Goal: Task Accomplishment & Management: Use online tool/utility

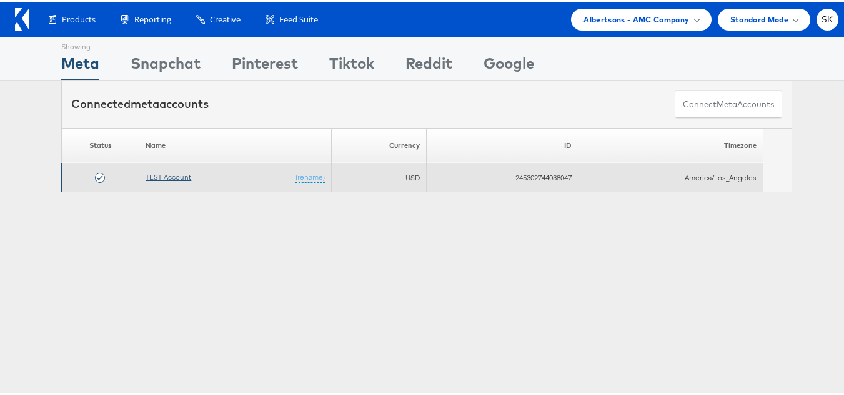
click at [167, 173] on link "TEST Account" at bounding box center [169, 175] width 46 height 9
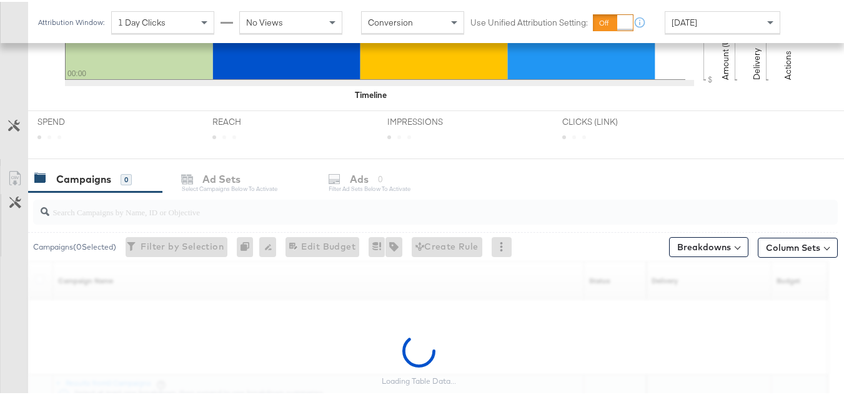
scroll to position [515, 0]
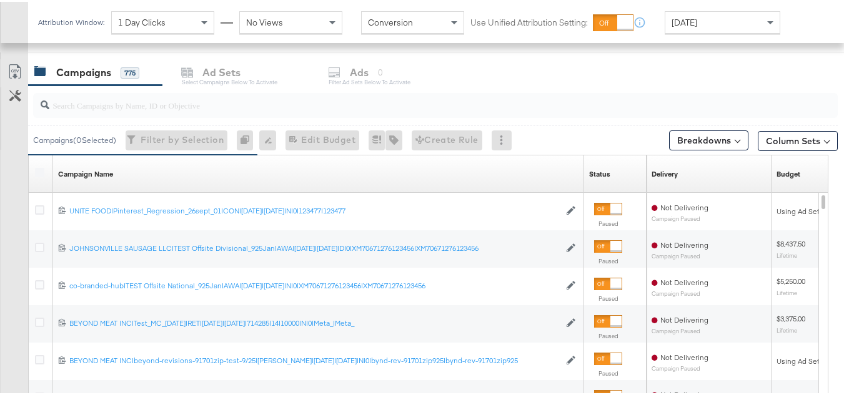
click at [106, 107] on input "search" at bounding box center [407, 98] width 717 height 24
paste input "co-branded-hub|Multi-brand|GMHBC P9_Digital Circular_Multi-Brand_FY25|[PERSON_N…"
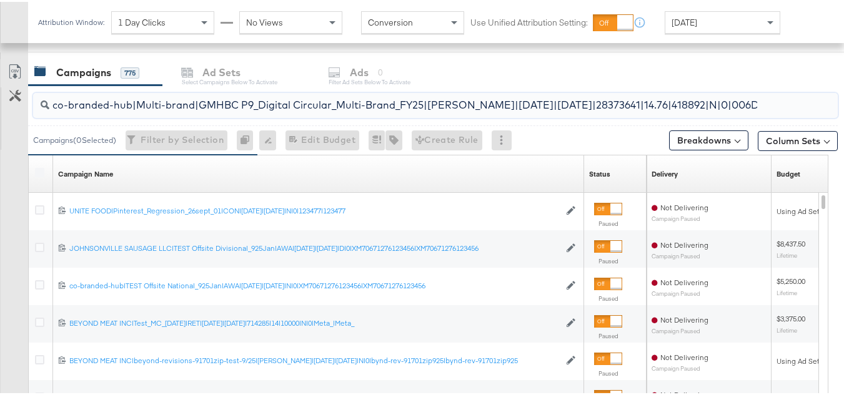
scroll to position [0, 266]
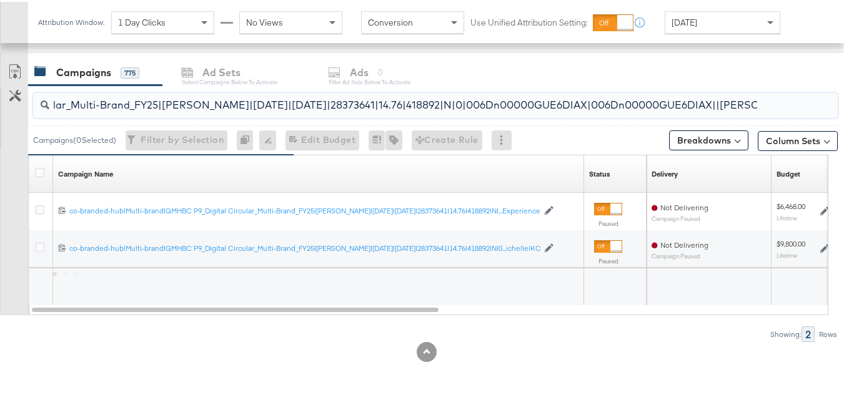
type input "co-branded-hub|Multi-brand|GMHBC P9_Digital Circular_Multi-Brand_FY25|[PERSON_N…"
click at [34, 168] on div at bounding box center [41, 172] width 23 height 22
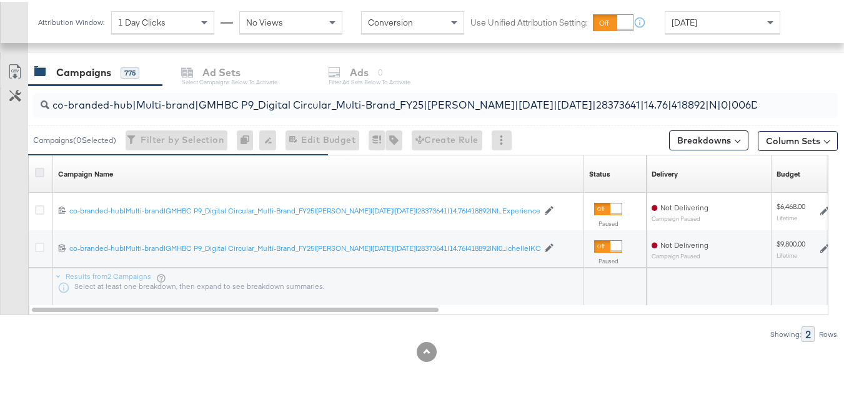
click at [41, 169] on icon at bounding box center [39, 170] width 9 height 9
click at [0, 0] on input "checkbox" at bounding box center [0, 0] width 0 height 0
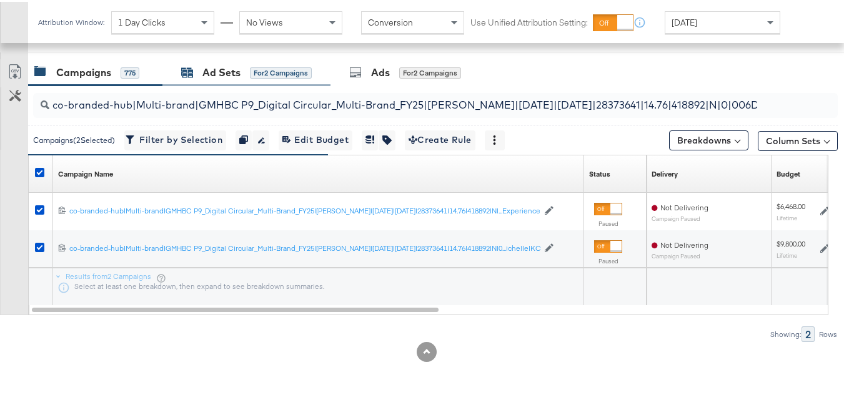
click at [247, 67] on div "Ad Sets for 2 Campaigns" at bounding box center [246, 71] width 131 height 14
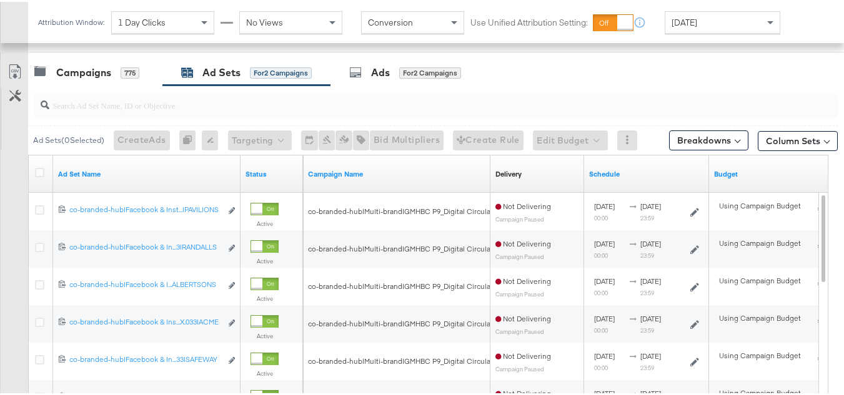
click at [176, 103] on input "search" at bounding box center [407, 98] width 717 height 24
paste input "co-branded-hub|Facebook & Instagram|Social Media|FBIG - Premium Carousel & Prod…"
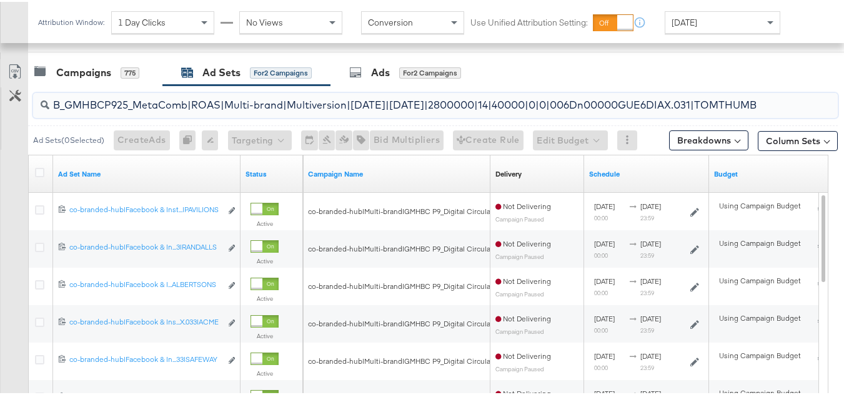
scroll to position [477, 0]
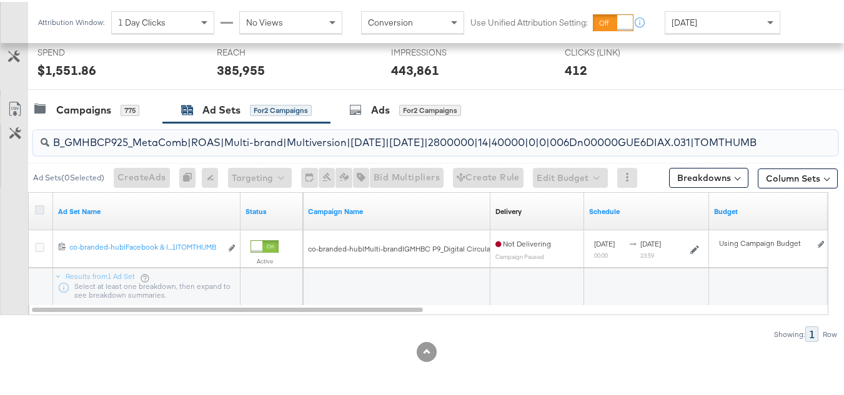
type input "co-branded-hub|Facebook & Instagram|Social Media|FBIG - Premium Carousel & Prod…"
click at [40, 209] on icon at bounding box center [39, 208] width 9 height 9
click at [0, 0] on input "checkbox" at bounding box center [0, 0] width 0 height 0
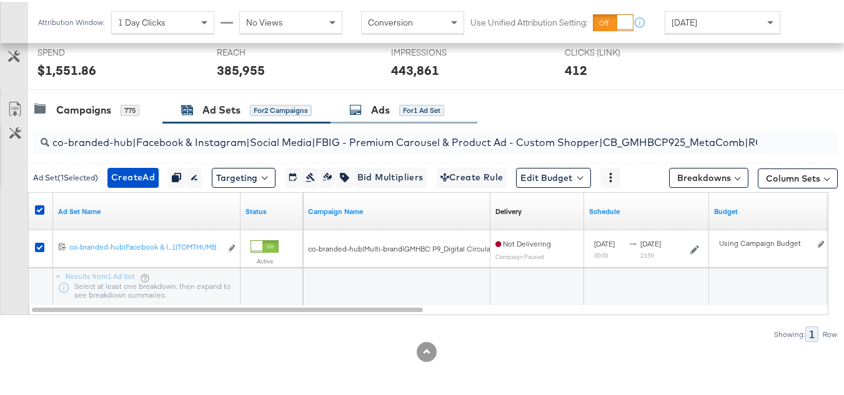
click at [394, 104] on div "Ads for 1 Ad Set" at bounding box center [396, 108] width 95 height 14
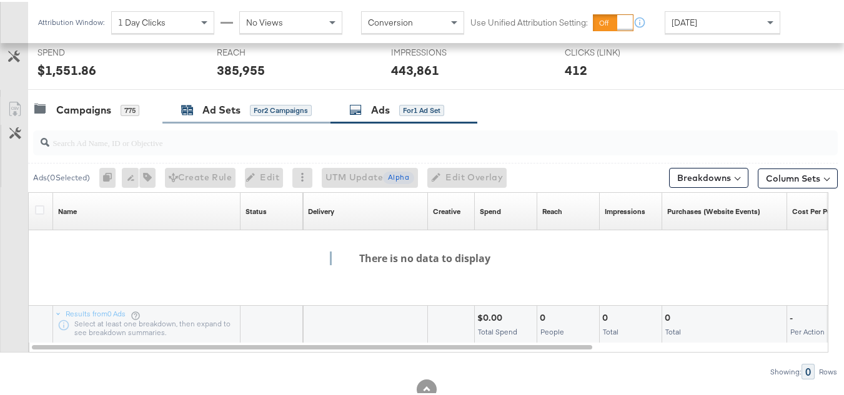
click at [234, 111] on div "Ad Sets" at bounding box center [221, 108] width 38 height 14
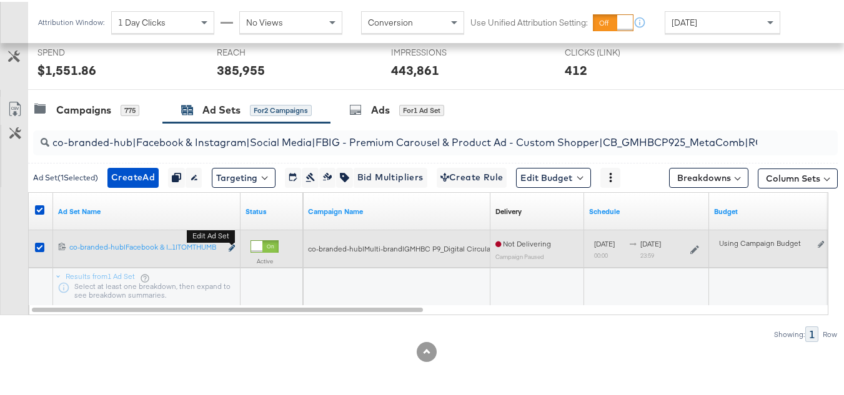
click at [231, 246] on icon "link" at bounding box center [232, 246] width 6 height 7
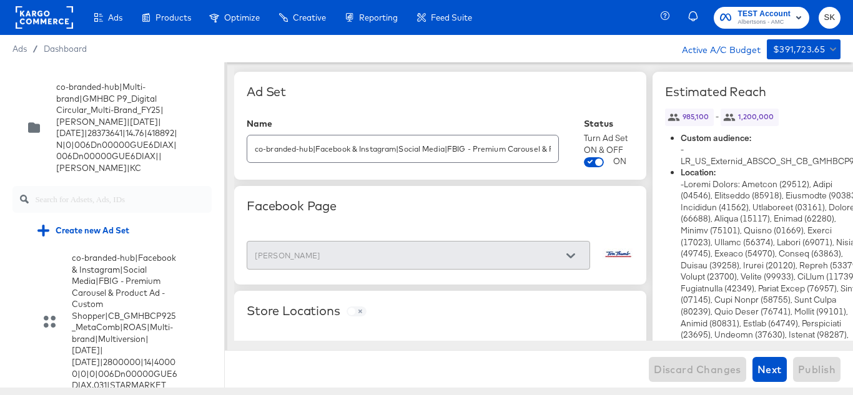
scroll to position [2017, 0]
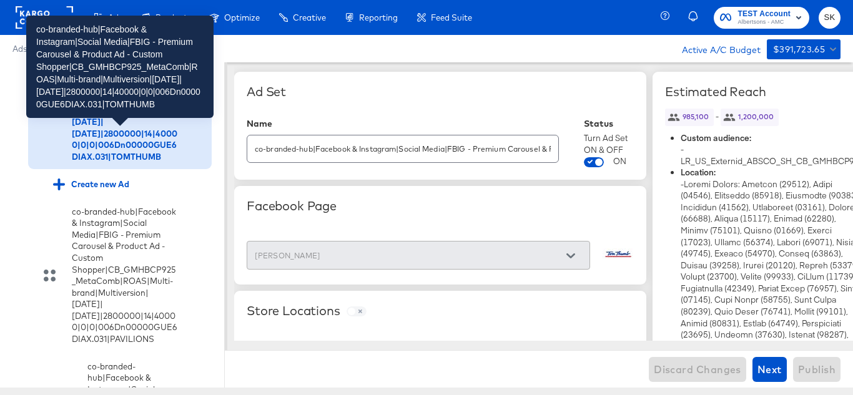
click at [97, 163] on div "co-branded-hub|Facebook & Instagram|Social Media|FBIG - Premium Carousel & Prod…" at bounding box center [125, 93] width 106 height 139
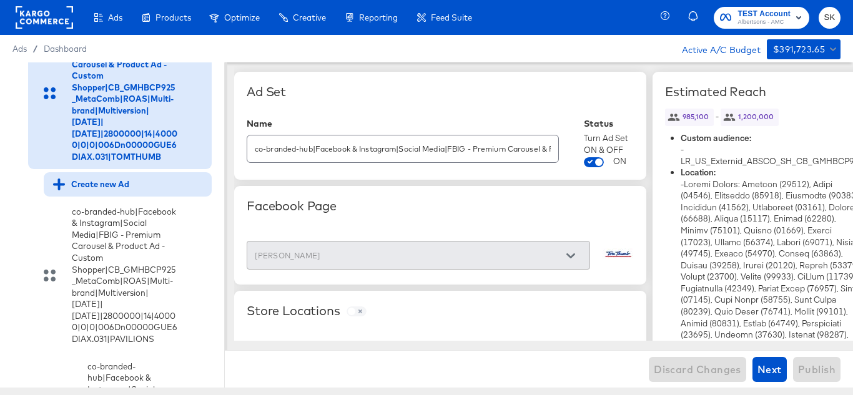
click at [95, 191] on div "Create new Ad" at bounding box center [91, 185] width 76 height 12
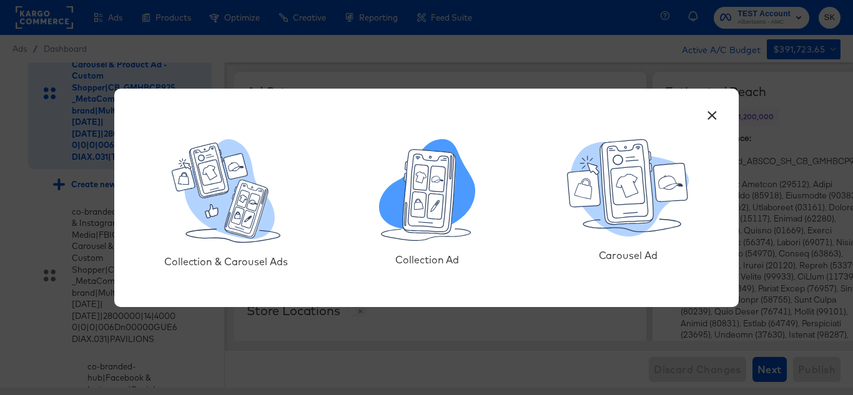
click at [450, 219] on icon at bounding box center [430, 191] width 53 height 84
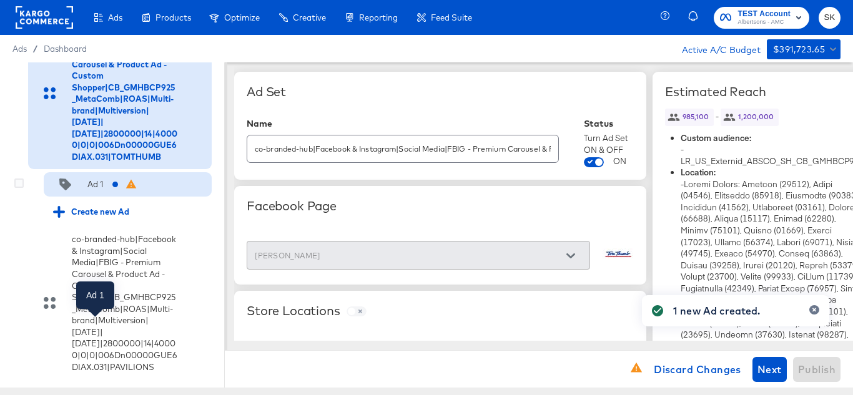
click at [96, 191] on div "Ad 1" at bounding box center [95, 185] width 16 height 12
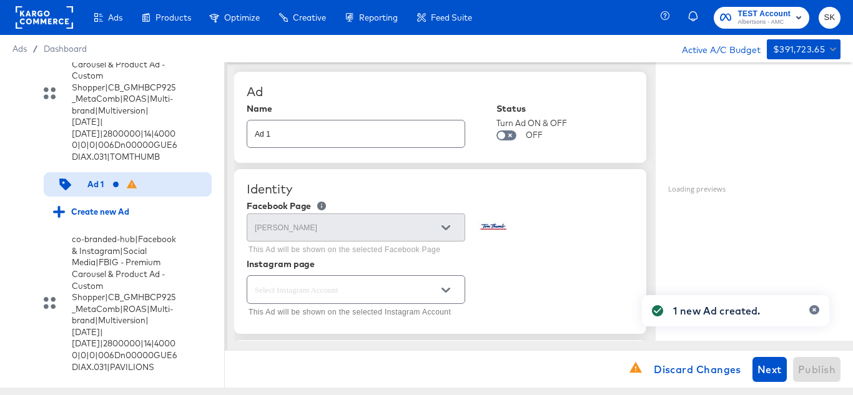
click at [319, 131] on input "Ad 1" at bounding box center [355, 129] width 217 height 27
paste input "co-branded-hub|Facebook & Instagram|Social Media|FBIG - Video - Custom Shopper|…"
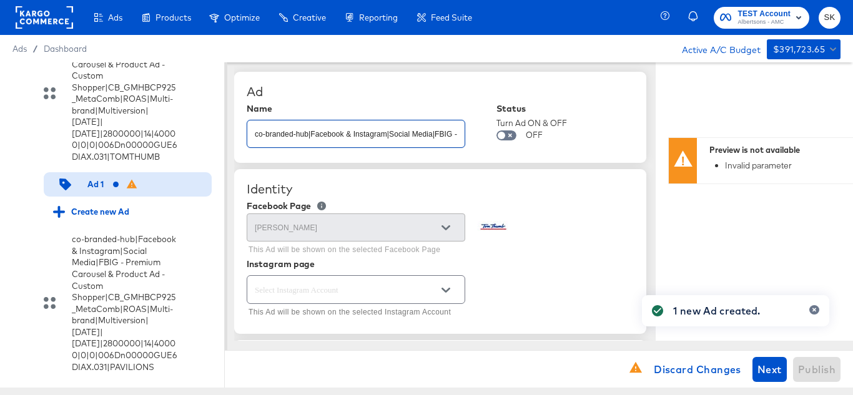
scroll to position [0, 586]
type input "co-branded-hub|Facebook & Instagram|Social Media|FBIG - Video - Custom Shopper|…"
type textarea "x"
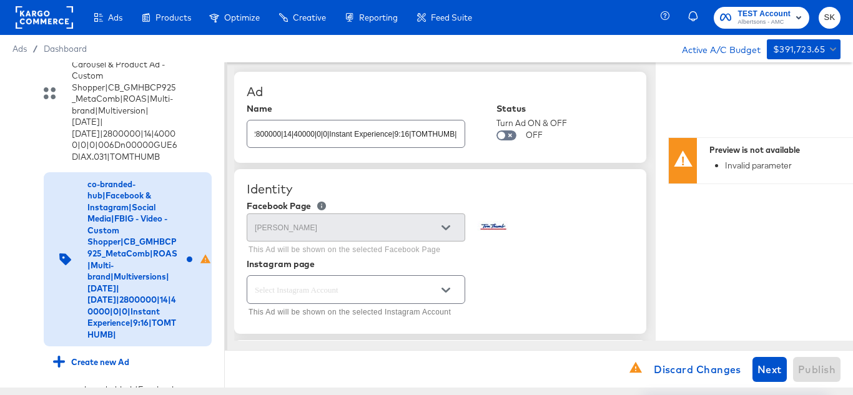
click at [402, 84] on div "Ad Name co-branded-hub|Facebook & Instagram|Social Media|FBIG - Video - Custom …" at bounding box center [440, 117] width 412 height 91
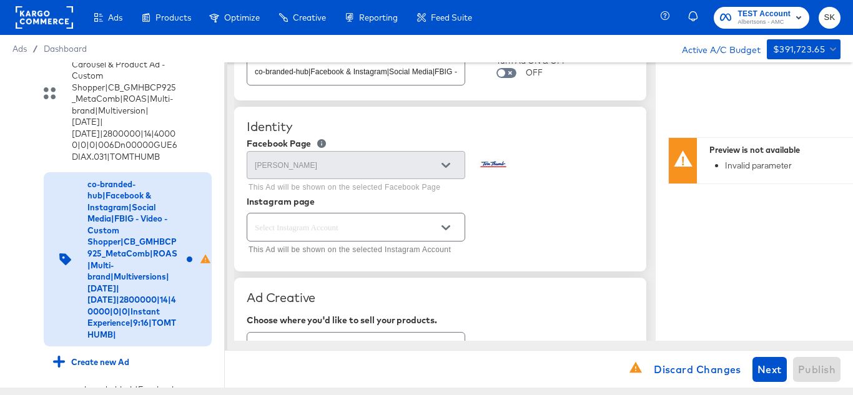
scroll to position [125, 0]
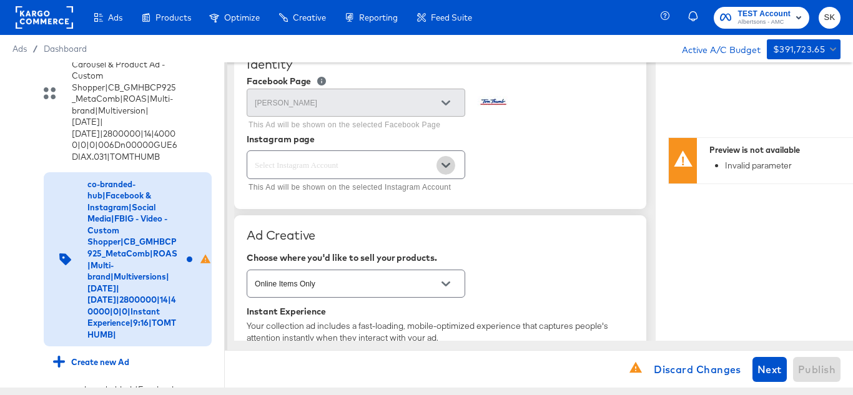
drag, startPoint x: 448, startPoint y: 159, endPoint x: 443, endPoint y: 166, distance: 8.0
click at [447, 159] on button "Open" at bounding box center [446, 165] width 19 height 19
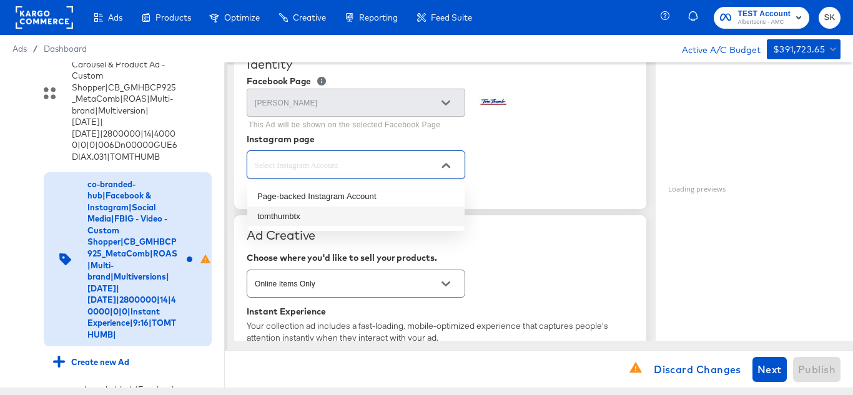
click at [304, 217] on li "tomthumbtx" at bounding box center [355, 217] width 217 height 20
type textarea "x"
type input "tomthumbtx"
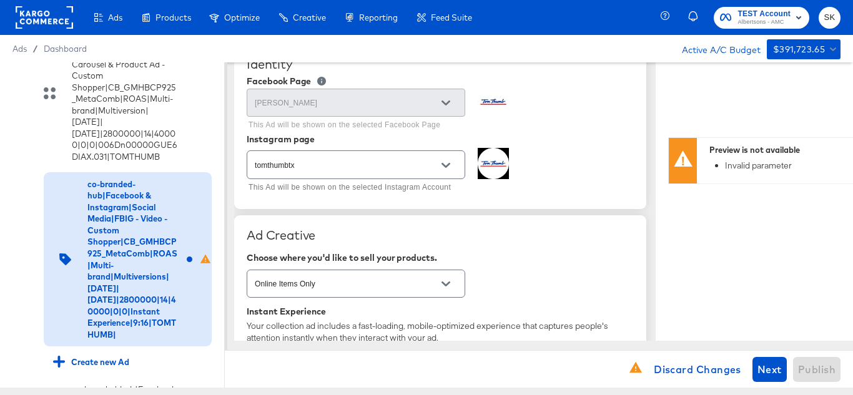
click at [569, 144] on div "Identity Facebook Page Tom Thumb This Ad will be shown on the selected Facebook…" at bounding box center [440, 126] width 412 height 164
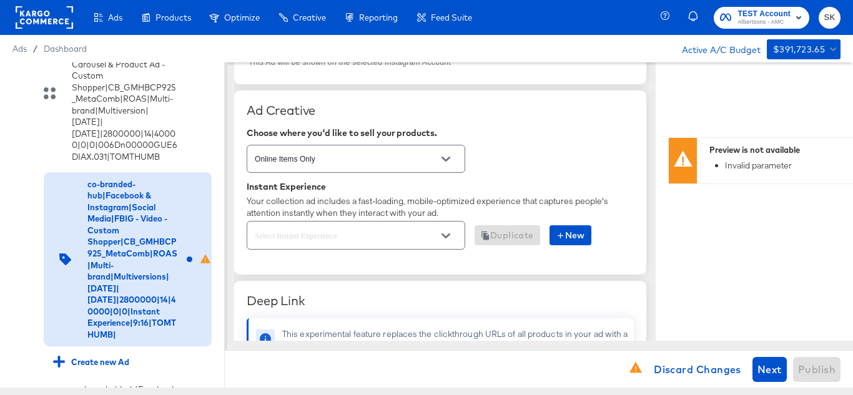
scroll to position [312, 0]
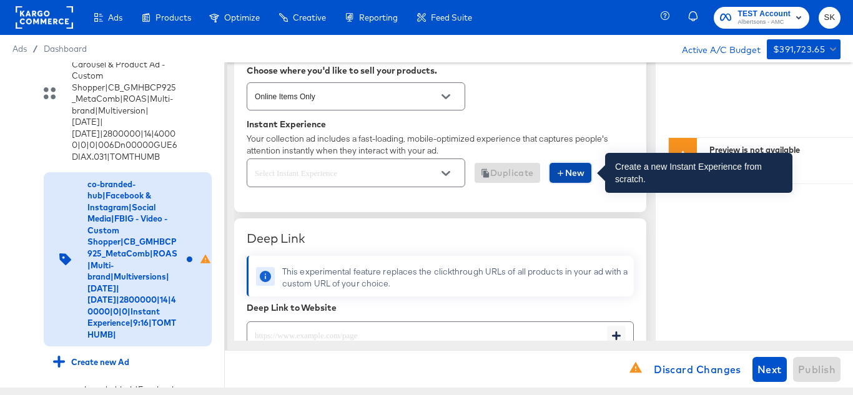
click at [569, 177] on span "New" at bounding box center [570, 174] width 29 height 16
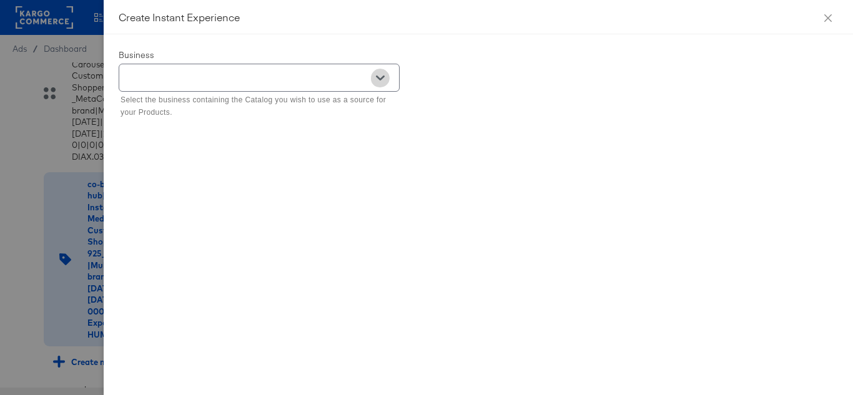
click at [383, 77] on icon "Open" at bounding box center [380, 78] width 9 height 5
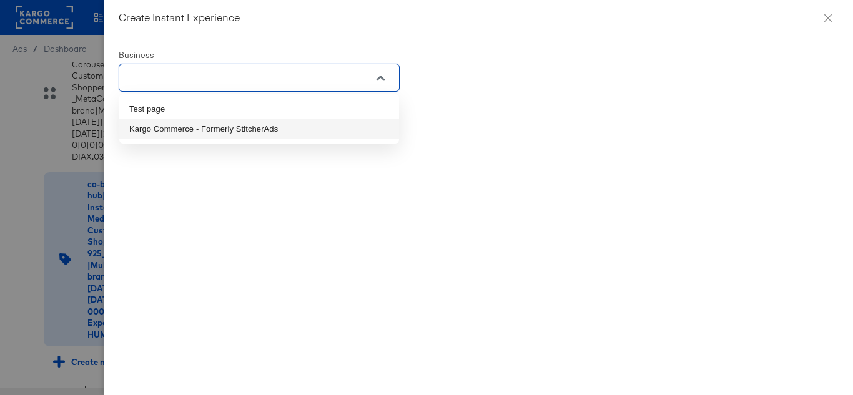
click at [176, 122] on li "Kargo Commerce - Formerly StitcherAds" at bounding box center [259, 129] width 280 height 20
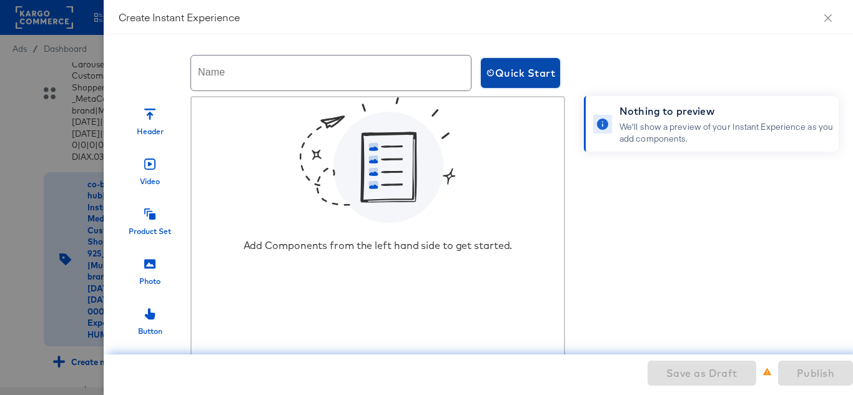
click at [555, 76] on span "Quick Start" at bounding box center [520, 72] width 69 height 17
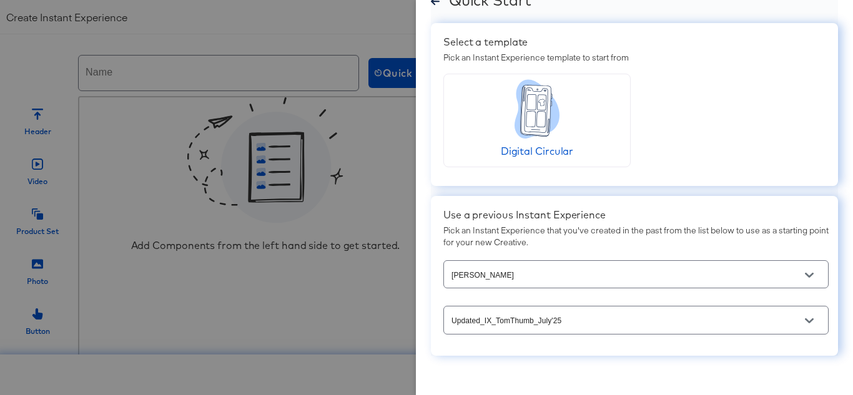
scroll to position [47, 0]
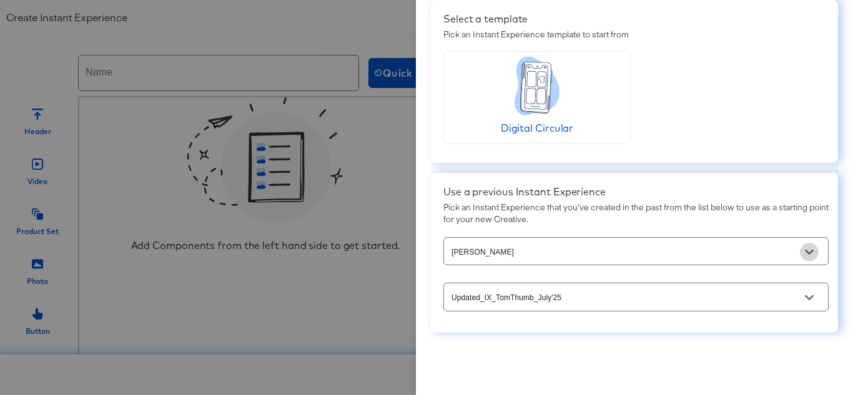
click at [805, 249] on icon "Open" at bounding box center [809, 252] width 9 height 9
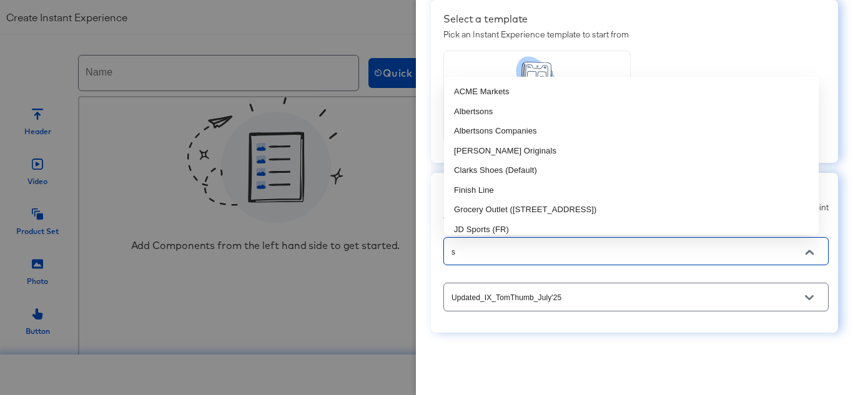
type input "sa"
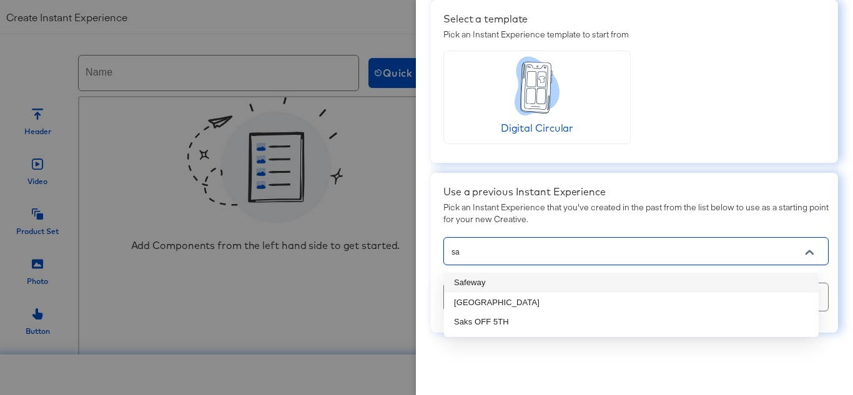
click at [477, 291] on li "Safeway" at bounding box center [631, 283] width 375 height 20
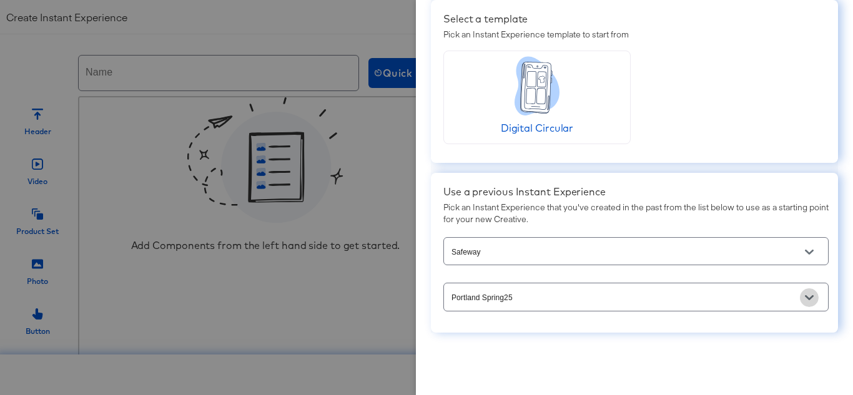
click at [805, 297] on icon "Open" at bounding box center [809, 298] width 9 height 5
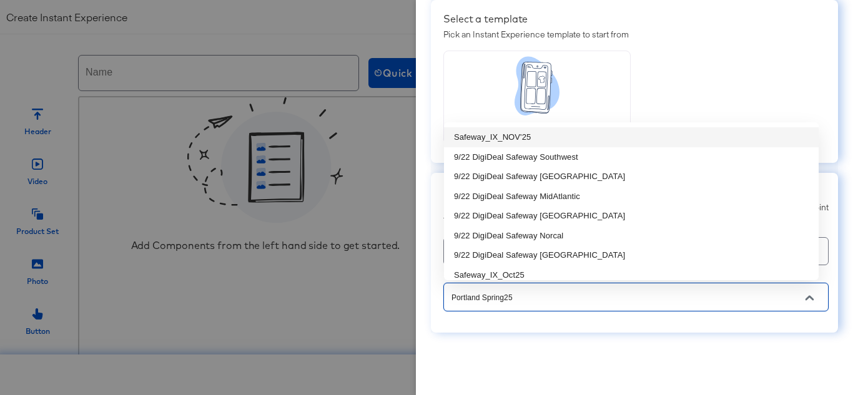
click at [545, 139] on li "Safeway_IX_NOV'25" at bounding box center [631, 137] width 375 height 20
type input "Safeway_IX_NOV'25"
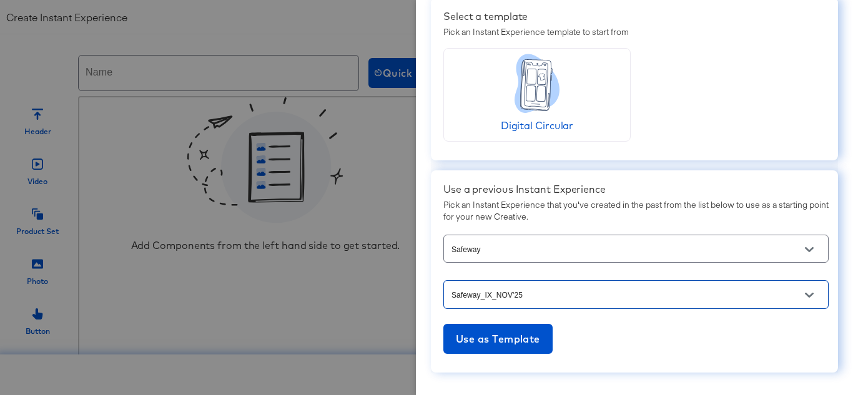
scroll to position [89, 0]
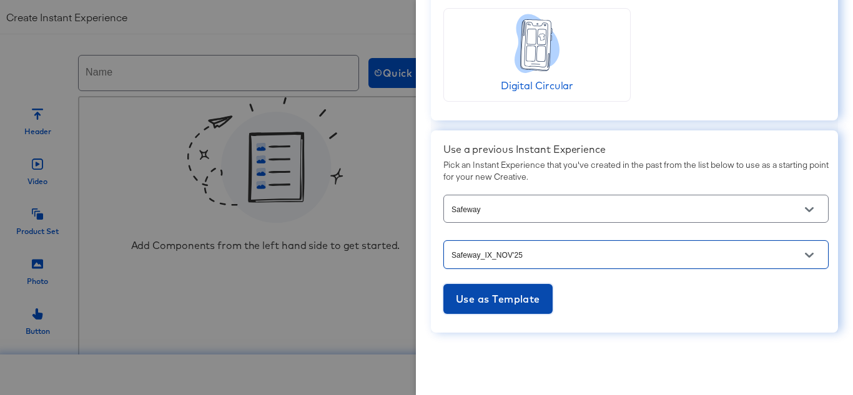
click at [509, 292] on span "Use as Template" at bounding box center [498, 299] width 84 height 17
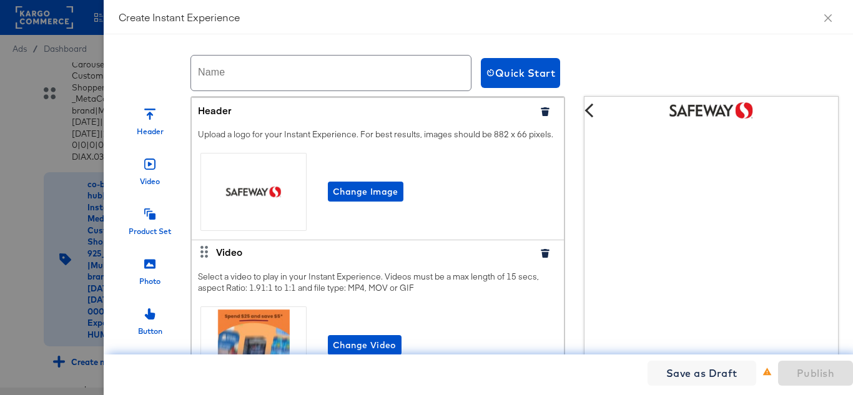
click at [288, 71] on input "text" at bounding box center [331, 73] width 280 height 35
paste input "Safeway_IX_NOV'25"
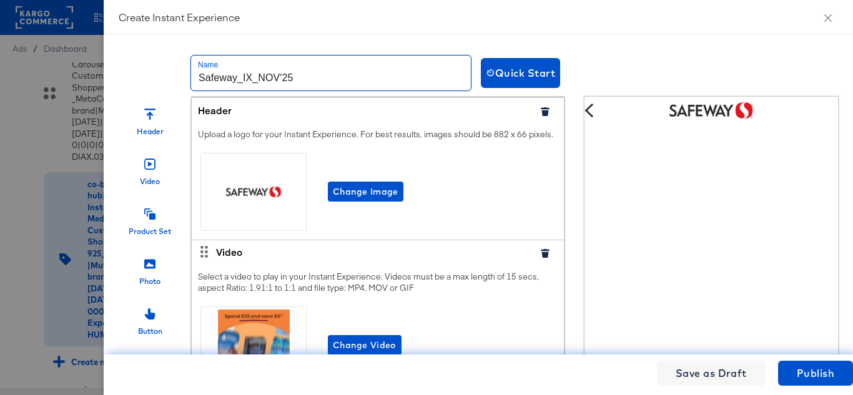
drag, startPoint x: 238, startPoint y: 76, endPoint x: 138, endPoint y: 76, distance: 100.0
click at [142, 76] on div "Name Safeway_IX_NOV'25 Quick Start" at bounding box center [619, 72] width 1000 height 47
paste input "Tom Thumb"
click at [327, 76] on input "Tom Thumb_IX_NOV'25" at bounding box center [331, 73] width 280 height 35
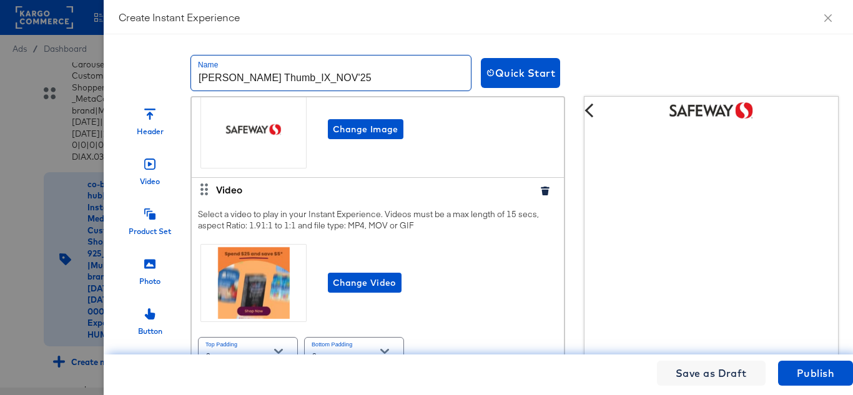
type input "Tom Thumb_IX_NOV'25"
click at [360, 136] on span "Change Image" at bounding box center [366, 130] width 66 height 16
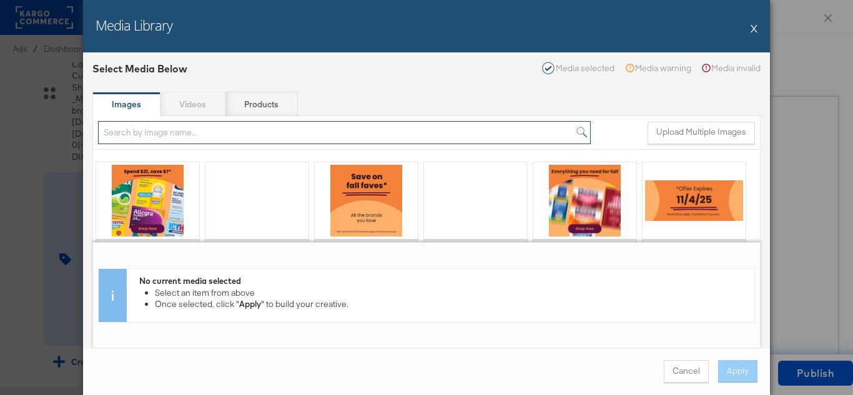
click at [161, 134] on input "search" at bounding box center [344, 132] width 493 height 23
paste input "Tom Thumb"
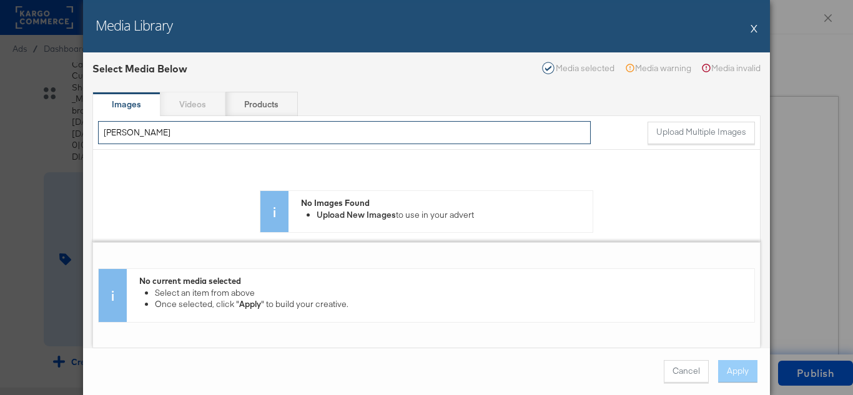
click at [124, 131] on input "Tom Thumb" at bounding box center [344, 132] width 493 height 23
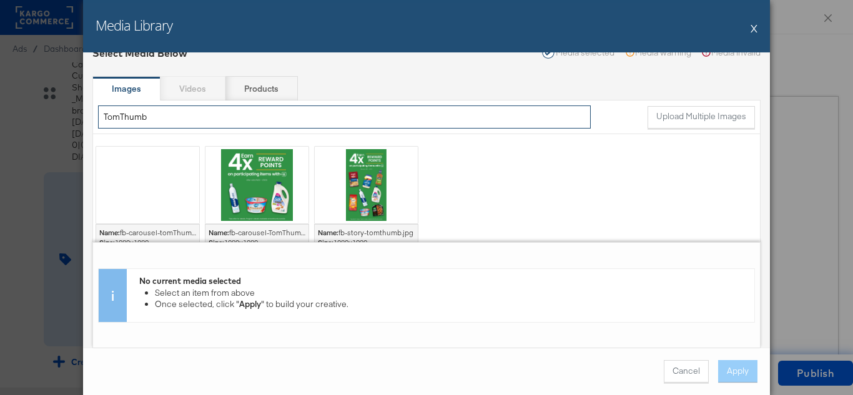
scroll to position [20, 0]
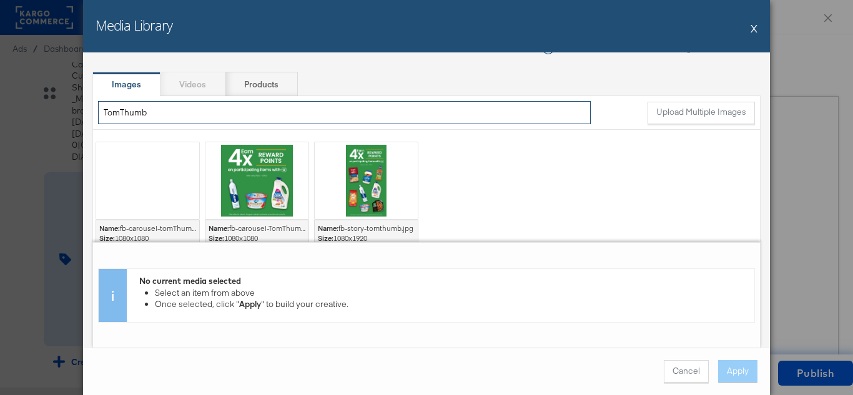
drag, startPoint x: 119, startPoint y: 109, endPoint x: 251, endPoint y: 109, distance: 131.2
click at [251, 109] on input "TomThumb" at bounding box center [344, 112] width 493 height 23
click at [123, 116] on input "Tom" at bounding box center [344, 112] width 493 height 23
paste input "Tom Thumb"
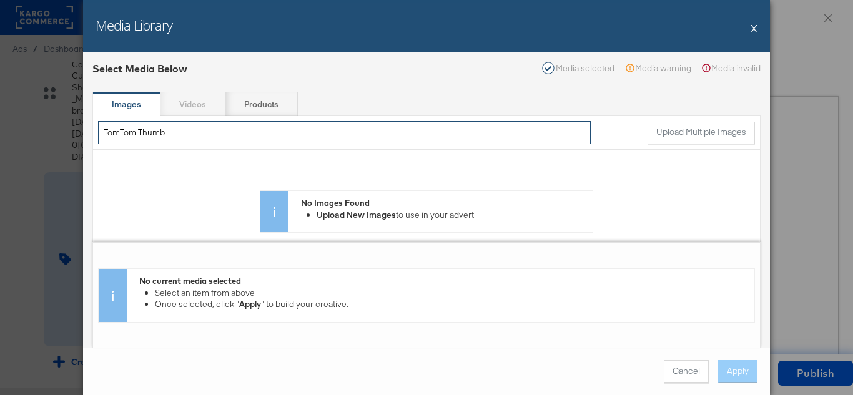
drag, startPoint x: 123, startPoint y: 130, endPoint x: 138, endPoint y: 130, distance: 15.0
click at [138, 130] on input "TomTom Thumb" at bounding box center [344, 132] width 493 height 23
type input "TomThumb"
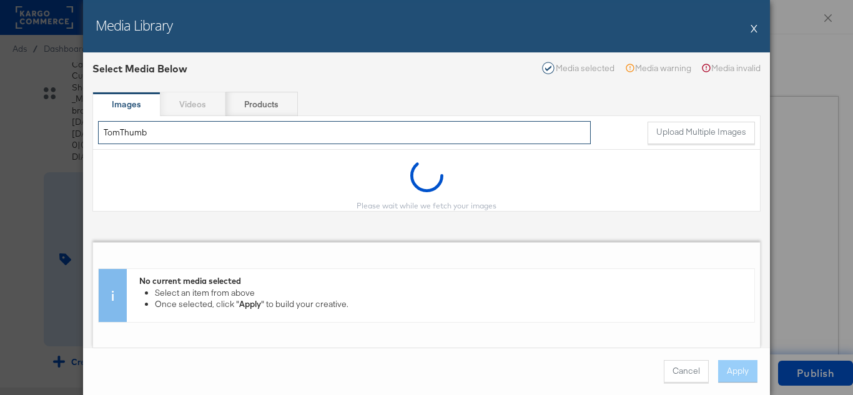
click at [192, 131] on input "TomThumb" at bounding box center [344, 132] width 493 height 23
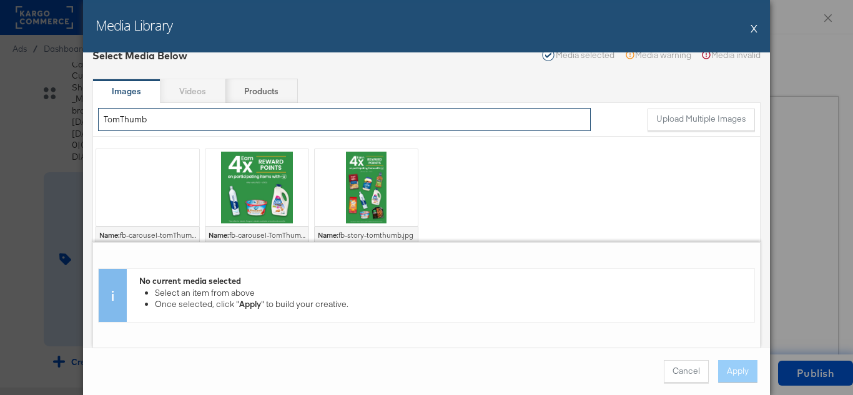
scroll to position [20, 0]
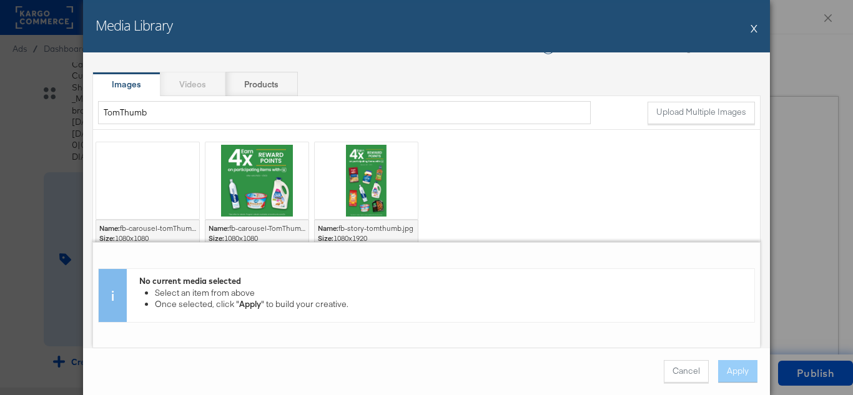
click at [202, 79] on div "Images Videos Products" at bounding box center [426, 84] width 668 height 25
click at [263, 83] on strong "Products" at bounding box center [261, 85] width 34 height 12
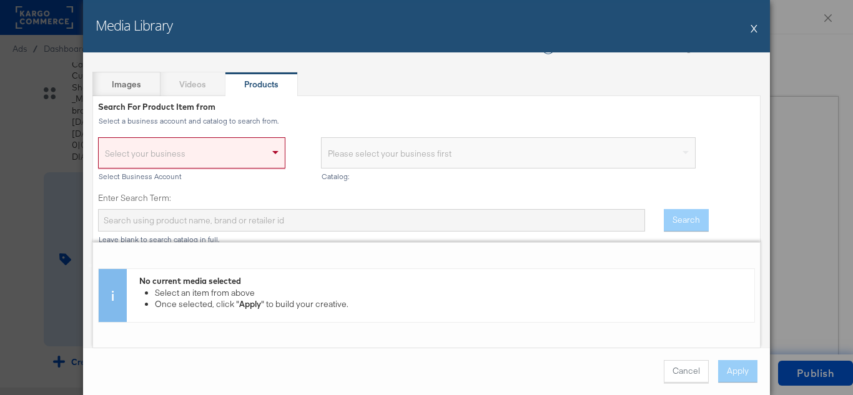
click at [182, 90] on div "Images Videos Products" at bounding box center [426, 84] width 668 height 25
click at [212, 89] on div "Images Videos Products" at bounding box center [426, 84] width 668 height 25
click at [138, 89] on strong "Images" at bounding box center [126, 85] width 29 height 12
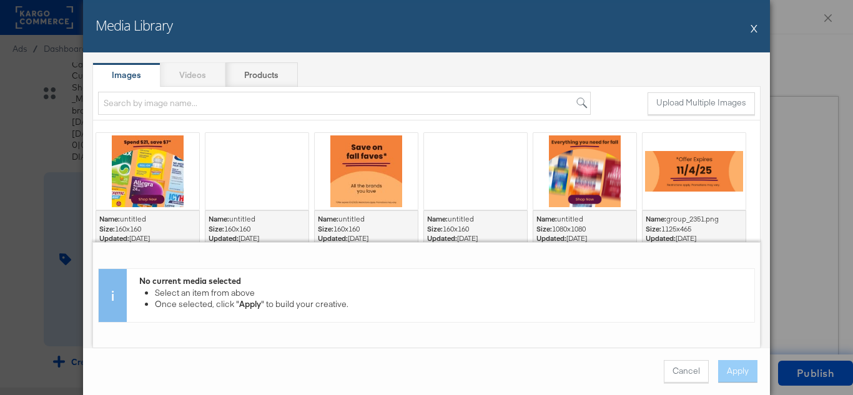
scroll to position [0, 0]
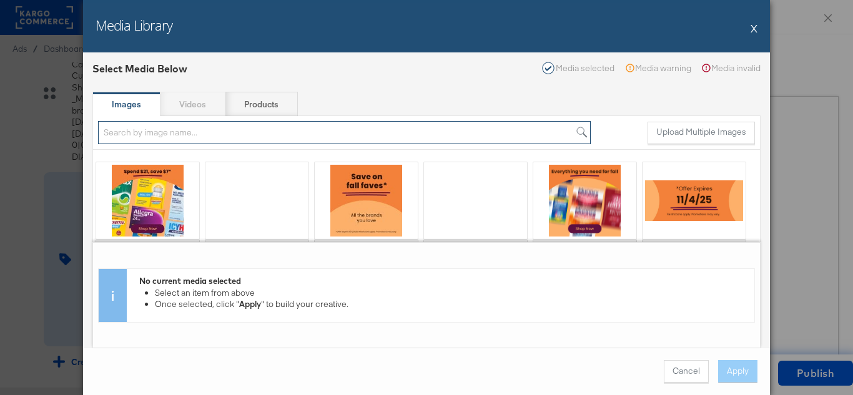
click at [144, 133] on input "search" at bounding box center [344, 132] width 493 height 23
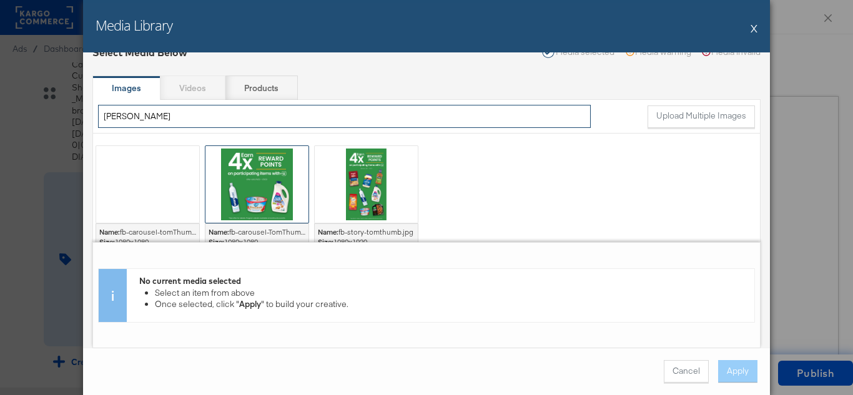
scroll to position [20, 0]
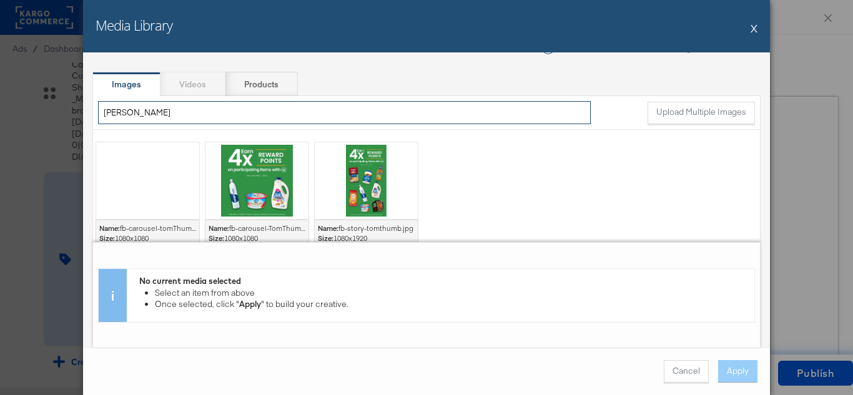
type input "tom"
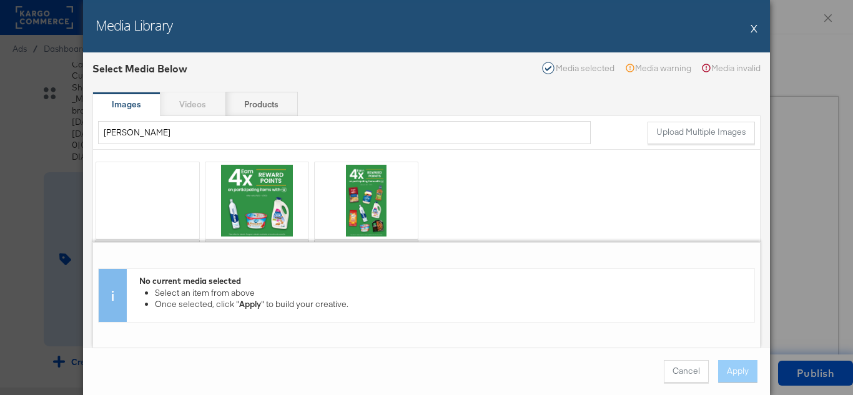
click at [194, 104] on div "Images Videos Products" at bounding box center [426, 104] width 668 height 25
click at [130, 102] on strong "Images" at bounding box center [126, 105] width 29 height 12
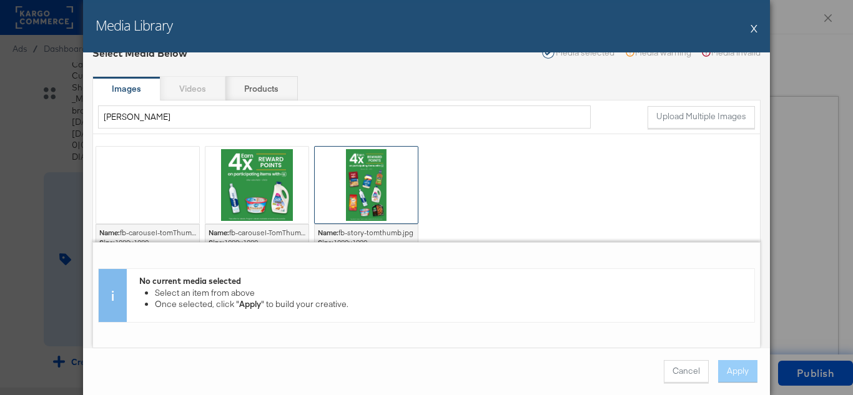
scroll to position [20, 0]
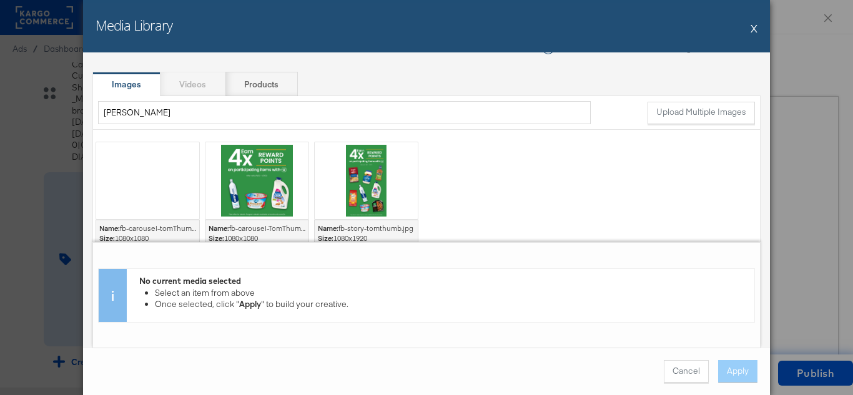
click at [753, 25] on button "X" at bounding box center [754, 28] width 7 height 25
type textarea "x"
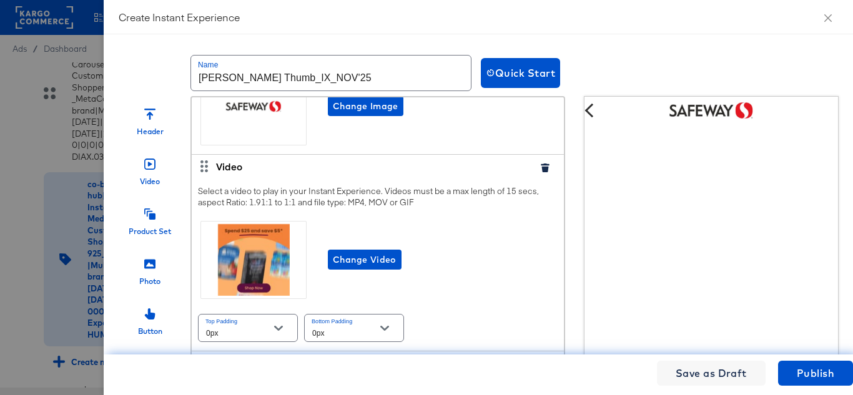
scroll to position [0, 0]
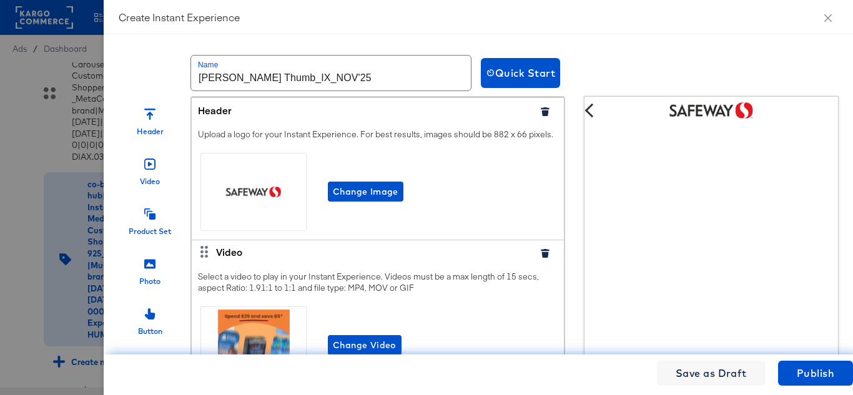
click at [380, 77] on input "Tom Thumb_IX_NOV'25" at bounding box center [331, 73] width 280 height 35
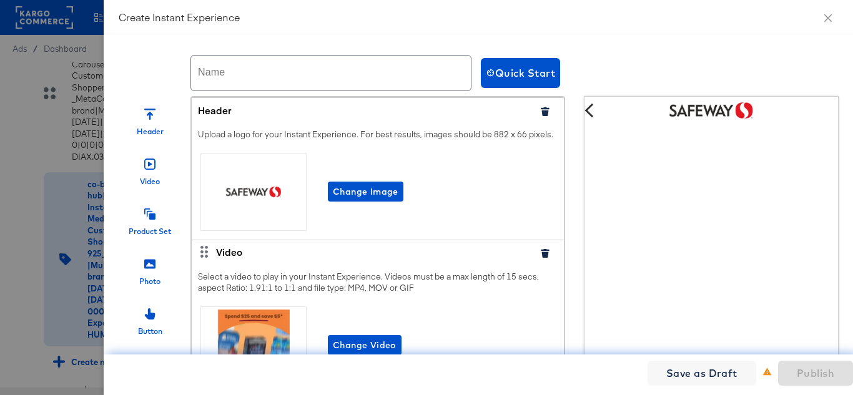
click at [648, 47] on div "Name Quick Start Header Video Product Set Photo Button Carousel Footer Header U…" at bounding box center [479, 214] width 750 height 361
click at [524, 72] on span "Quick Start" at bounding box center [520, 72] width 69 height 17
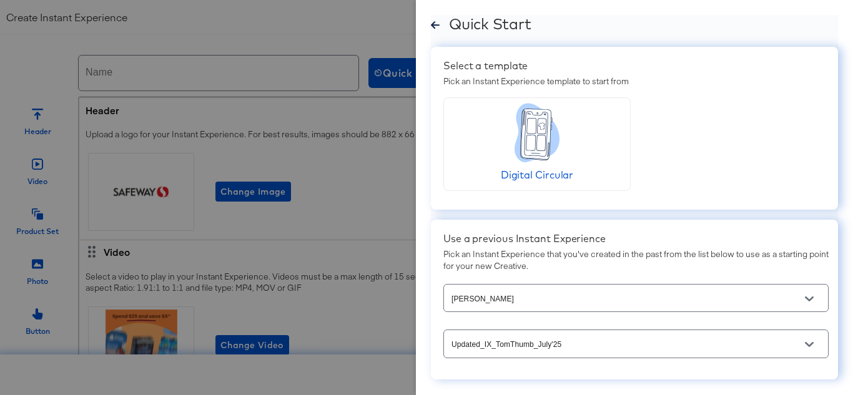
scroll to position [47, 0]
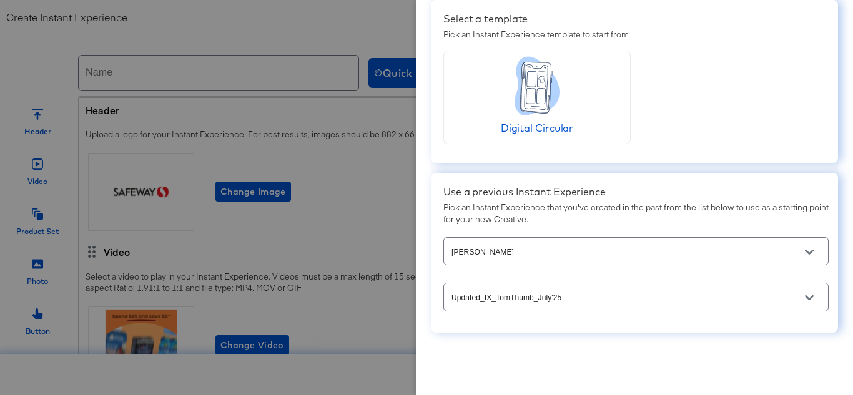
click at [805, 251] on icon "Open" at bounding box center [809, 252] width 9 height 9
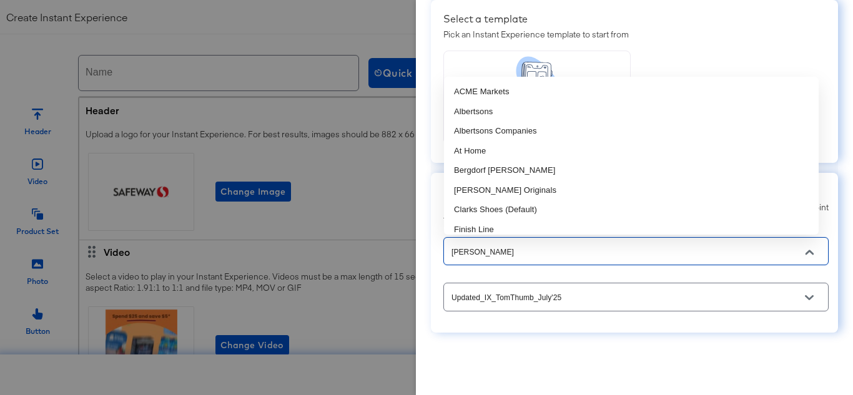
click at [676, 317] on div "Use a previous Instant Experience Pick an Instant Experience that you've create…" at bounding box center [634, 253] width 407 height 160
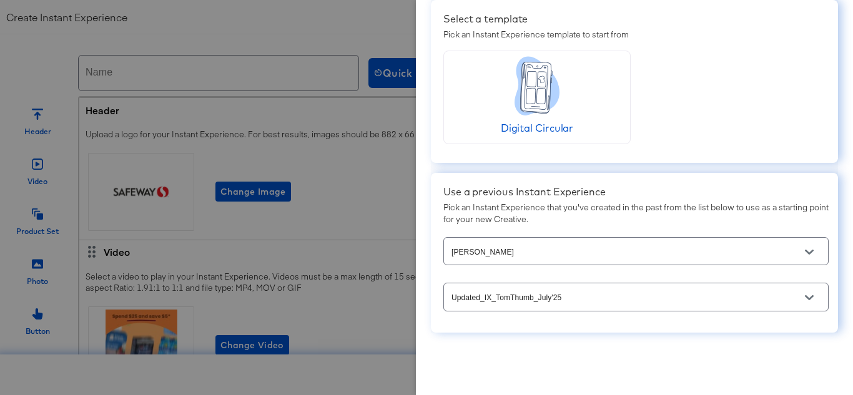
click at [800, 299] on button "Open" at bounding box center [809, 298] width 19 height 19
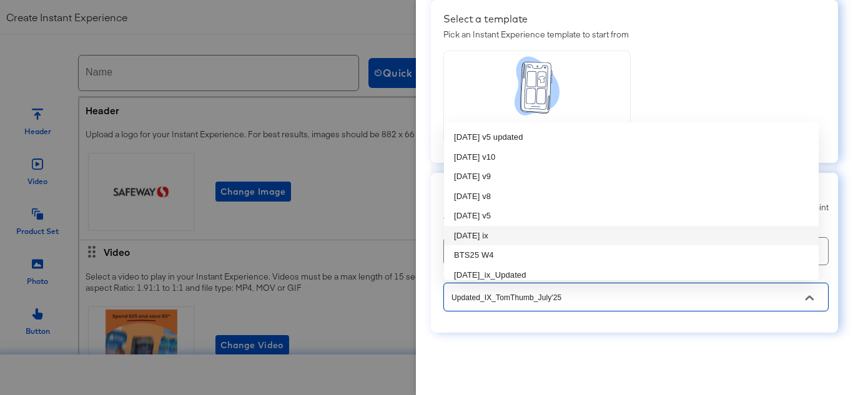
click at [500, 236] on li "Oct25 ix" at bounding box center [631, 236] width 375 height 20
type input "Oct25 ix"
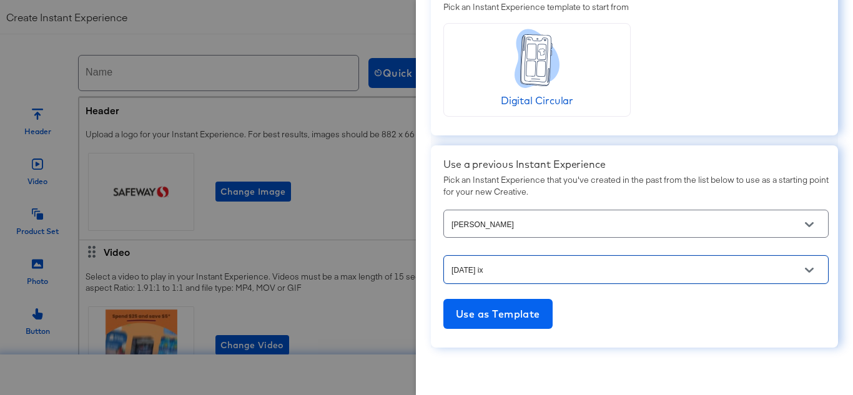
scroll to position [89, 0]
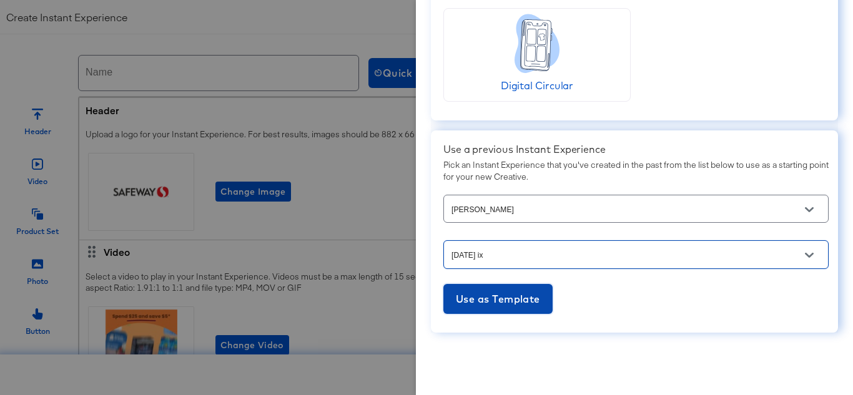
click at [529, 304] on span "Use as Template" at bounding box center [498, 299] width 84 height 17
type input "https://www.tomthumb.com/order/personal-care-essentials.html"
type input "{{field.hide}}"
checkbox input "false"
type input "https://www.tomthumb.com/order/personal-care-essentials.html"
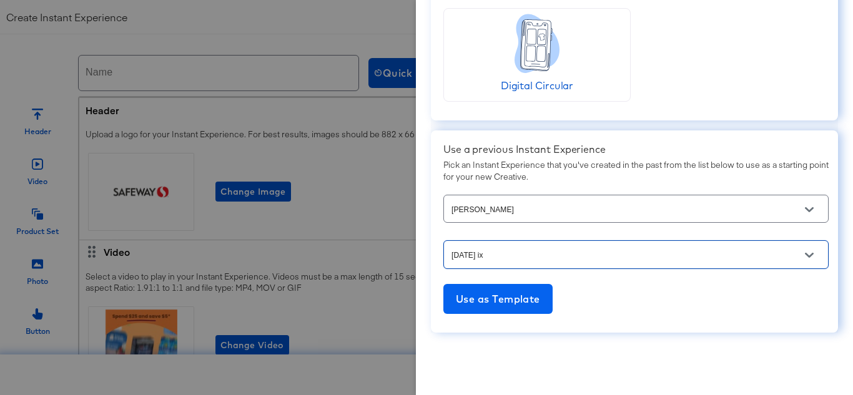
type input "https://www.tomthumb.com/order/personal-care-essentials.html"
type input "{{field.hide}}"
checkbox input "false"
type input "https://www.tomthumb.com/order/personal-care-essentials.html"
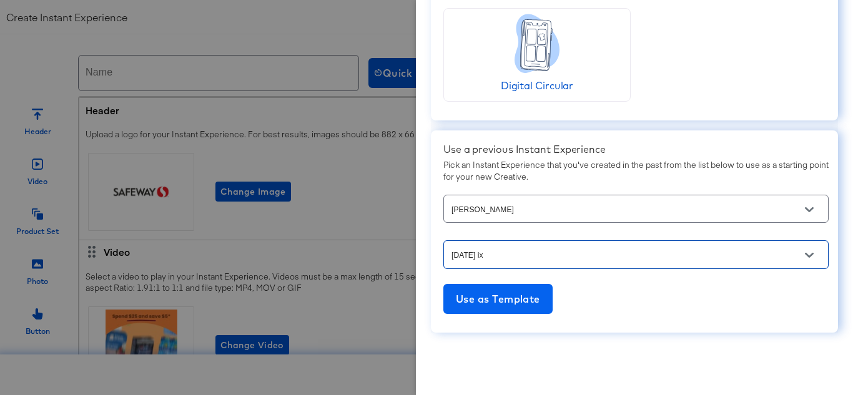
type input "{{field.hide}}"
checkbox input "false"
type input "https://www.tomthumb.com/order/personal-care-essentials.html"
type input "AMC_KargoCommerce_Collective_TomThumb"
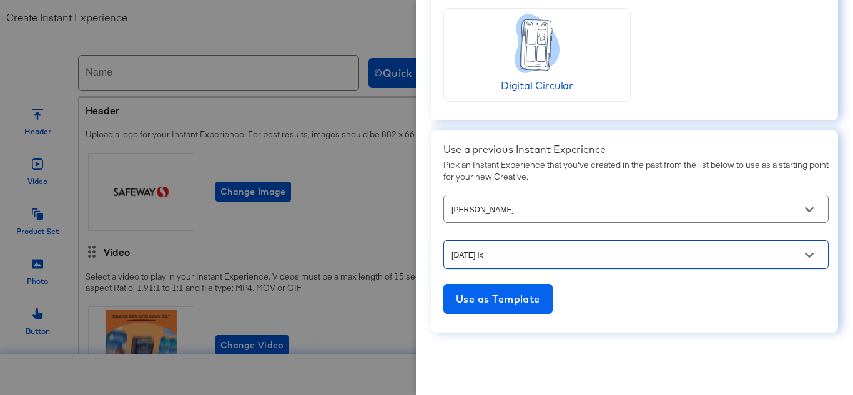
type input "AMC_KargoCommerce_Collective_TomThumb"
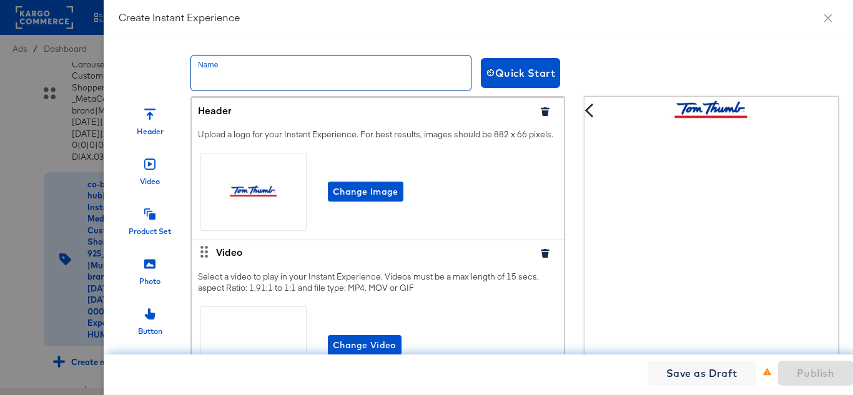
click at [286, 79] on input "text" at bounding box center [331, 73] width 280 height 35
paste input "Safeway_IX_NOV'25"
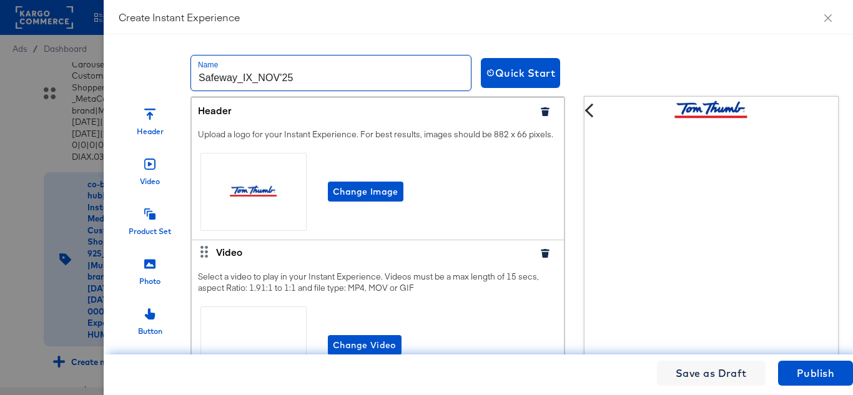
drag, startPoint x: 237, startPoint y: 74, endPoint x: 216, endPoint y: 69, distance: 21.4
click at [147, 69] on div "Name Safeway_IX_NOV'25 Quick Start" at bounding box center [619, 72] width 1000 height 47
paste input "Tom Thumb"
click at [336, 70] on input "Tom Thumb_IX_NOV'25" at bounding box center [331, 73] width 280 height 35
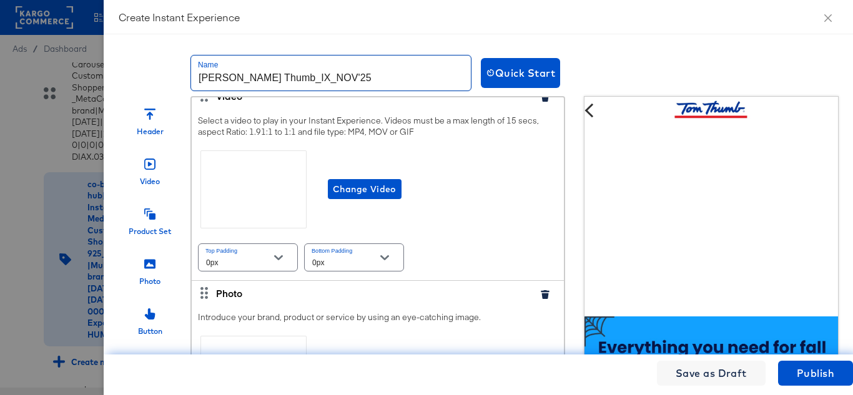
scroll to position [187, 0]
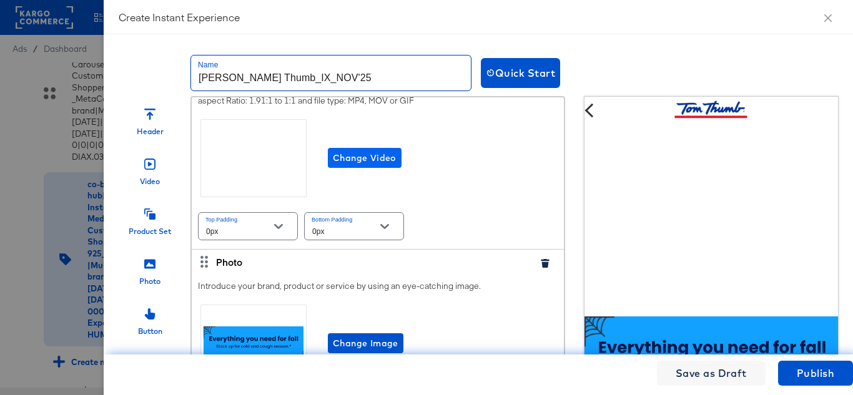
type input "Tom Thumb_IX_NOV'25"
click at [364, 166] on span "Change Video" at bounding box center [365, 159] width 64 height 16
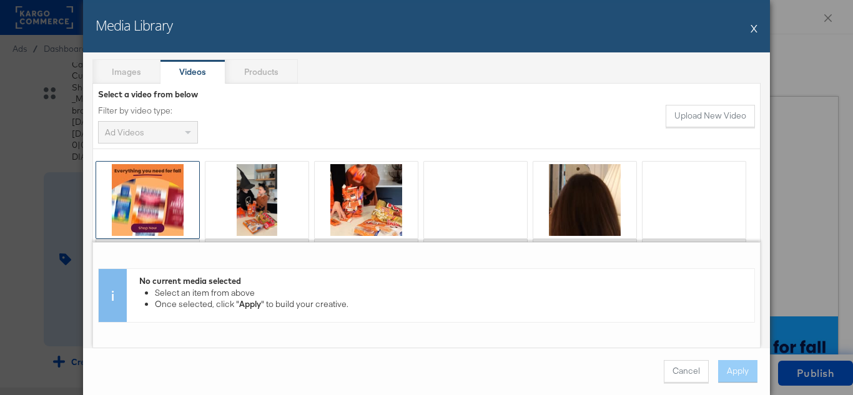
scroll to position [62, 0]
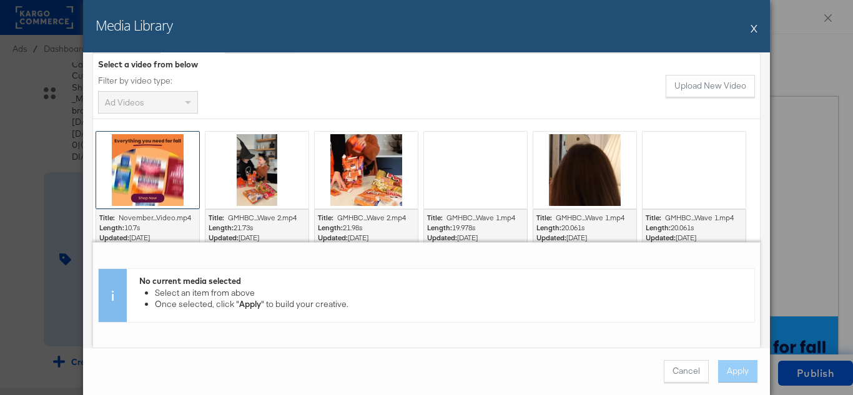
click at [134, 189] on div at bounding box center [147, 170] width 103 height 77
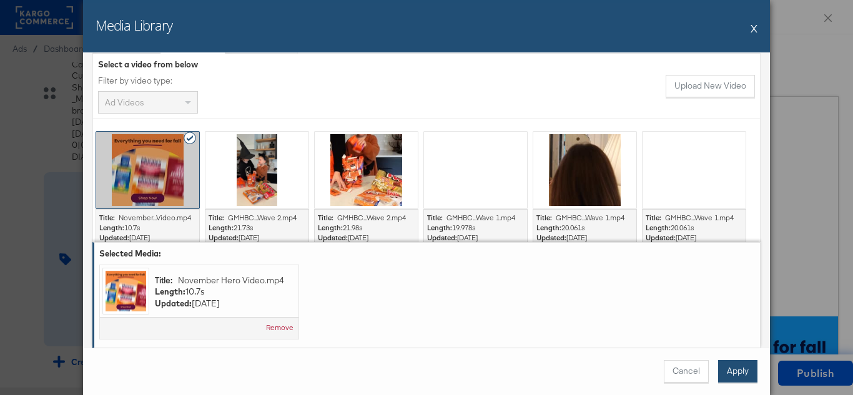
click at [747, 373] on button "Apply" at bounding box center [737, 371] width 39 height 22
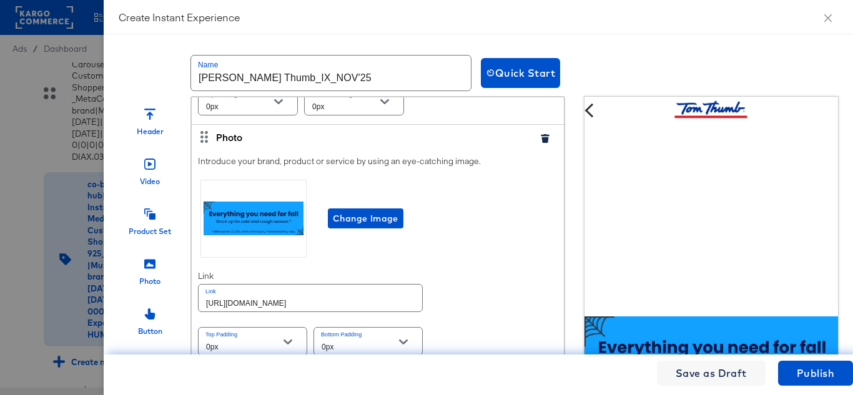
scroll to position [375, 0]
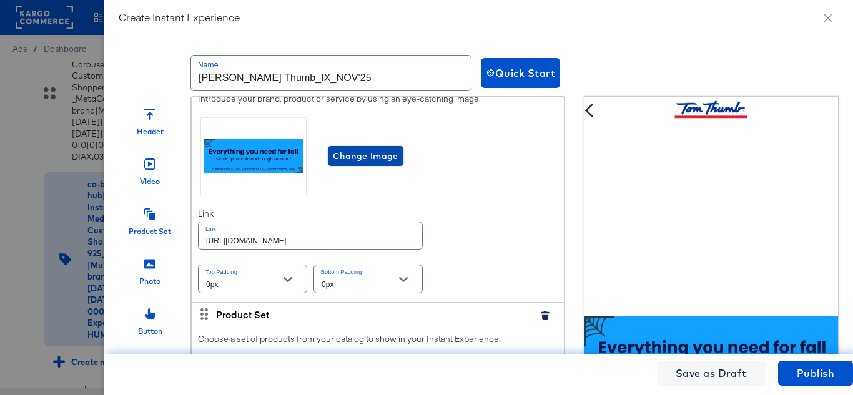
click at [348, 162] on span "Change Image" at bounding box center [366, 157] width 66 height 16
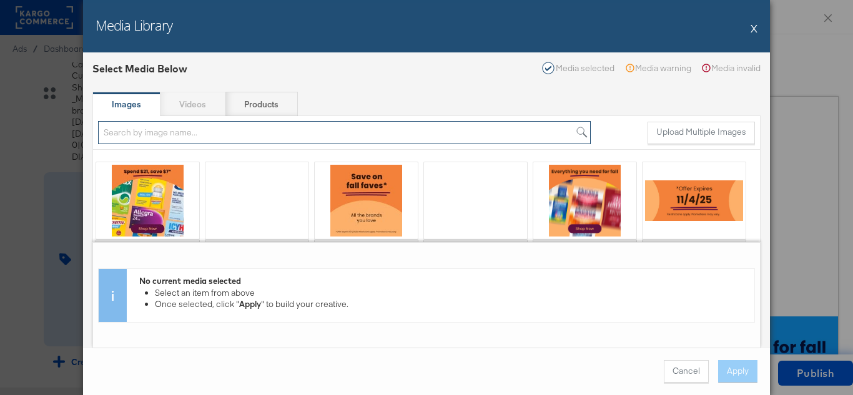
click at [192, 128] on input "search" at bounding box center [344, 132] width 493 height 23
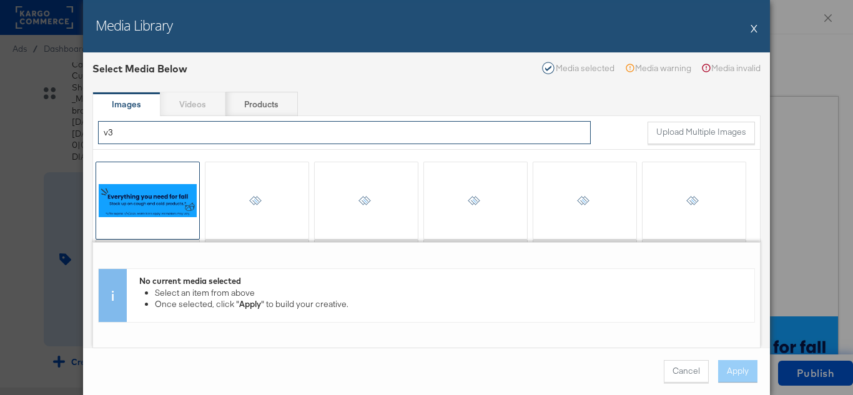
type input "v3"
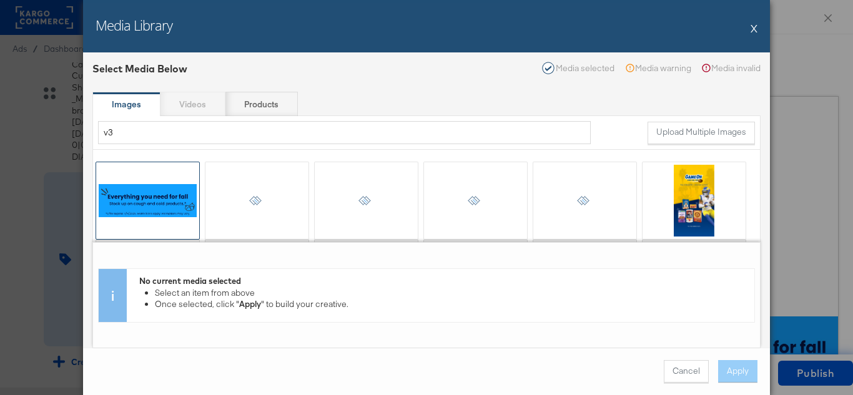
click at [154, 203] on div at bounding box center [147, 200] width 103 height 77
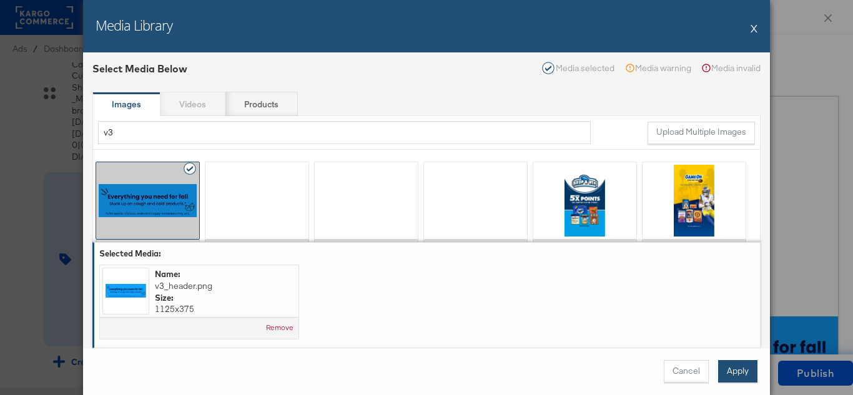
click at [738, 375] on button "Apply" at bounding box center [737, 371] width 39 height 22
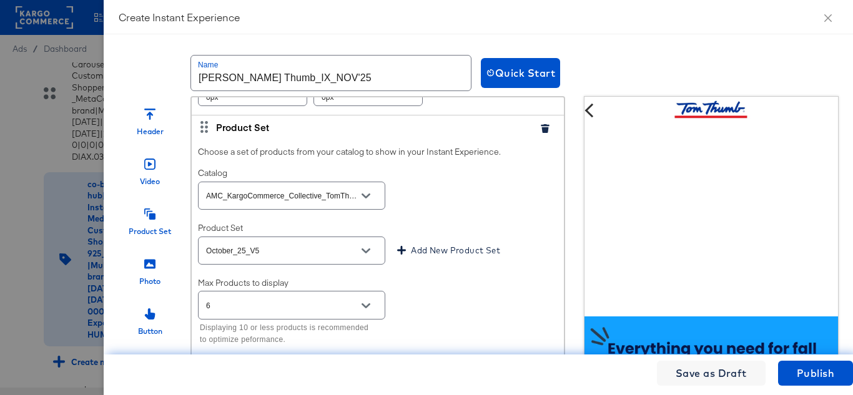
scroll to position [625, 0]
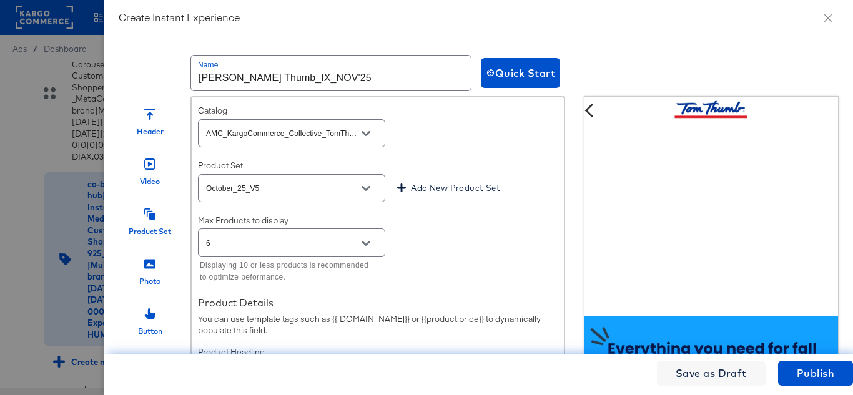
click at [369, 191] on icon "Open" at bounding box center [366, 188] width 9 height 5
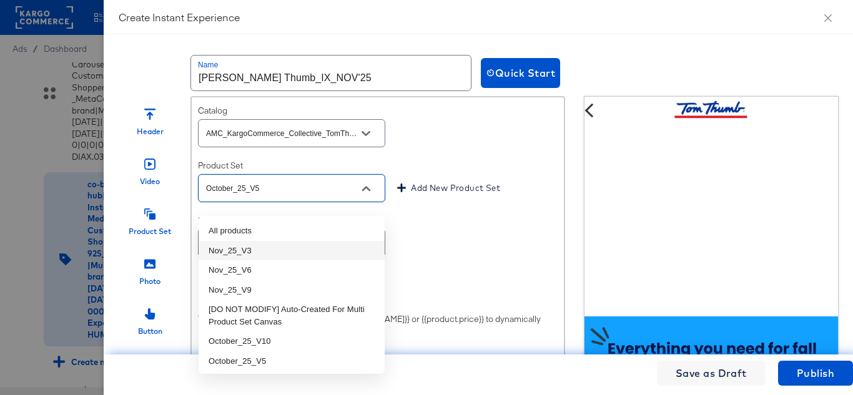
click at [253, 250] on li "Nov_25_V3" at bounding box center [292, 251] width 186 height 20
type input "Nov_25_V3"
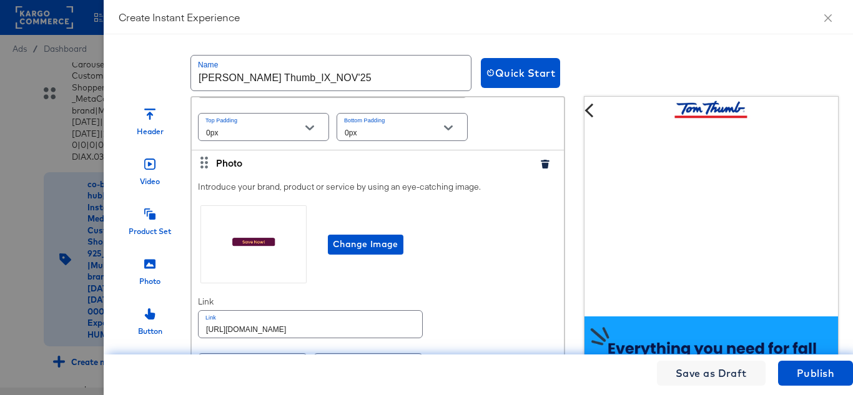
scroll to position [1062, 0]
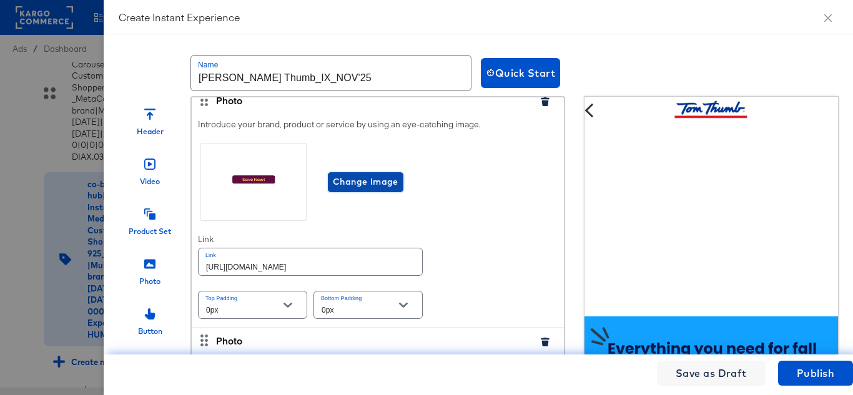
click at [377, 190] on span "Change Image" at bounding box center [366, 182] width 66 height 16
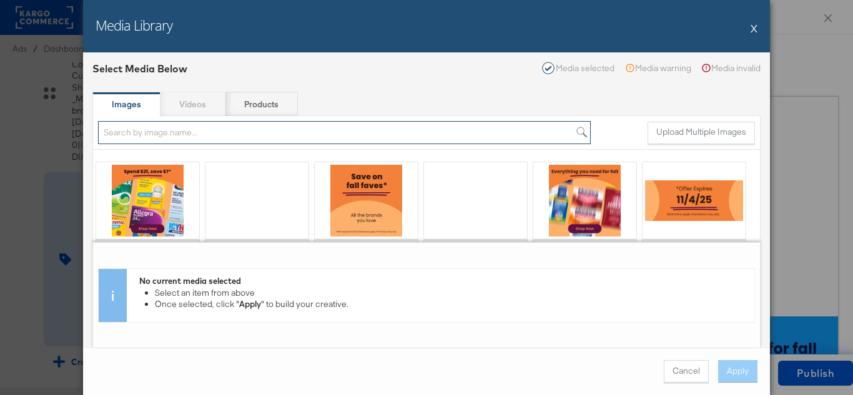
click at [183, 141] on input "search" at bounding box center [344, 132] width 493 height 23
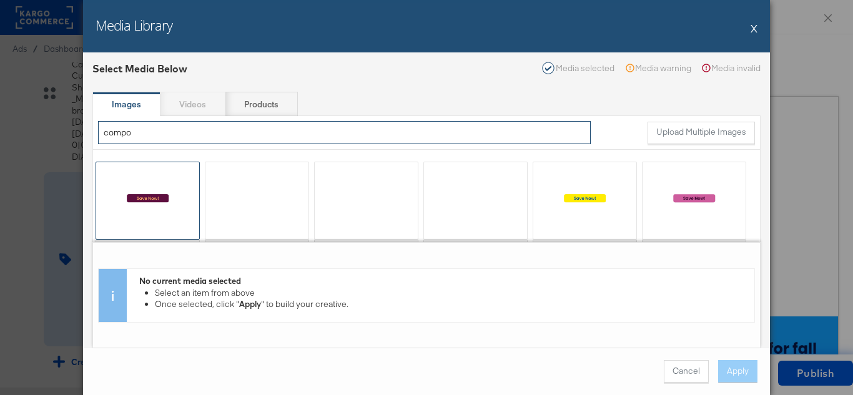
type input "compo"
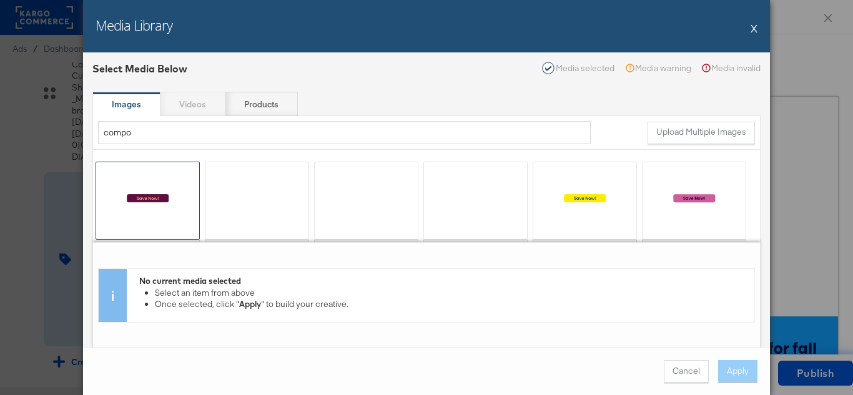
click at [142, 197] on div at bounding box center [147, 200] width 103 height 77
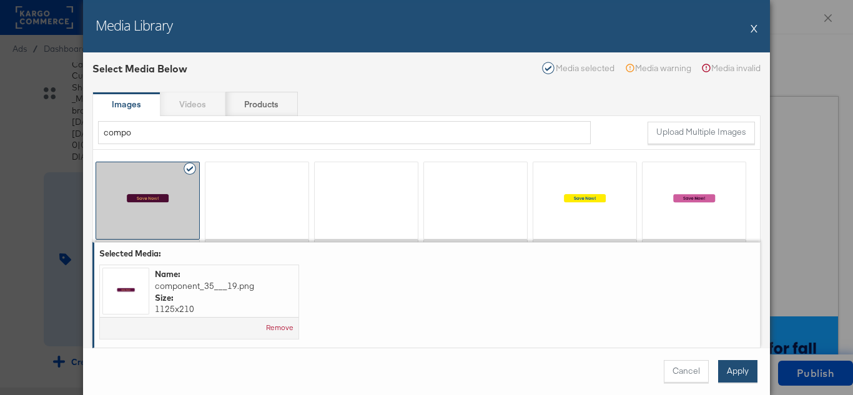
click at [743, 373] on button "Apply" at bounding box center [737, 371] width 39 height 22
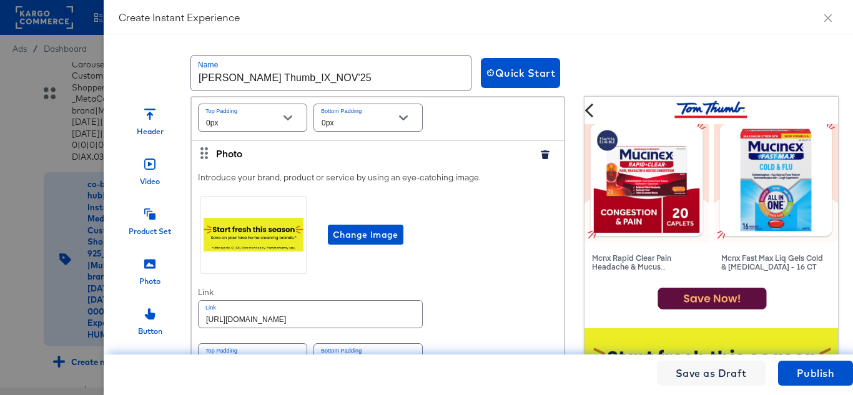
scroll to position [750, 0]
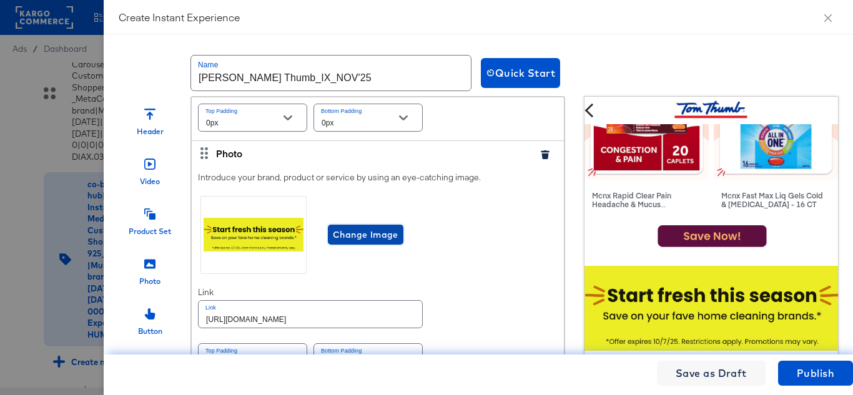
click at [365, 243] on span "Change Image" at bounding box center [366, 235] width 66 height 16
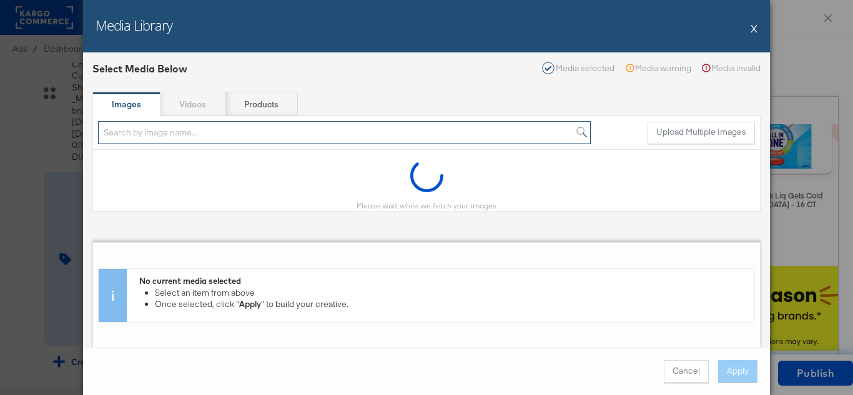
click at [211, 133] on input "search" at bounding box center [344, 132] width 493 height 23
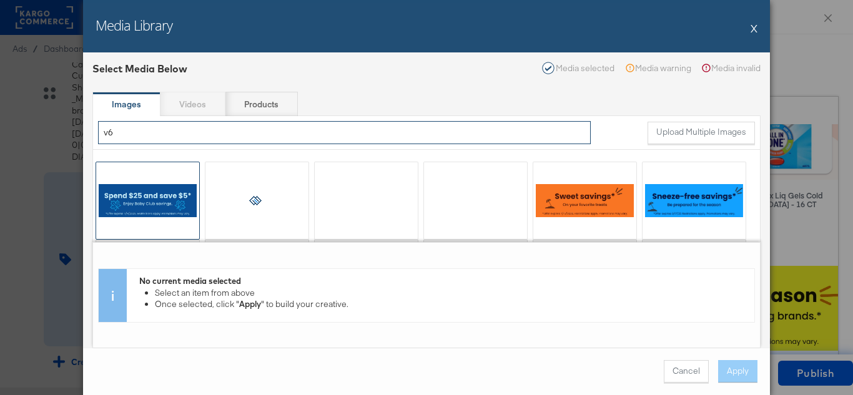
type input "v6"
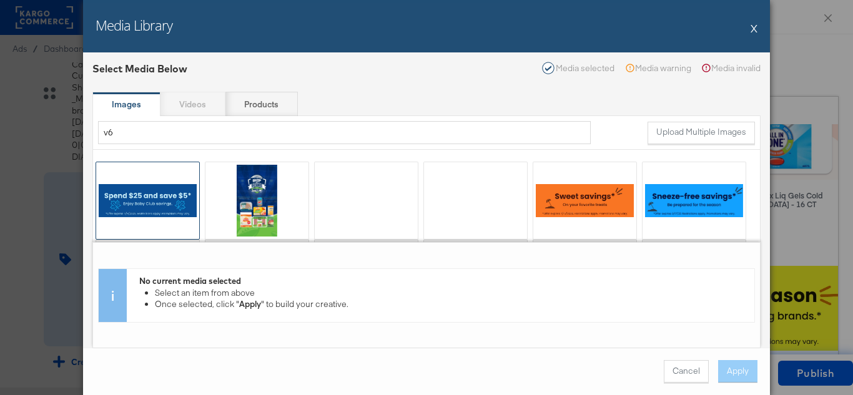
click at [160, 195] on div at bounding box center [147, 200] width 103 height 77
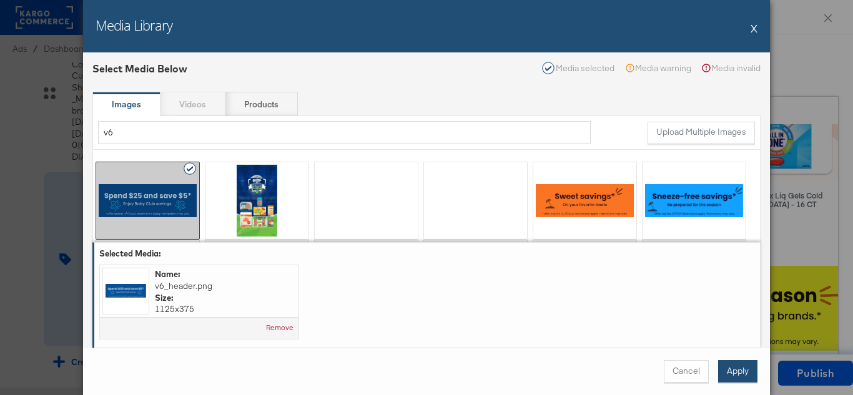
click at [741, 374] on button "Apply" at bounding box center [737, 371] width 39 height 22
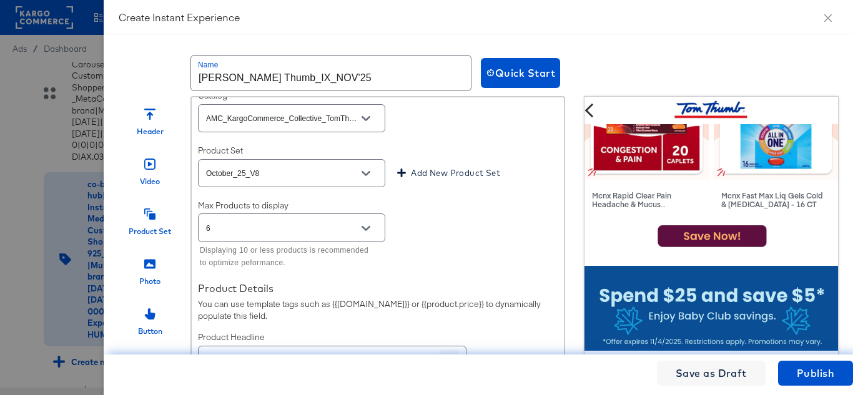
scroll to position [1624, 0]
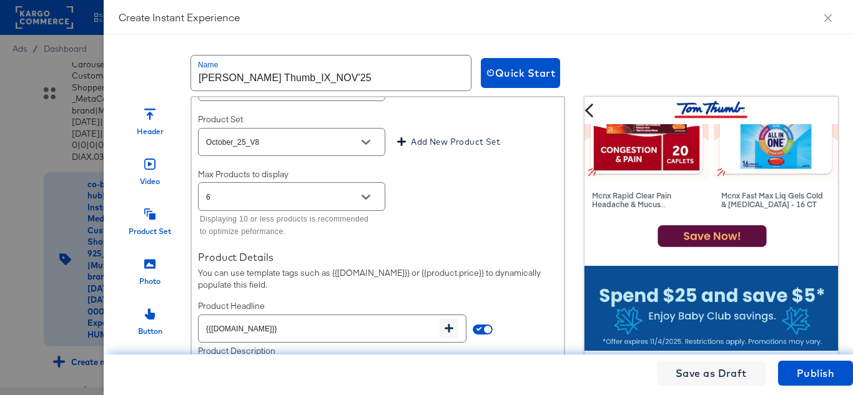
click at [364, 147] on icon "Open" at bounding box center [366, 142] width 9 height 9
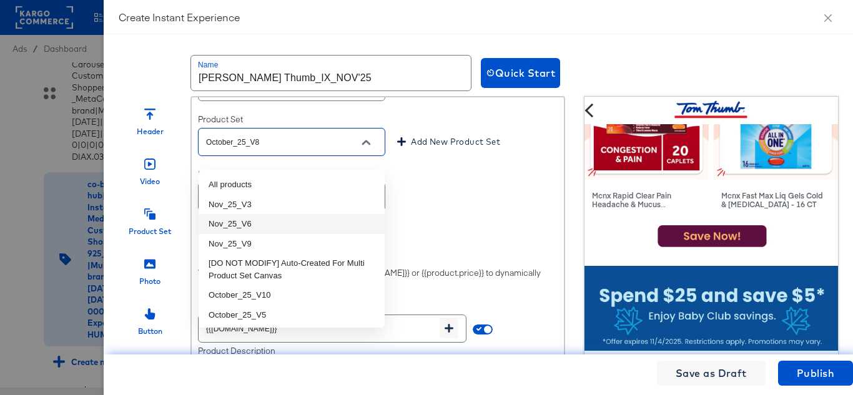
click at [244, 217] on li "Nov_25_V6" at bounding box center [292, 224] width 186 height 20
type input "Nov_25_V6"
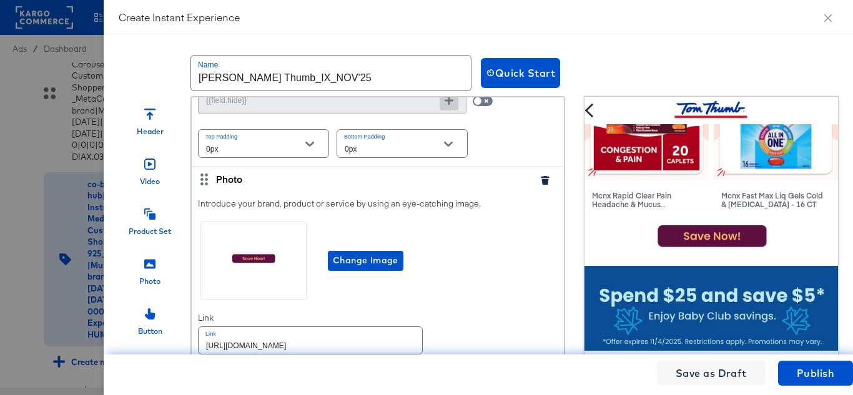
scroll to position [1999, 0]
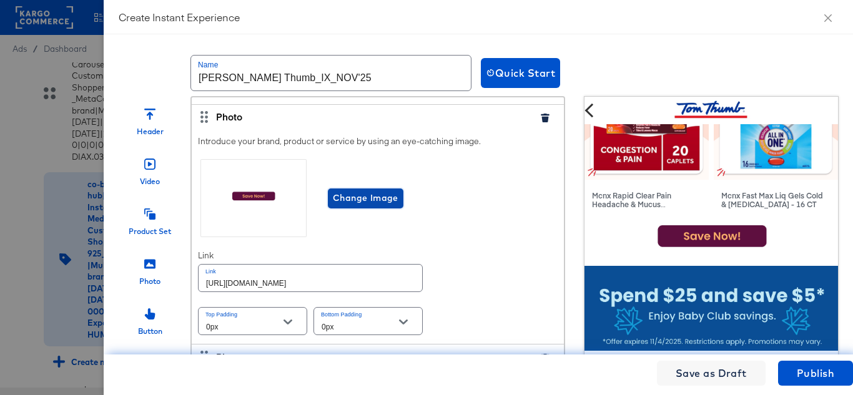
click at [359, 206] on span "Change Image" at bounding box center [366, 199] width 66 height 16
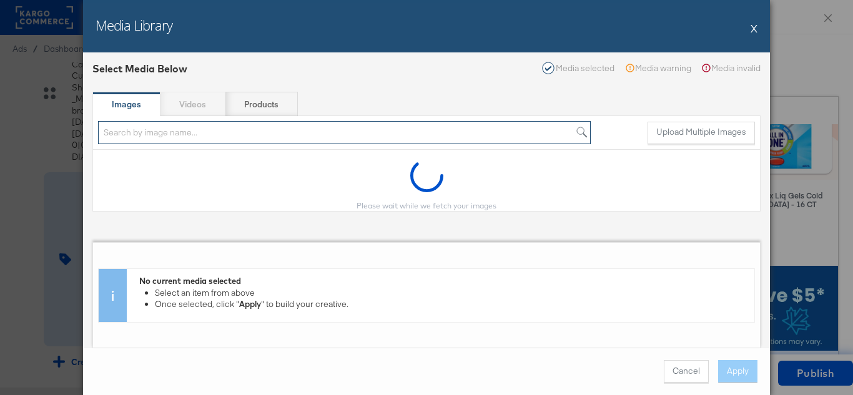
click at [159, 130] on input "search" at bounding box center [344, 132] width 493 height 23
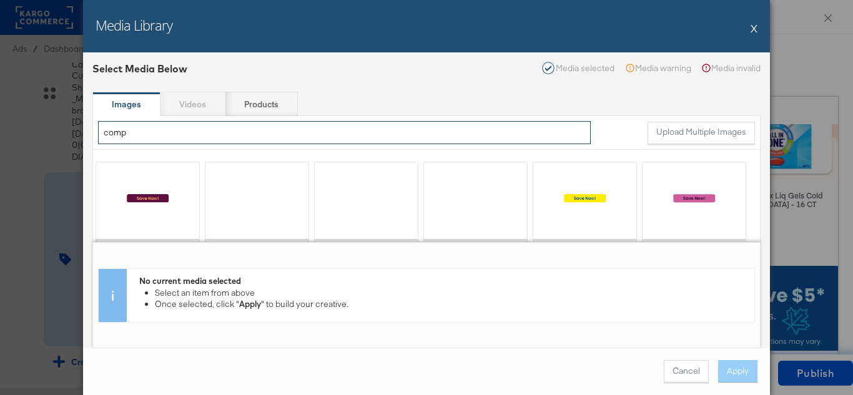
type input "comp"
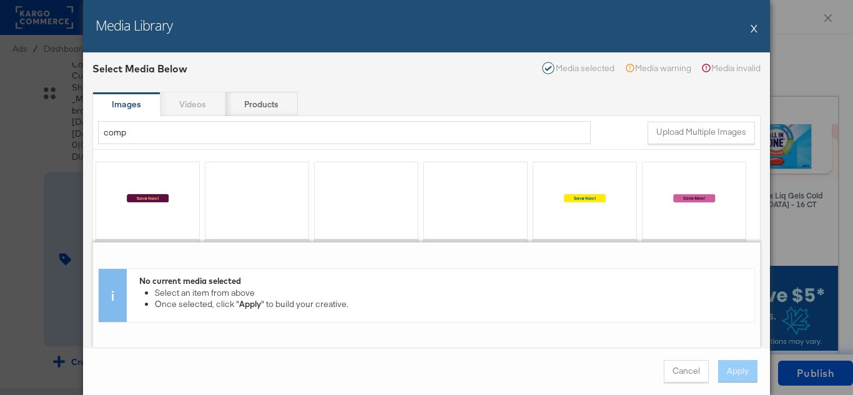
click at [171, 201] on div at bounding box center [147, 200] width 103 height 77
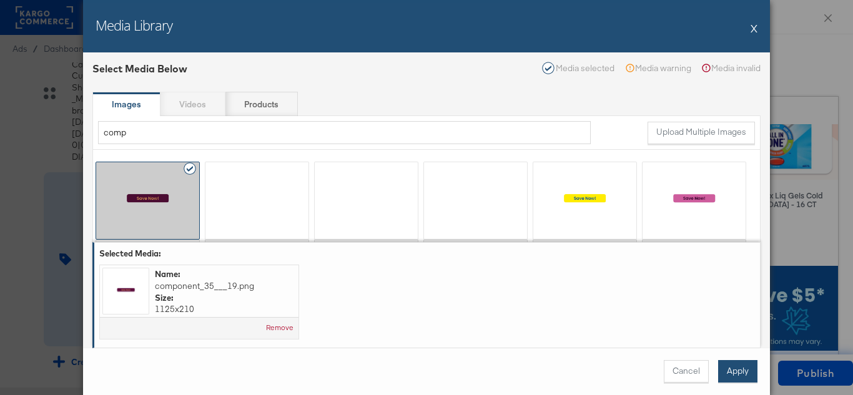
click at [747, 365] on button "Apply" at bounding box center [737, 371] width 39 height 22
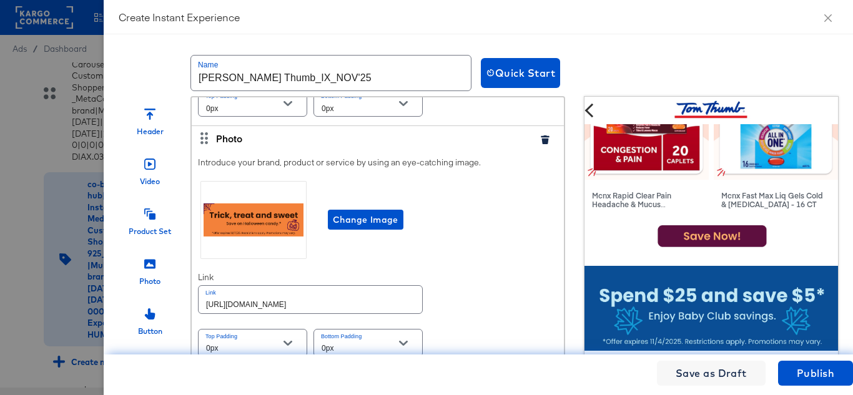
scroll to position [2249, 0]
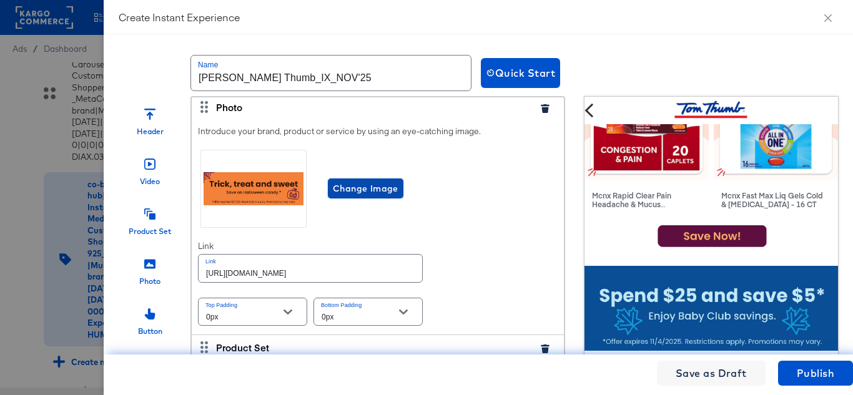
click at [377, 197] on span "Change Image" at bounding box center [366, 189] width 66 height 16
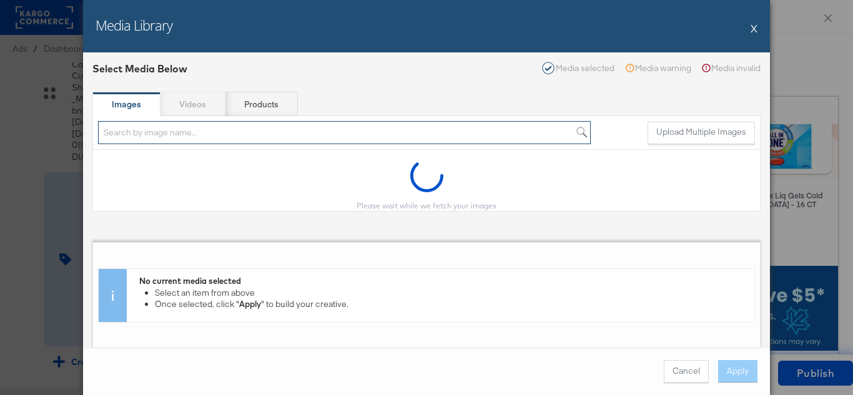
click at [242, 132] on input "search" at bounding box center [344, 132] width 493 height 23
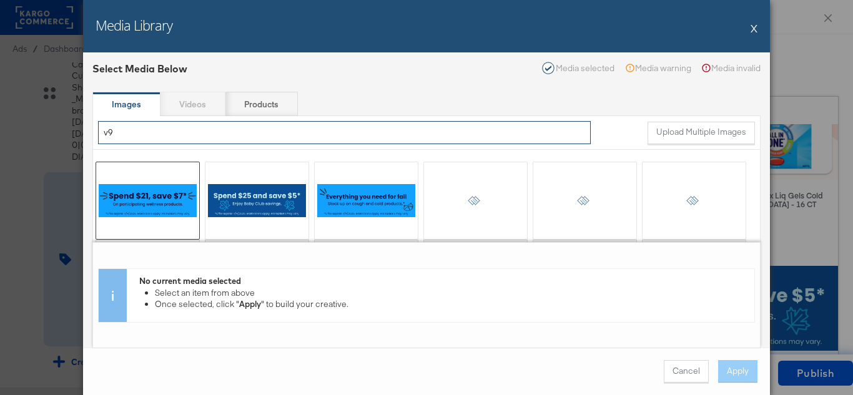
type input "v9"
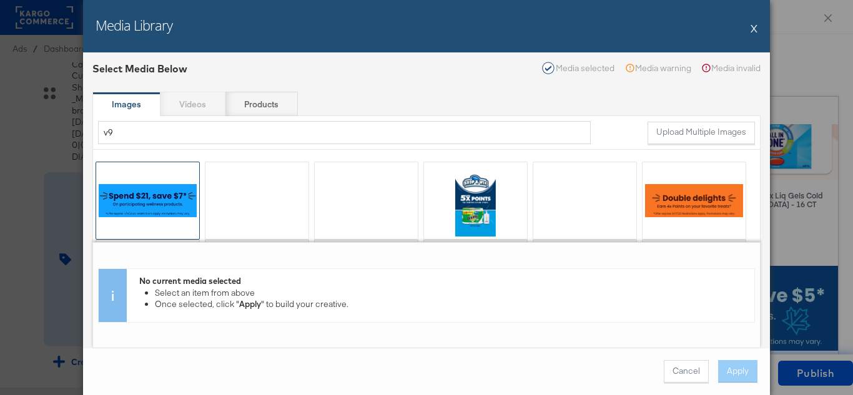
click at [166, 213] on div at bounding box center [147, 200] width 103 height 77
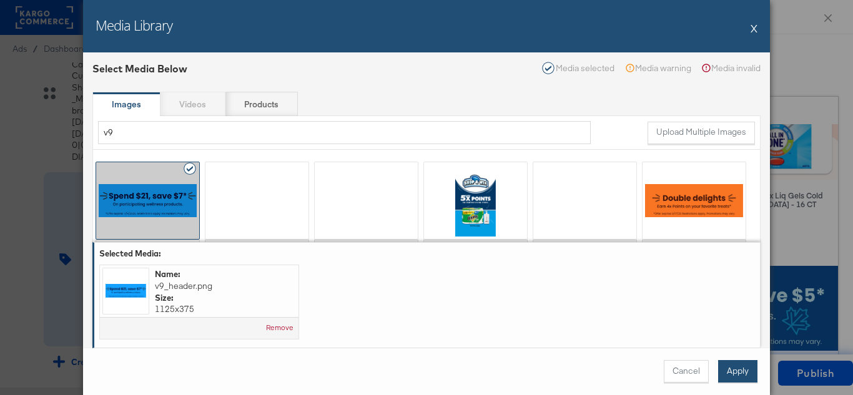
click at [728, 372] on button "Apply" at bounding box center [737, 371] width 39 height 22
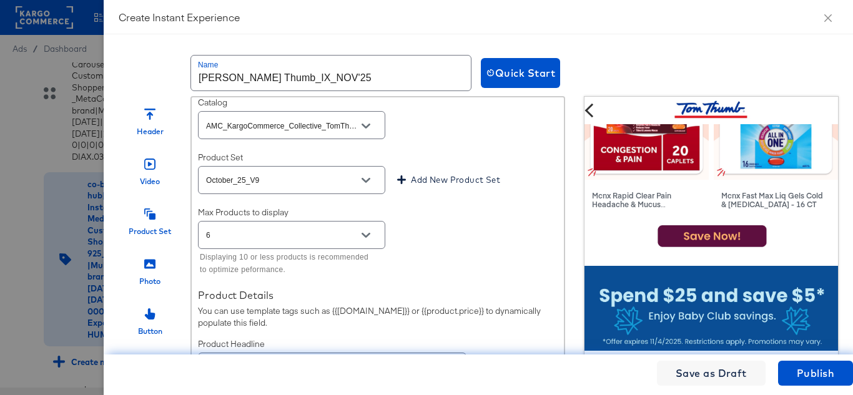
scroll to position [2562, 0]
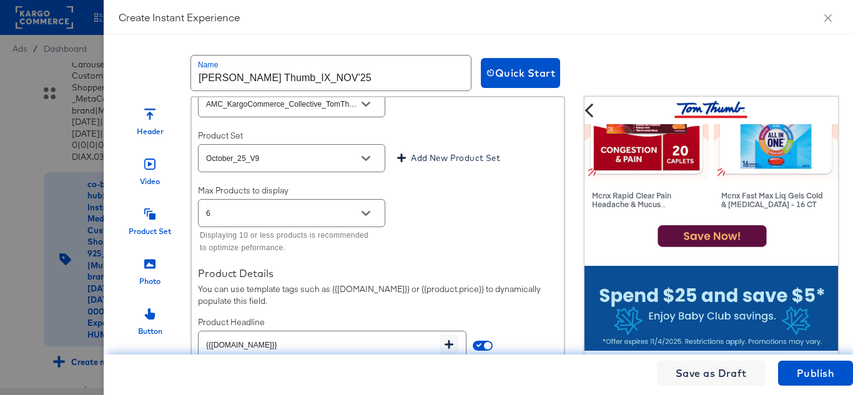
click at [372, 168] on button "Open" at bounding box center [366, 158] width 19 height 19
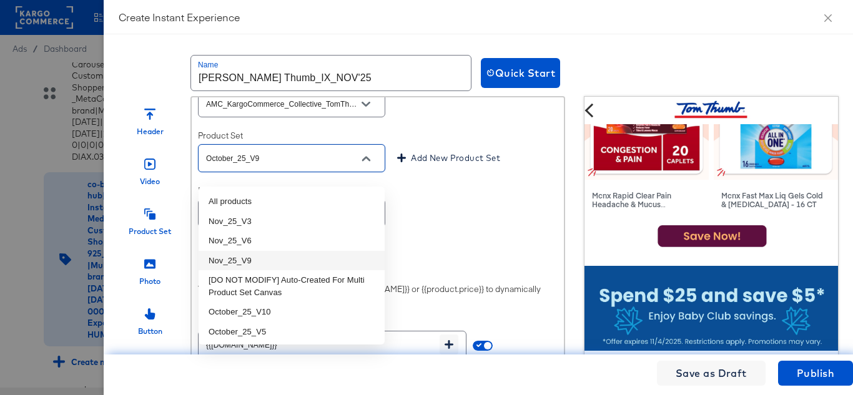
click at [248, 260] on li "Nov_25_V9" at bounding box center [292, 261] width 186 height 20
type input "Nov_25_V9"
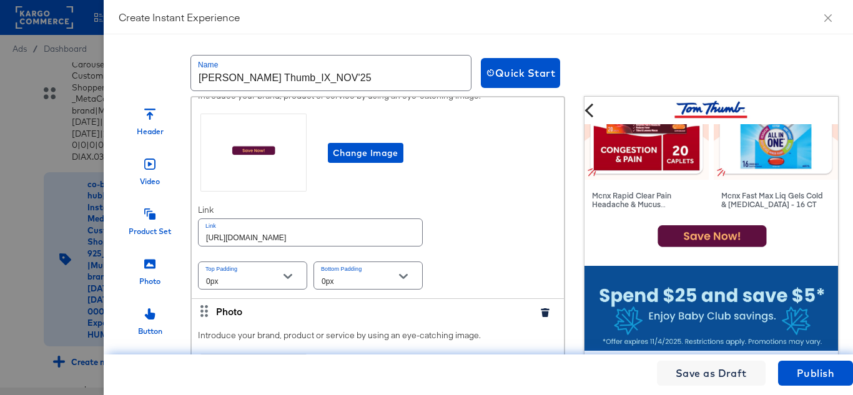
scroll to position [2999, 0]
click at [367, 161] on span "Change Image" at bounding box center [366, 153] width 66 height 16
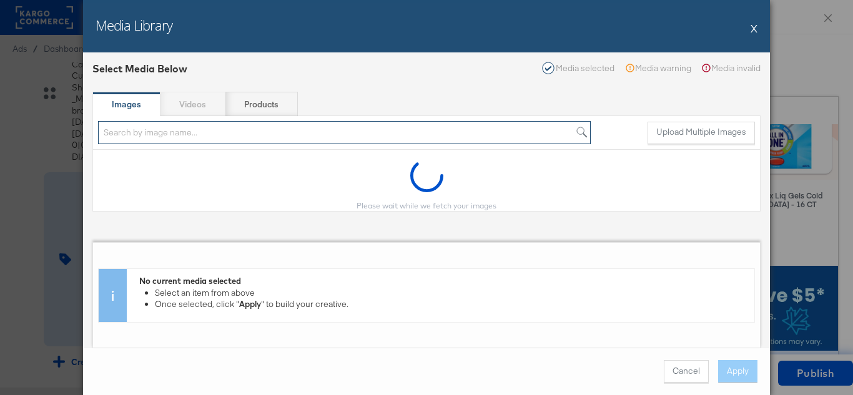
click at [149, 134] on input "search" at bounding box center [344, 132] width 493 height 23
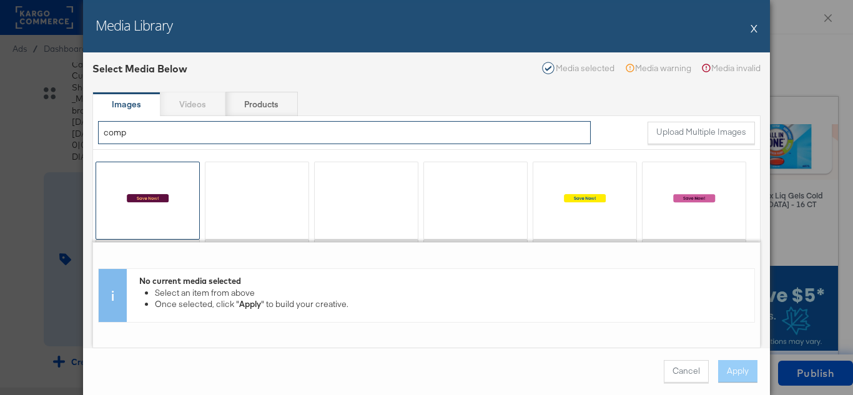
type input "comp"
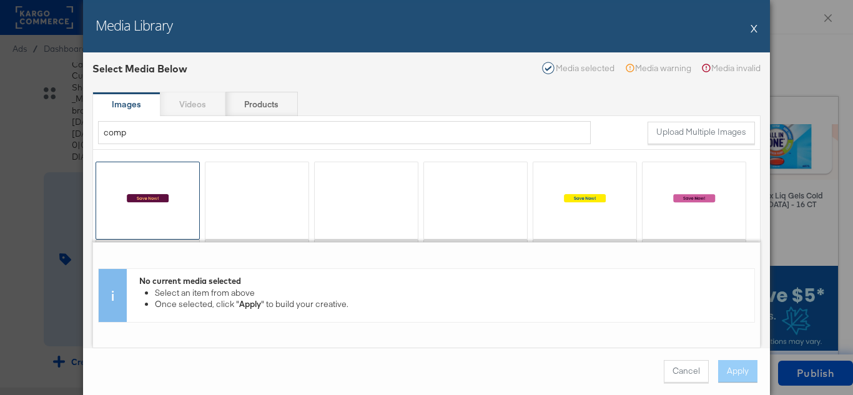
click at [156, 205] on div at bounding box center [147, 200] width 103 height 77
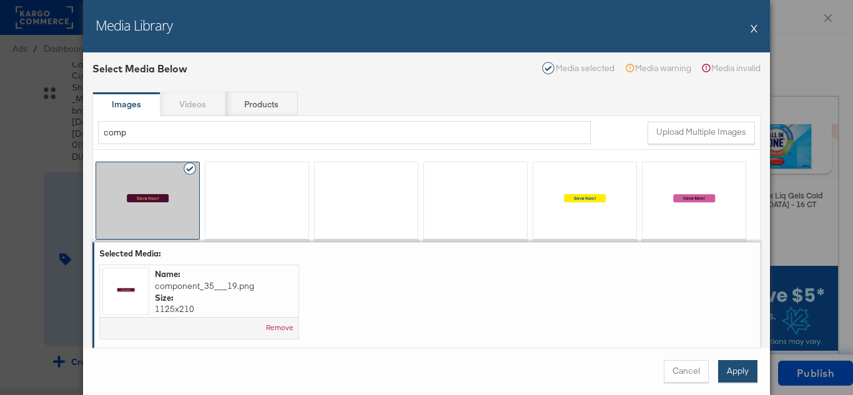
click at [744, 372] on button "Apply" at bounding box center [737, 371] width 39 height 22
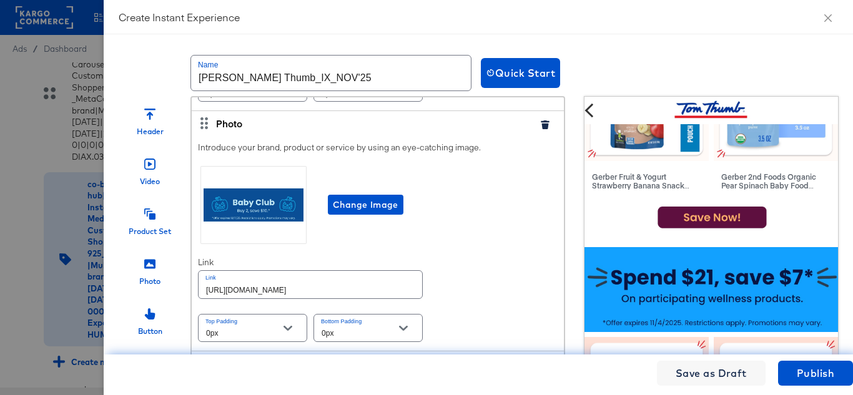
scroll to position [1427, 0]
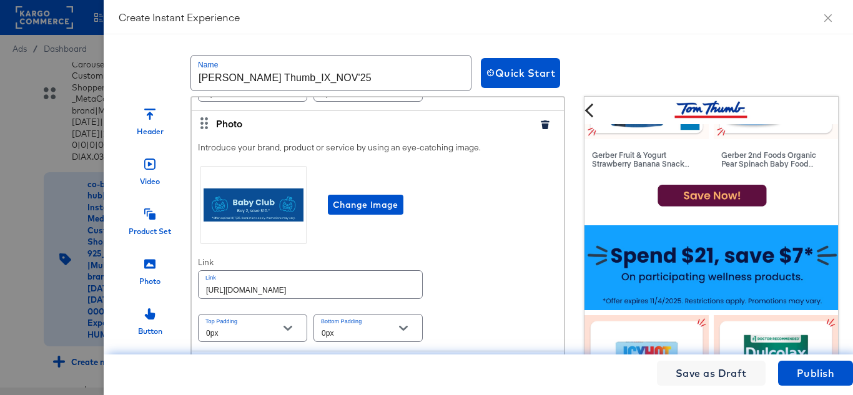
click at [541, 129] on icon "button" at bounding box center [545, 125] width 8 height 9
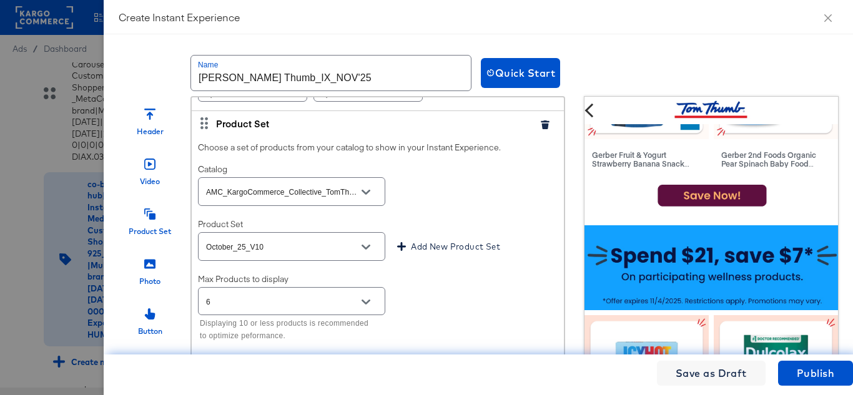
click at [541, 129] on icon "button" at bounding box center [545, 125] width 8 height 9
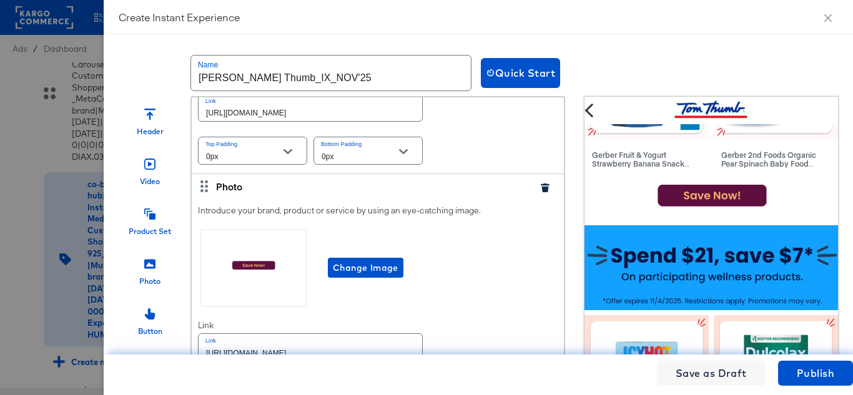
scroll to position [3124, 0]
click at [541, 192] on icon "button" at bounding box center [545, 187] width 9 height 9
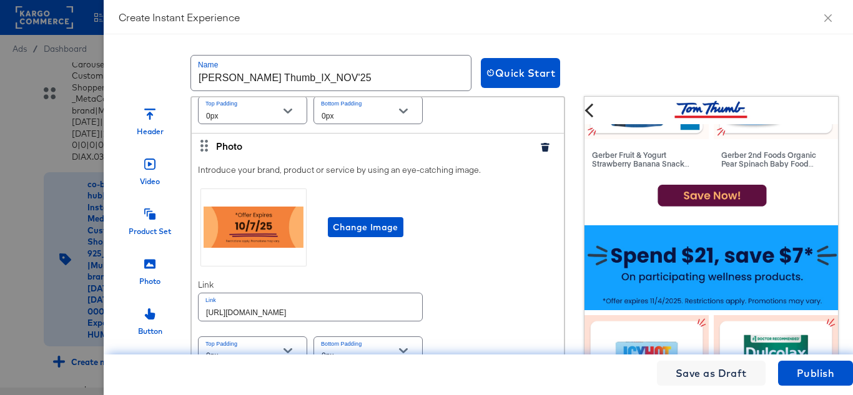
scroll to position [3186, 0]
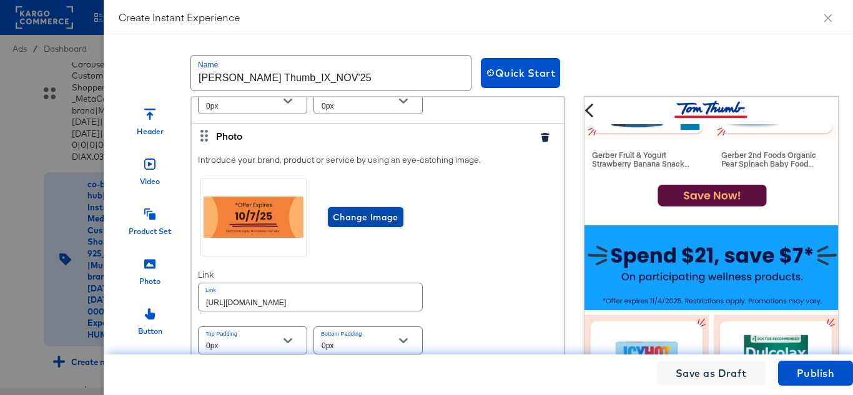
click at [367, 210] on span "Change Image" at bounding box center [366, 218] width 66 height 16
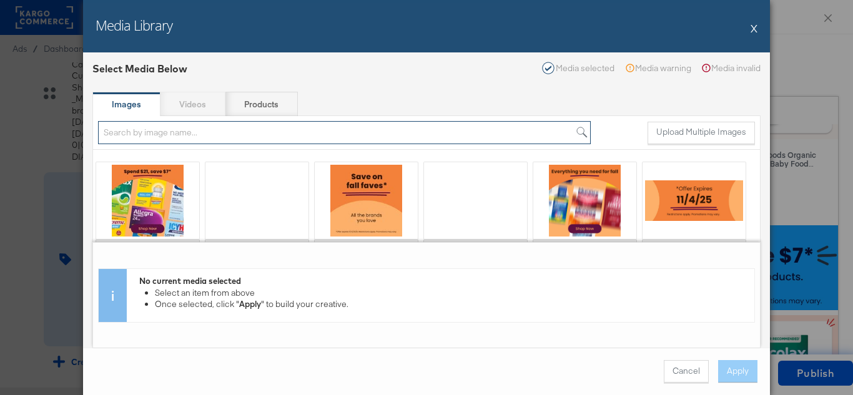
click at [192, 131] on input "search" at bounding box center [344, 132] width 493 height 23
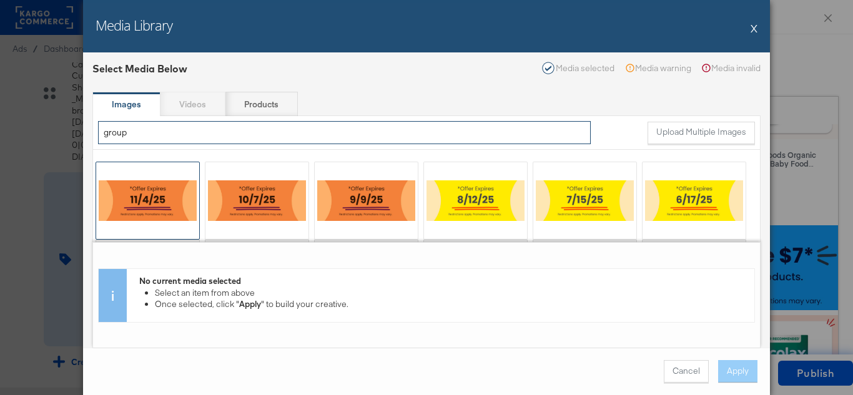
type input "group"
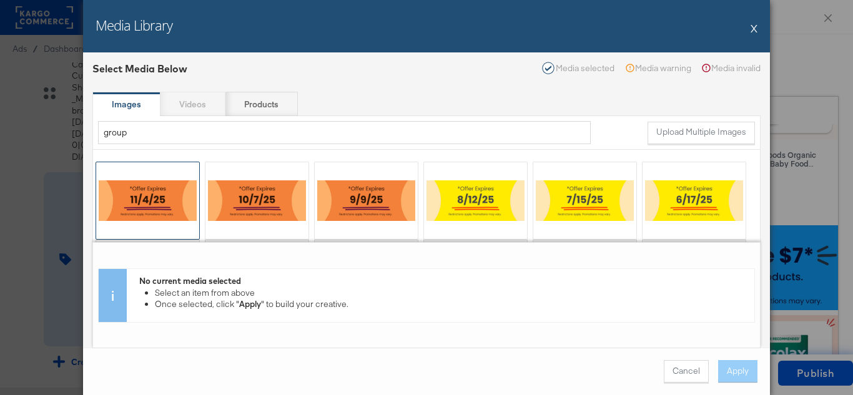
click at [134, 191] on div at bounding box center [147, 200] width 103 height 77
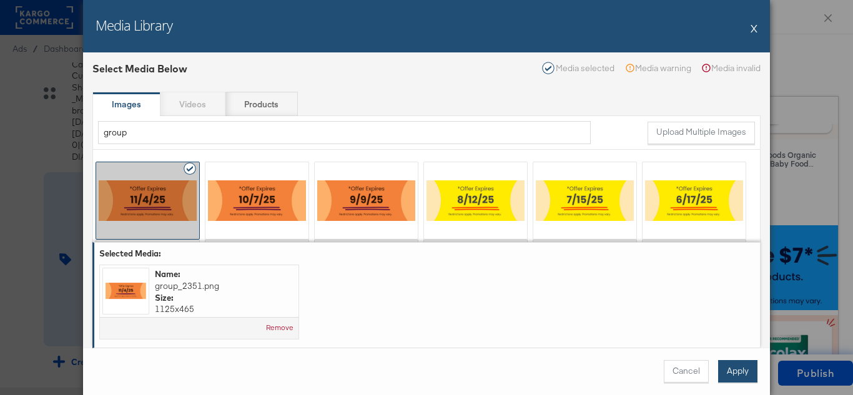
click at [743, 375] on button "Apply" at bounding box center [737, 371] width 39 height 22
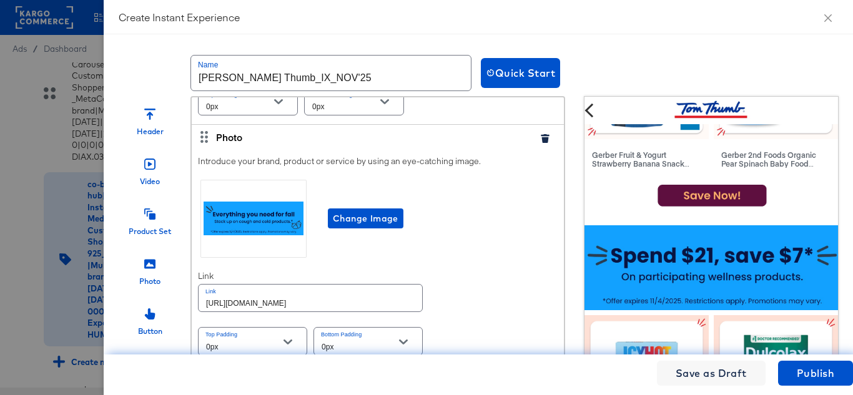
scroll to position [437, 0]
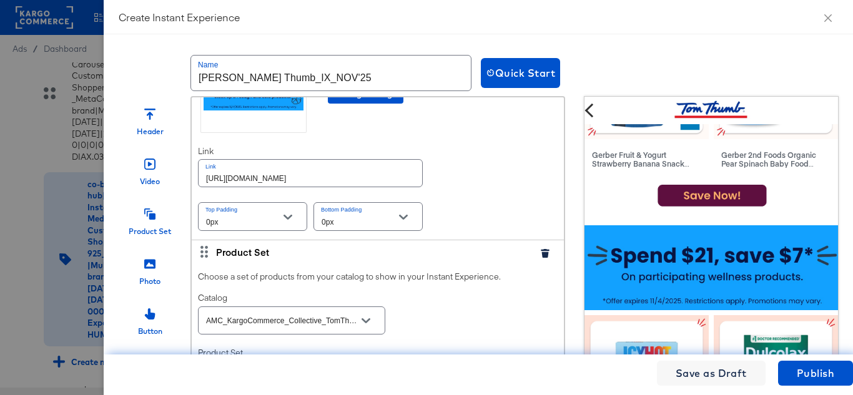
click at [367, 186] on input "https://www.tomthumb.com/order/personal-care-essentials.html" at bounding box center [311, 173] width 224 height 27
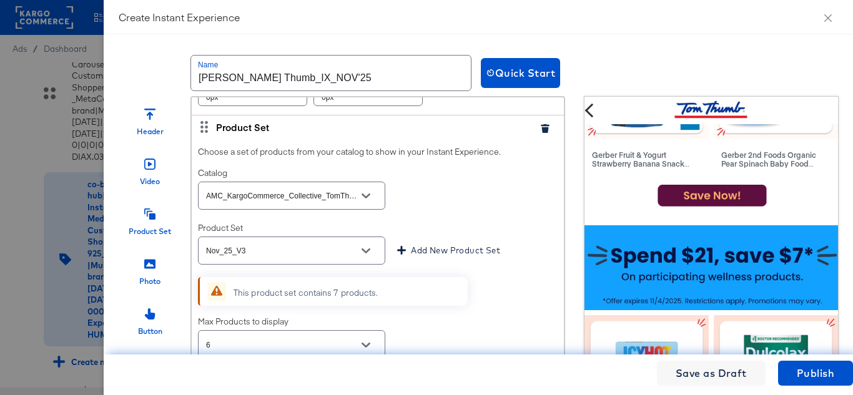
scroll to position [625, 0]
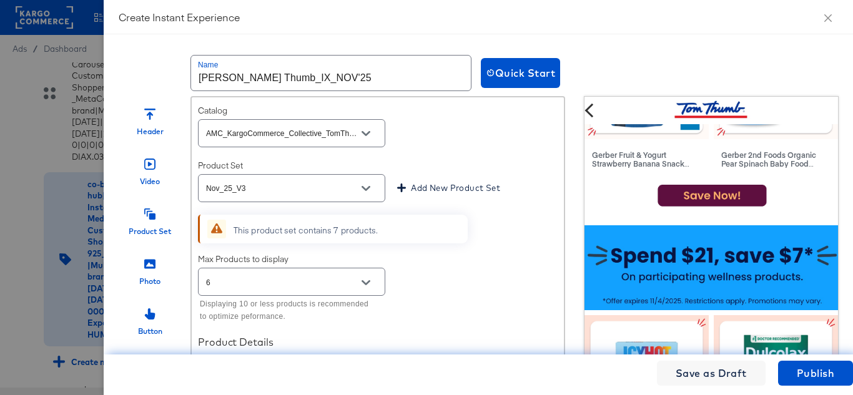
click at [371, 143] on button "Open" at bounding box center [366, 133] width 19 height 19
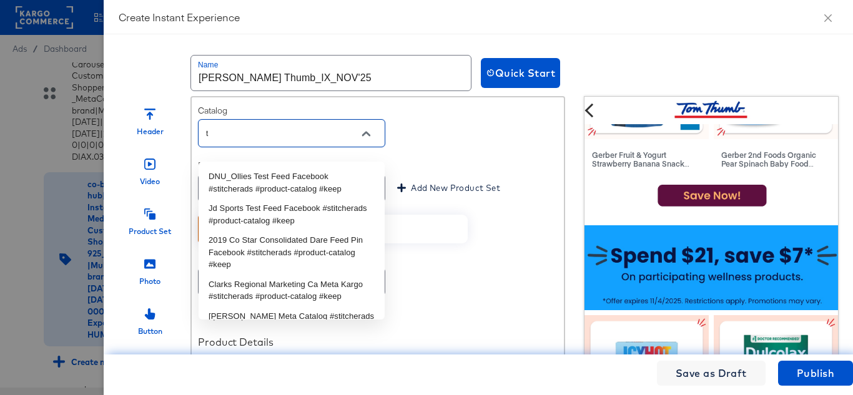
scroll to position [0, 0]
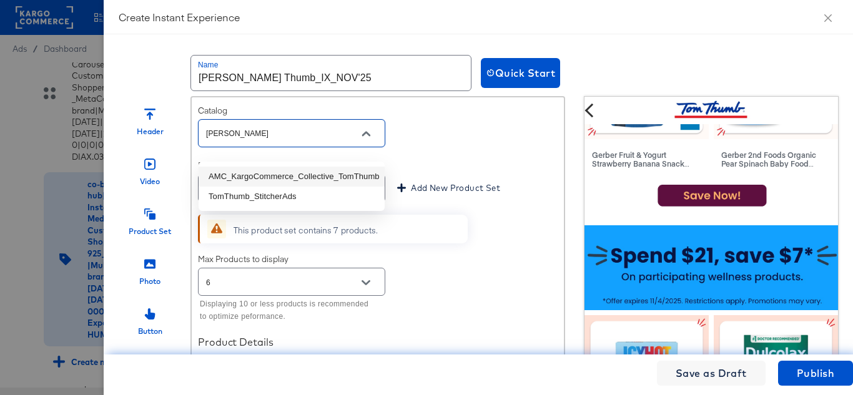
type input "AMC_KargoCommerce_Collective_TomThumb"
click at [448, 144] on div "Catalog AMC_KargoCommerce_Collective_TomThumb" at bounding box center [378, 127] width 360 height 45
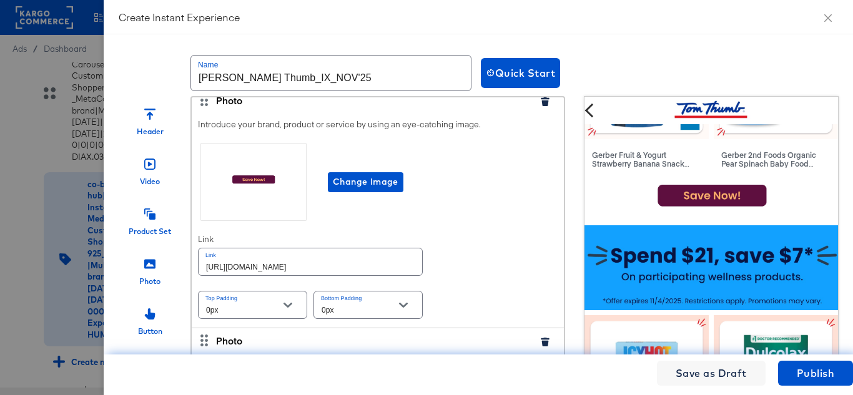
scroll to position [1125, 0]
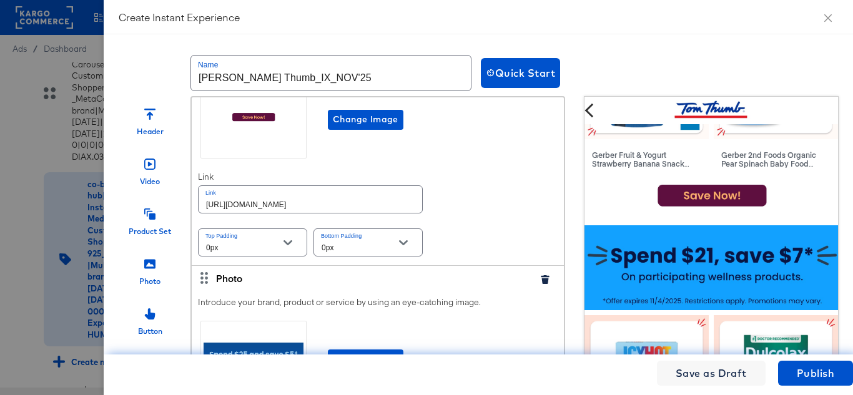
click at [308, 212] on input "https://www.tomthumb.com/order/personal-care-essentials.html" at bounding box center [311, 199] width 224 height 27
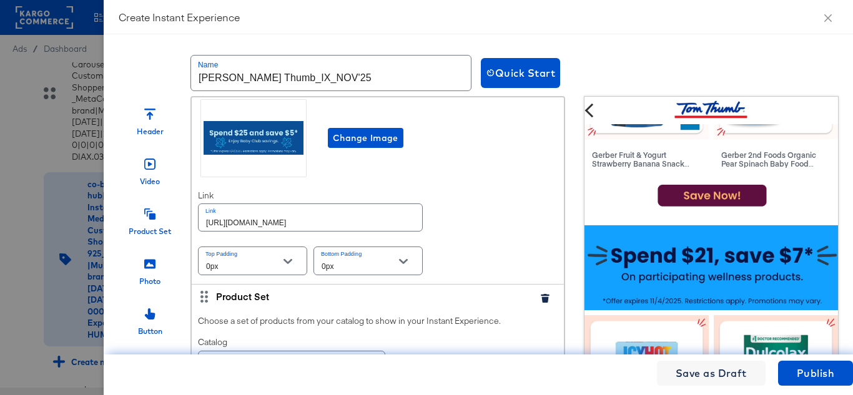
scroll to position [1374, 0]
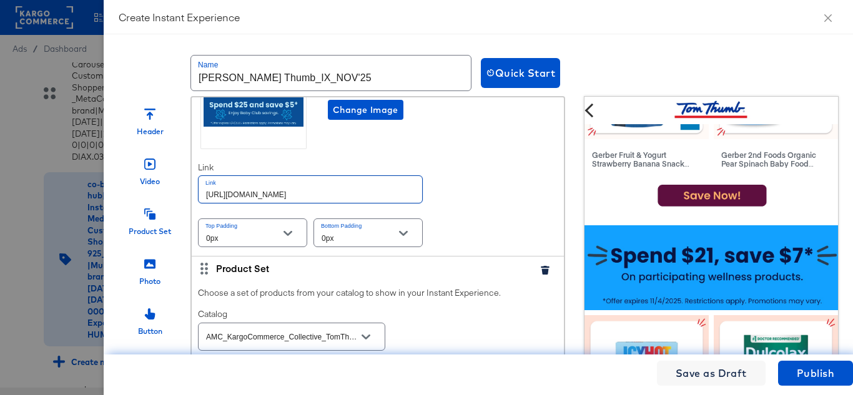
click at [301, 203] on input "https://www.tomthumb.com/order/personal-care-essentials.html" at bounding box center [311, 189] width 224 height 27
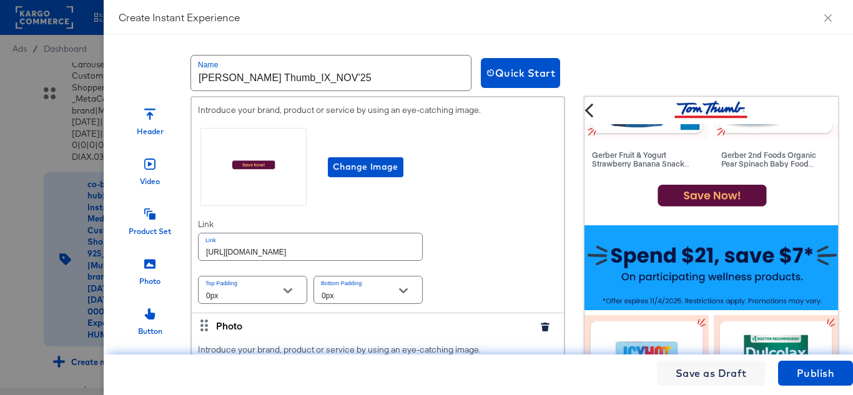
scroll to position [2062, 0]
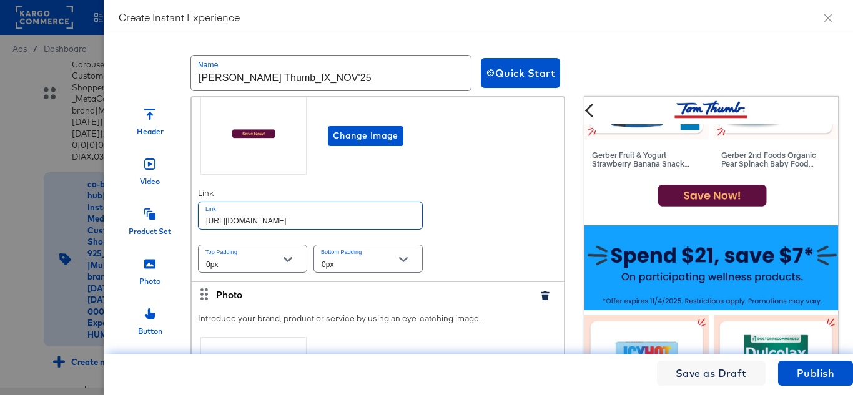
click at [312, 227] on input "https://www.tomthumb.com/order/personal-care-essentials.html" at bounding box center [311, 215] width 224 height 27
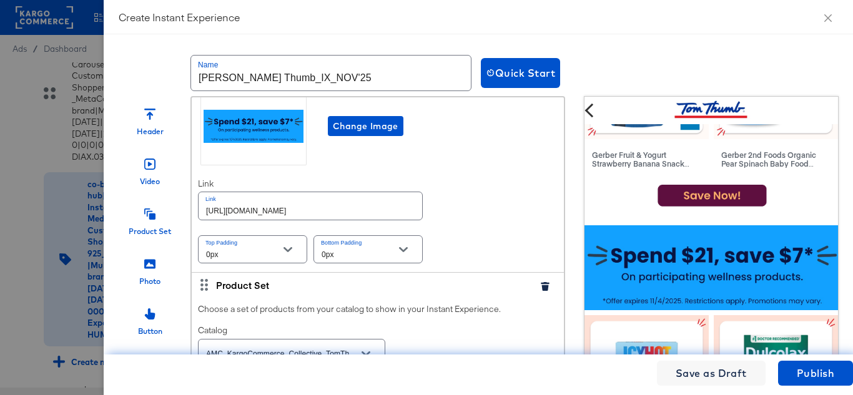
scroll to position [0, 0]
click at [307, 217] on input "https://www.tomthumb.com/order/personal-care-essentials.html" at bounding box center [311, 205] width 224 height 27
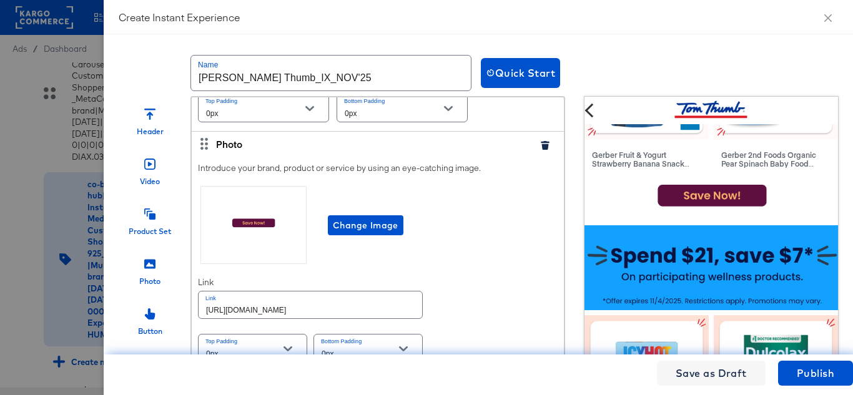
scroll to position [2999, 0]
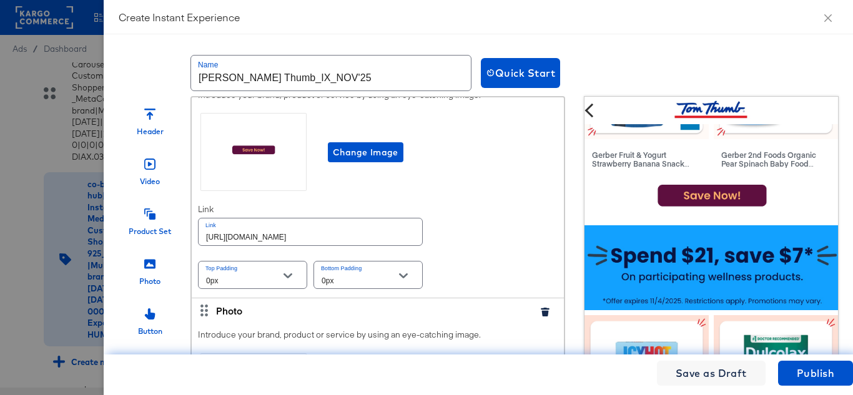
click at [319, 241] on input "https://www.tomthumb.com/order/personal-care-essentials.html" at bounding box center [311, 232] width 224 height 27
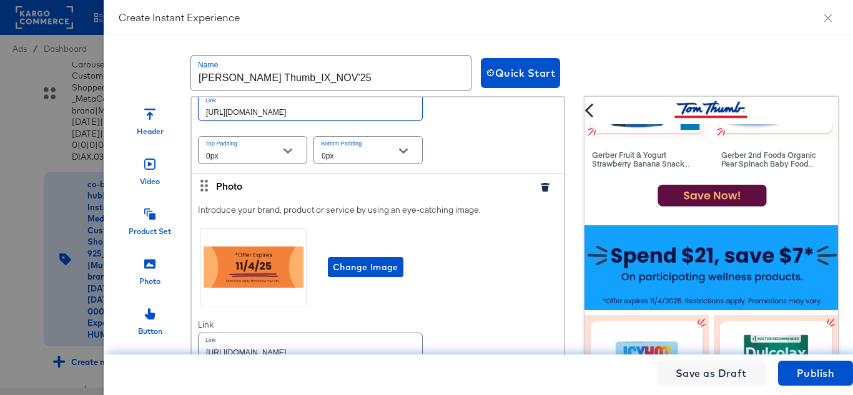
scroll to position [0, 0]
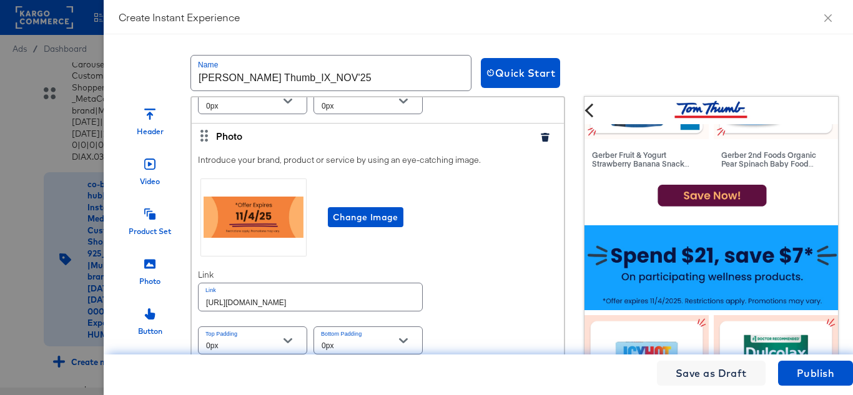
click at [315, 294] on input "https://www.tomthumb.com/order/personal-care-essentials.html" at bounding box center [311, 297] width 224 height 27
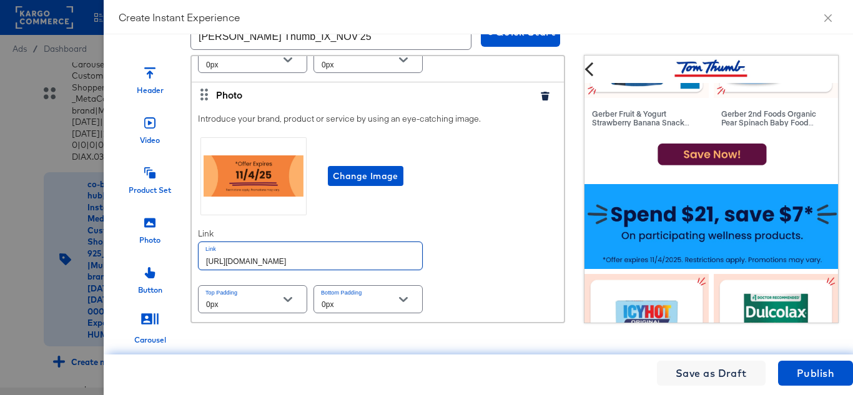
click at [462, 231] on div "Introduce your brand, product or service by using an eye-catching image. Change…" at bounding box center [378, 215] width 372 height 216
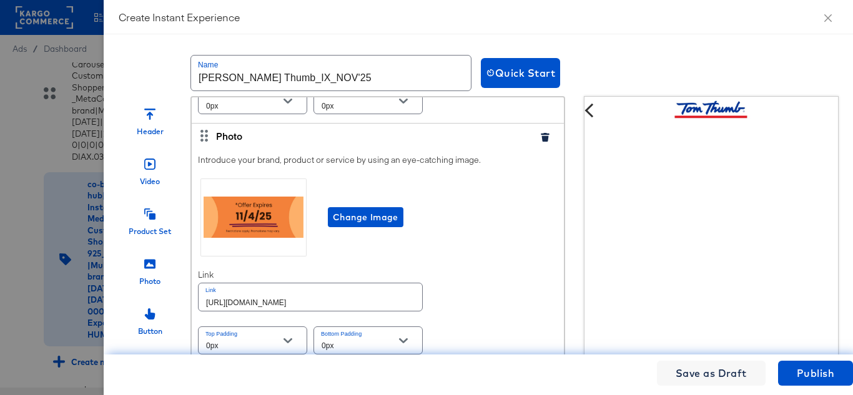
click at [827, 131] on video "Your browser does not support the video tag." at bounding box center [712, 251] width 255 height 255
click at [807, 374] on span "Publish" at bounding box center [815, 373] width 37 height 17
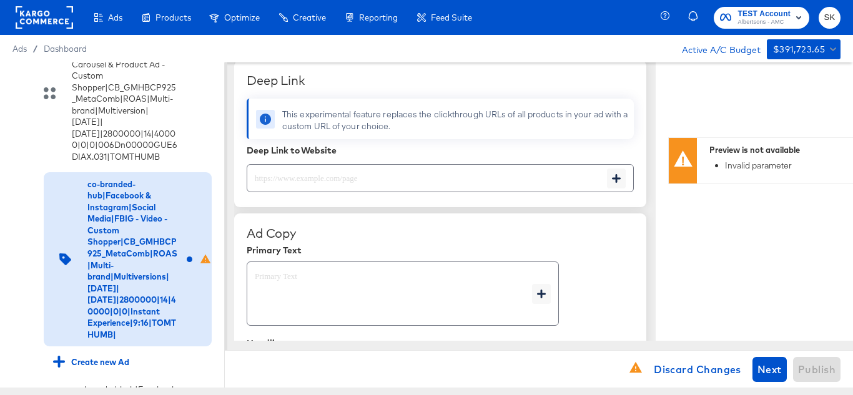
scroll to position [437, 0]
click at [325, 166] on input "text" at bounding box center [427, 172] width 360 height 27
paste input "https://www.tomthumb.com/order/personal-care-essentials.html"
type input "https://www.tomthumb.com/order/personal-care-essentials.html"
type textarea "x"
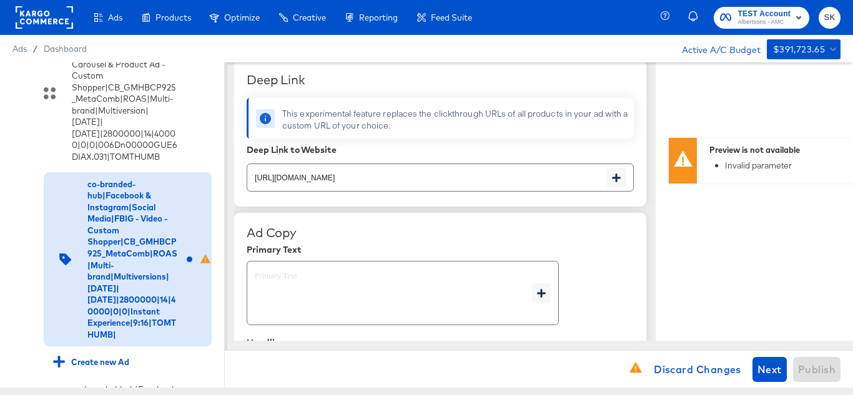
type textarea "x"
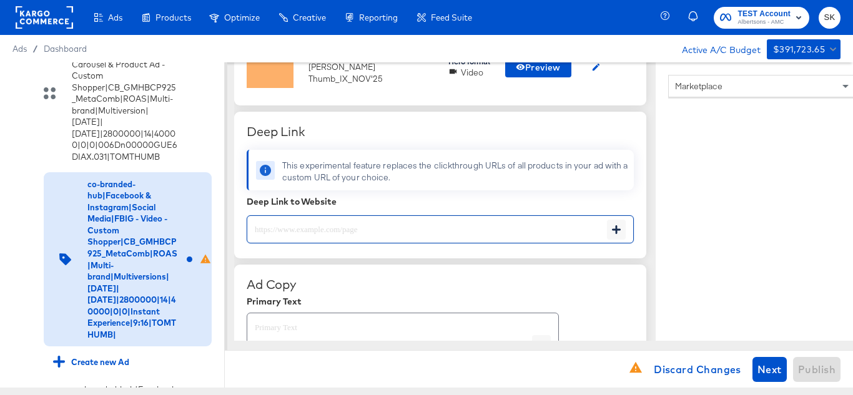
scroll to position [489, 0]
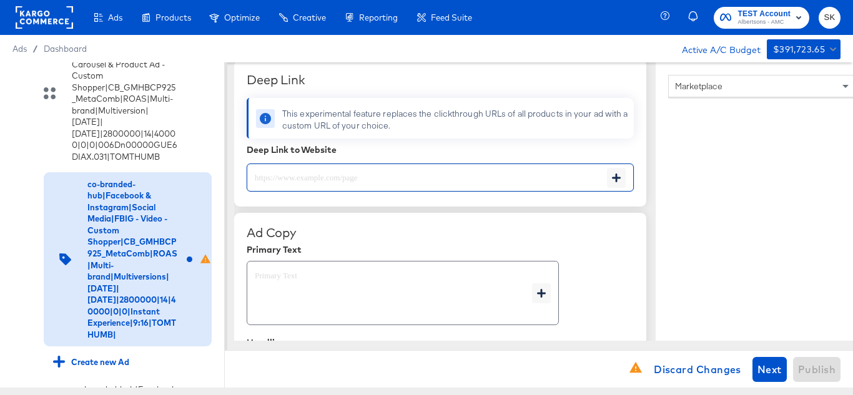
click at [309, 174] on input "text" at bounding box center [427, 172] width 360 height 27
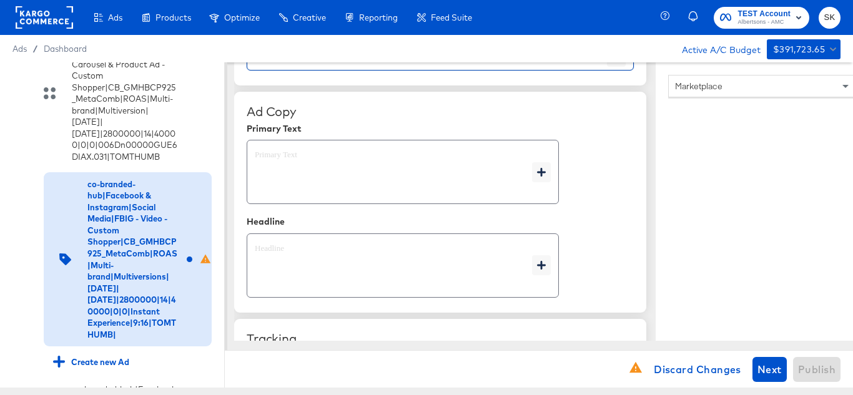
scroll to position [614, 0]
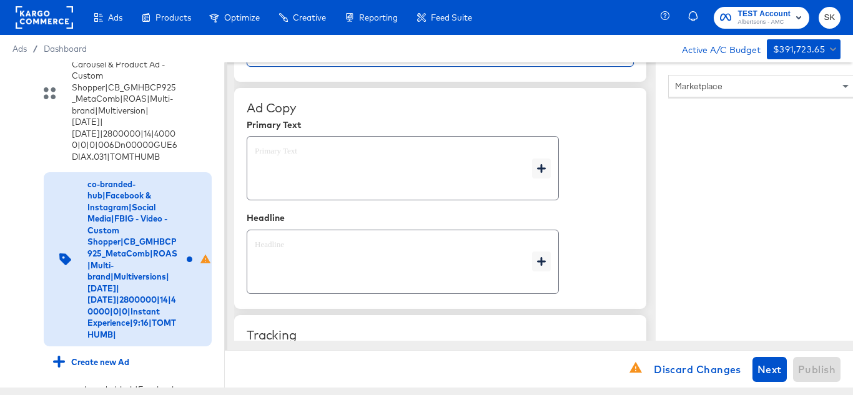
type textarea "x"
click at [315, 179] on textarea at bounding box center [393, 168] width 277 height 45
type textarea "x"
paste textarea "Shop your favorite brands for you and your home!"
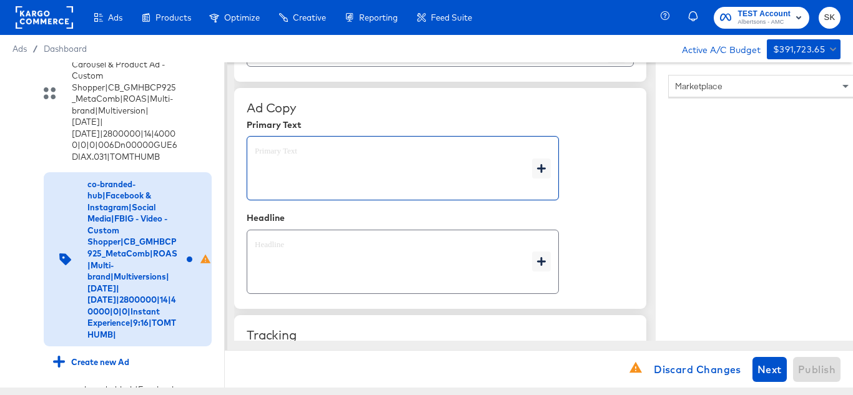
type textarea "Shop your favorite brands for you and your home!"
type textarea "x"
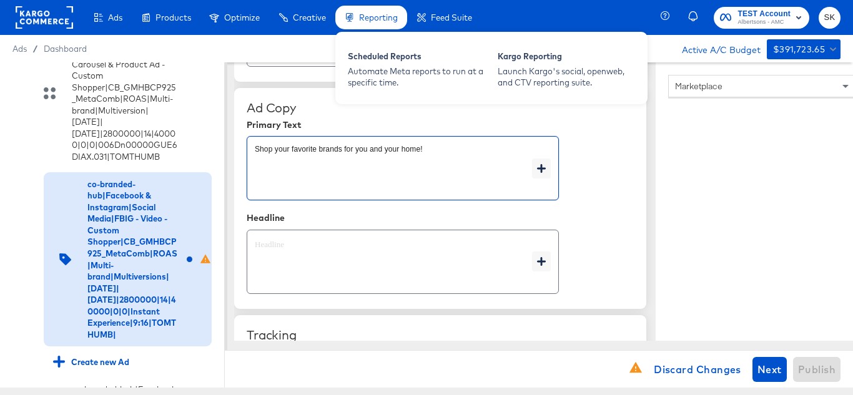
type textarea "Shop your favorite brands for you and your home!"
type textarea "x"
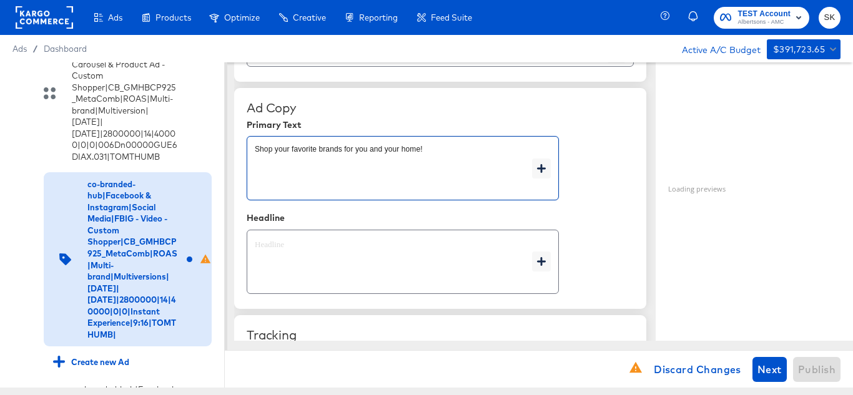
type textarea "x"
click at [325, 257] on textarea at bounding box center [393, 262] width 277 height 45
type textarea "x"
paste textarea "Explore latest arrivals"
type textarea "Explore latest arrivals"
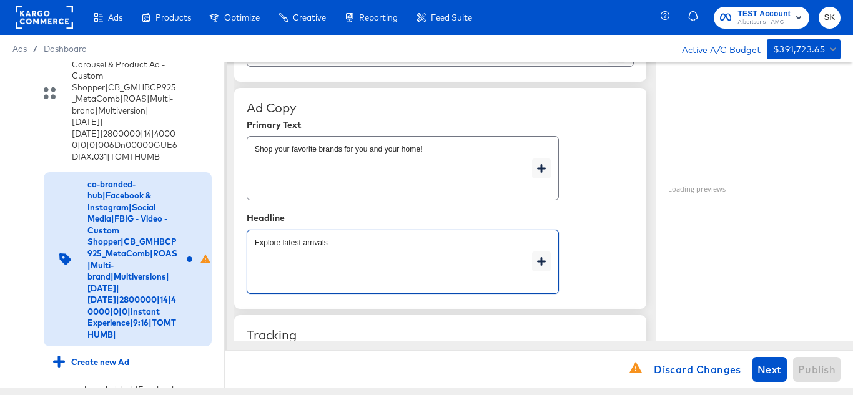
type textarea "x"
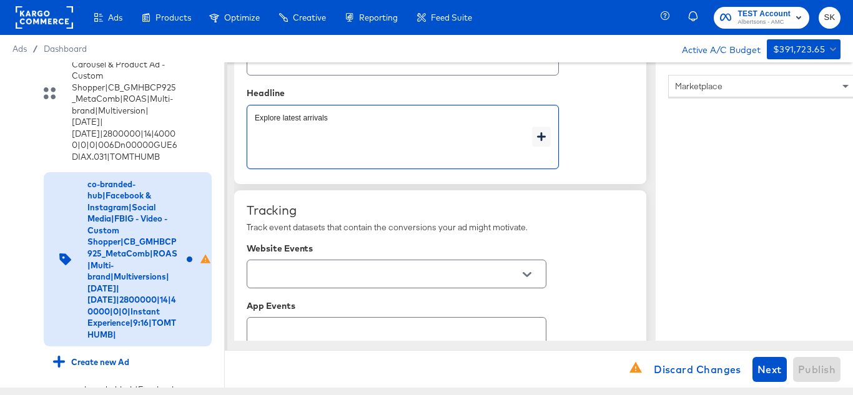
scroll to position [802, 0]
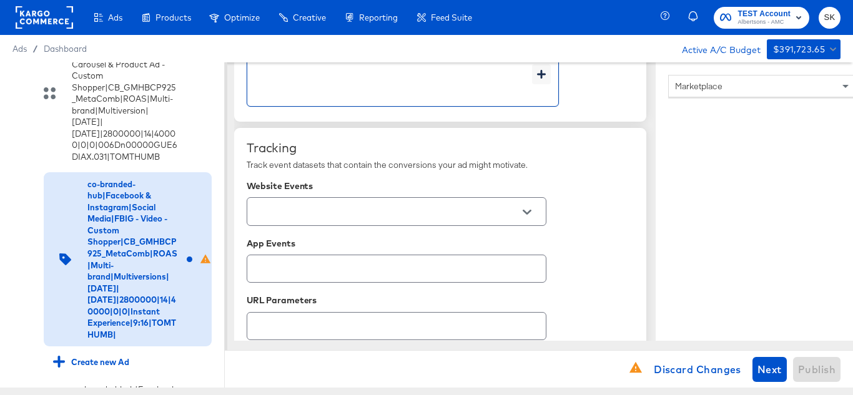
click at [528, 213] on icon "Open" at bounding box center [527, 212] width 9 height 5
type textarea "Explore latest arrivals"
type textarea "x"
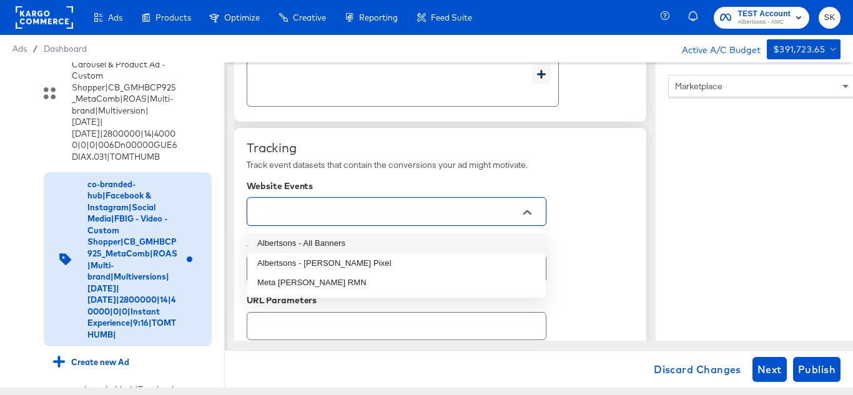
click at [306, 244] on li "Albertsons - All Banners" at bounding box center [396, 244] width 299 height 20
type textarea "x"
type input "Albertsons - All Banners"
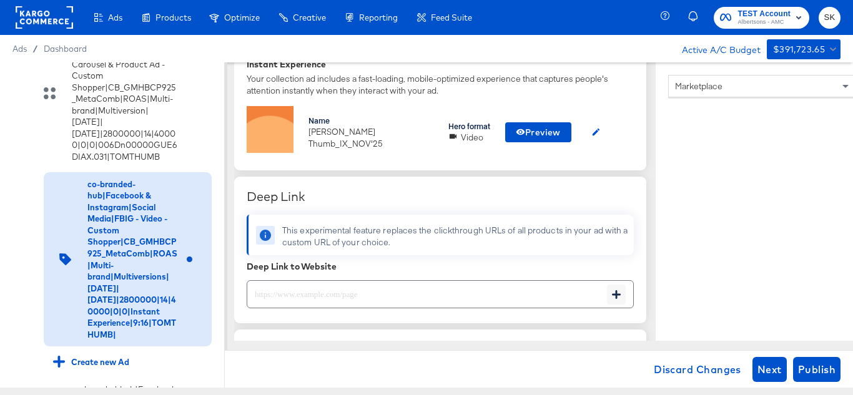
scroll to position [372, 0]
click at [311, 302] on input "text" at bounding box center [427, 290] width 360 height 27
paste input "https://www.tomthumb.com/order/personal-care-essentials.html"
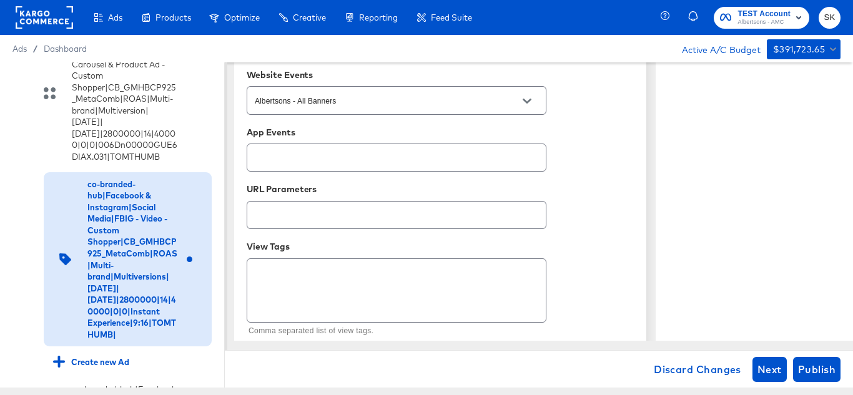
scroll to position [934, 0]
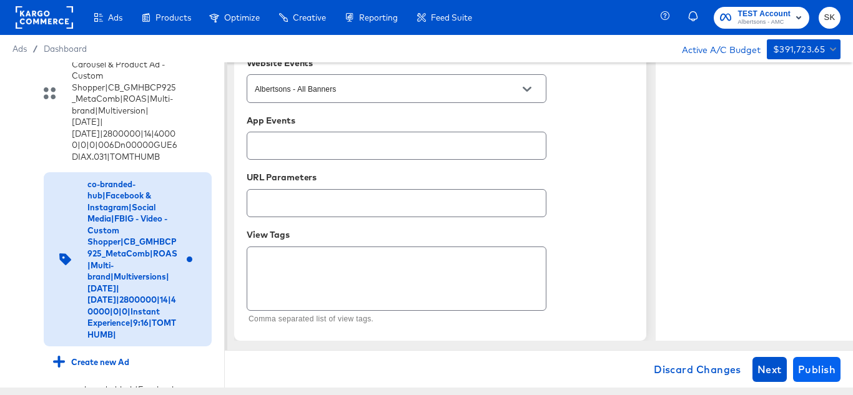
type input "https://www.tomthumb.com/order/personal-care-essentials.html"
type textarea "x"
click at [818, 367] on span "Publish" at bounding box center [816, 369] width 37 height 17
type textarea "x"
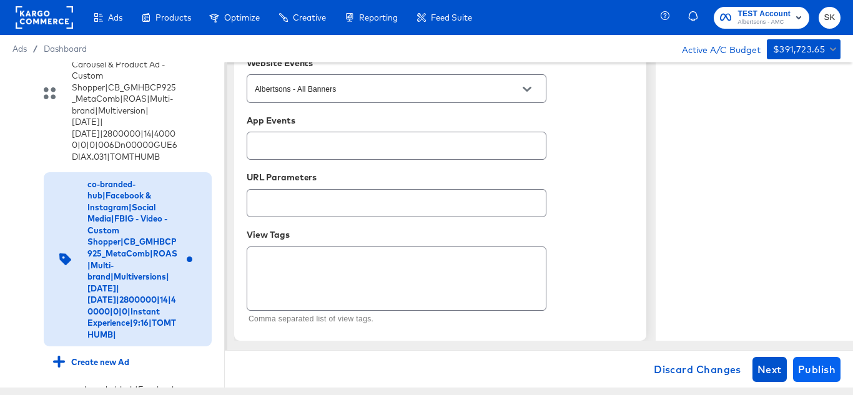
type textarea "x"
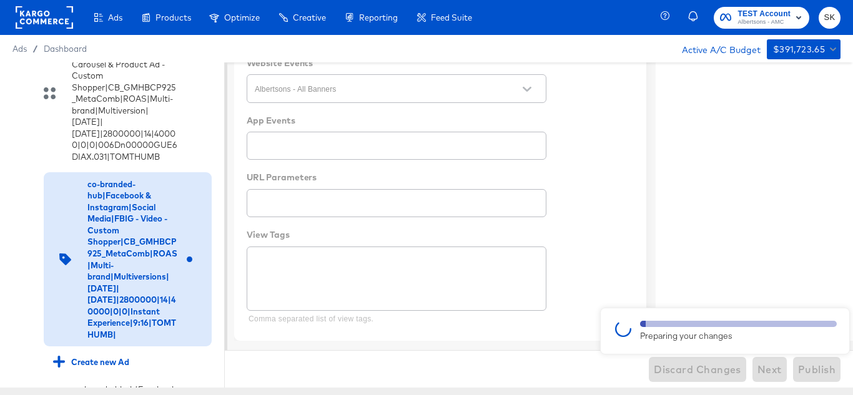
type textarea "x"
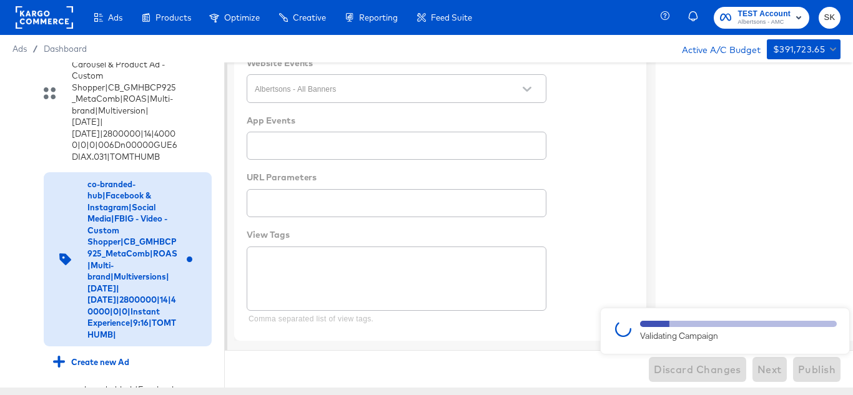
type textarea "x"
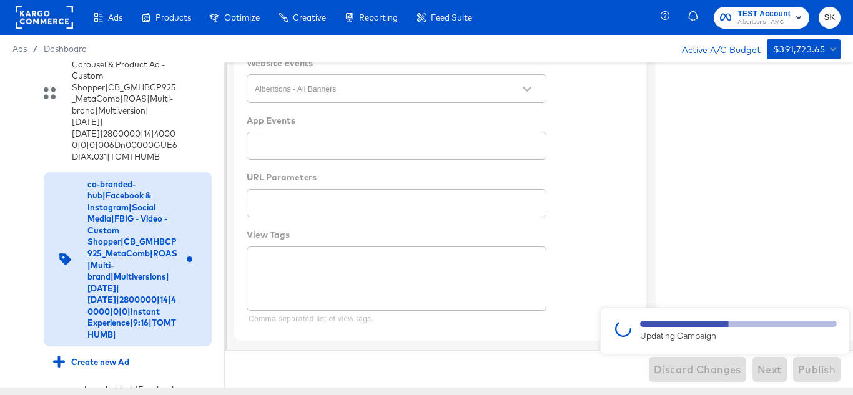
type textarea "x"
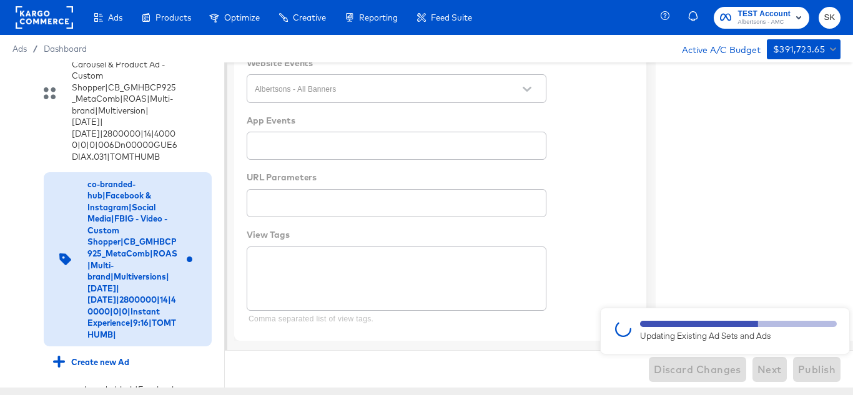
type textarea "x"
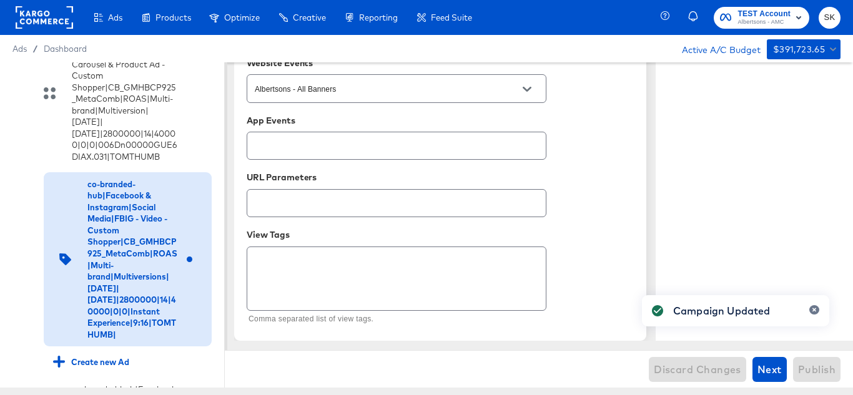
type textarea "x"
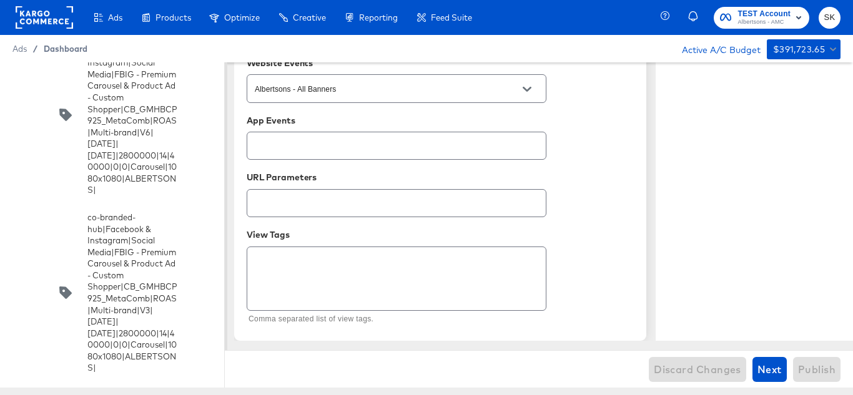
click at [67, 49] on span "Dashboard" at bounding box center [66, 49] width 44 height 10
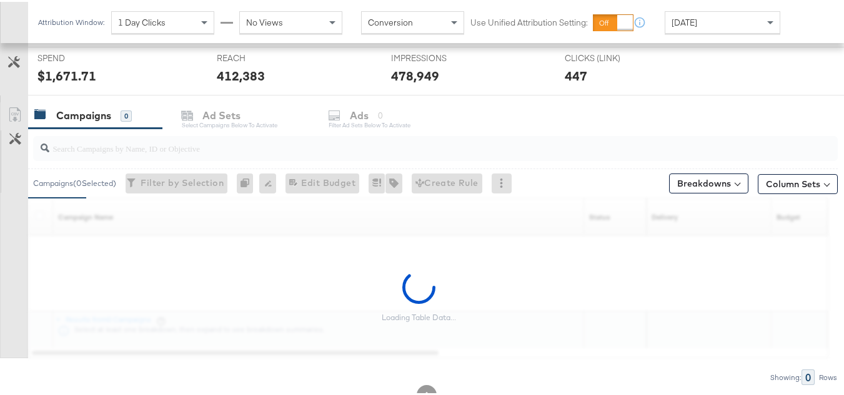
scroll to position [500, 0]
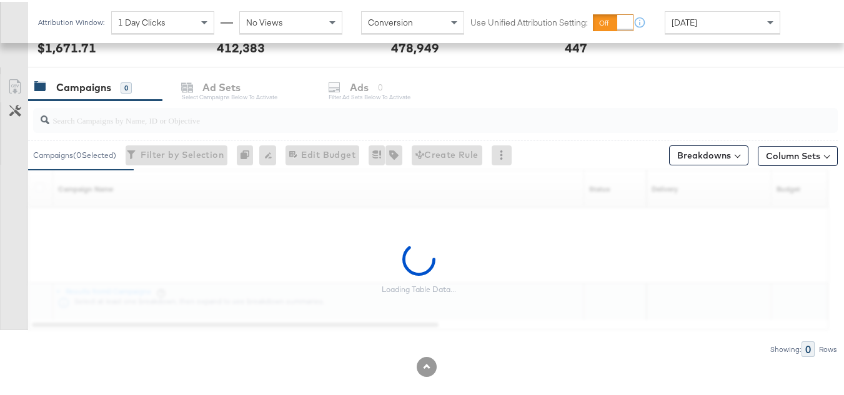
click at [127, 122] on input "search" at bounding box center [407, 113] width 717 height 24
paste input "co-branded-hub|Multi-brand|GMHBC P9_Digital Circular_Multi-Brand_FY25|SAL|10/08…"
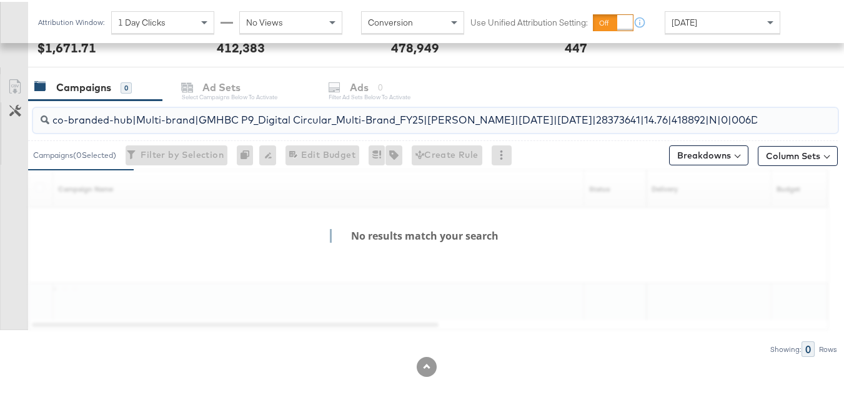
scroll to position [0, 266]
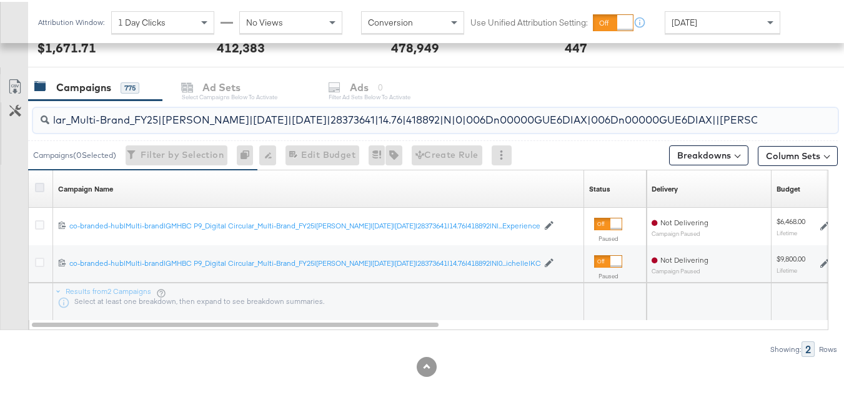
type input "co-branded-hub|Multi-brand|GMHBC P9_Digital Circular_Multi-Brand_FY25|SAL|10/08…"
click at [40, 189] on icon at bounding box center [39, 185] width 9 height 9
click at [0, 0] on input "checkbox" at bounding box center [0, 0] width 0 height 0
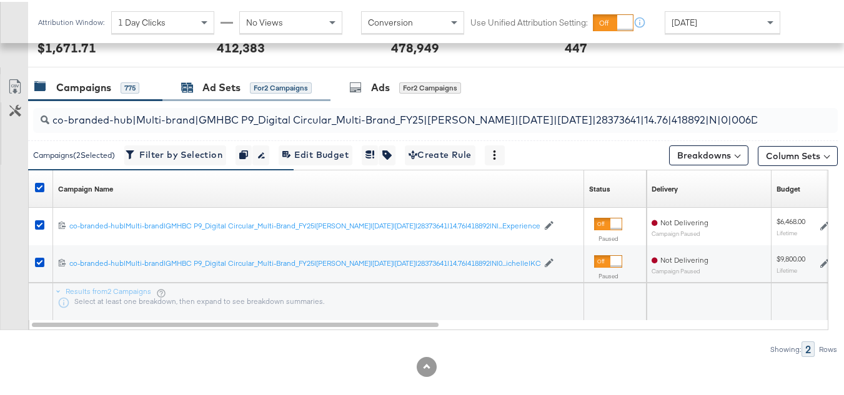
click at [226, 87] on div "Ad Sets" at bounding box center [221, 86] width 38 height 14
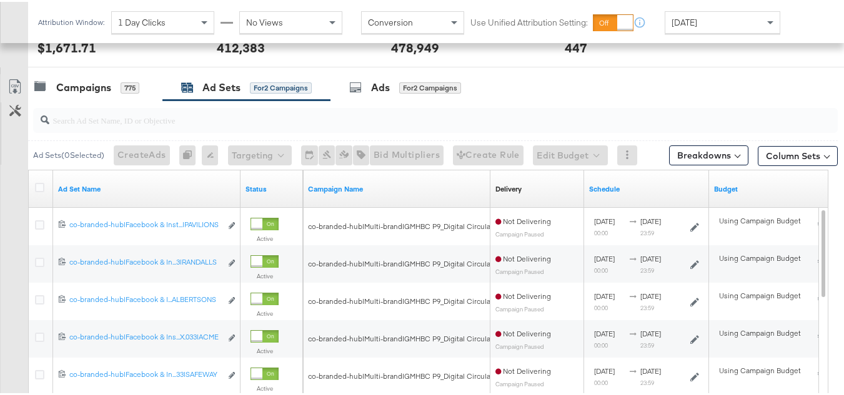
click at [125, 121] on input "search" at bounding box center [407, 113] width 717 height 24
paste input "co-branded-hub|Facebook & Instagram|Social Media|FBIG - Premium Carousel & Prod…"
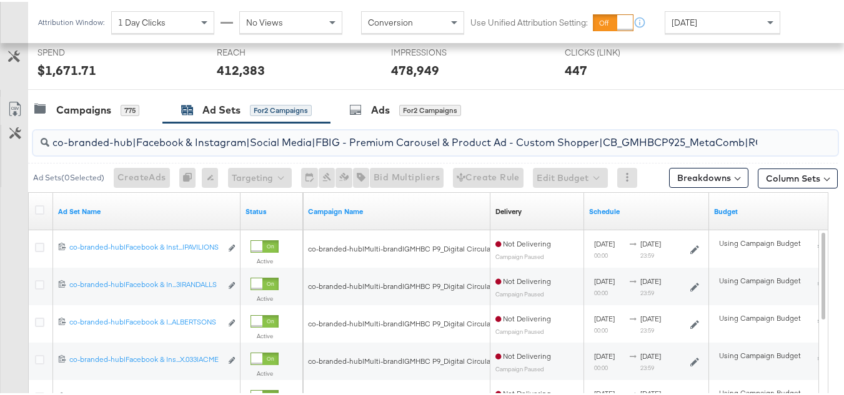
scroll to position [0, 572]
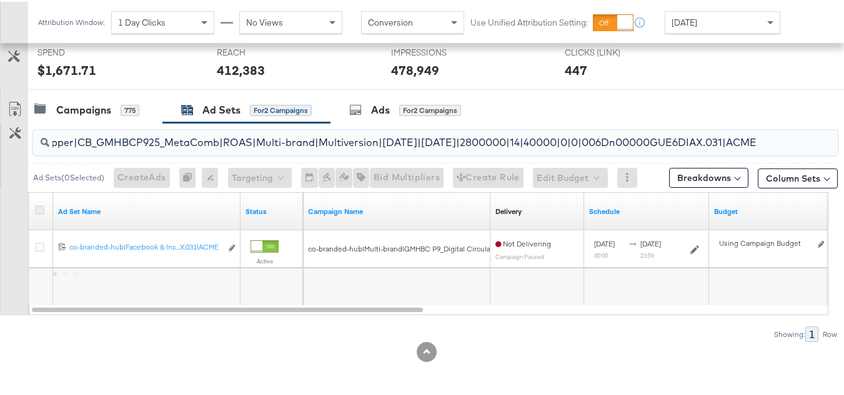
type input "co-branded-hub|Facebook & Instagram|Social Media|FBIG - Premium Carousel & Prod…"
click at [42, 207] on icon at bounding box center [39, 208] width 9 height 9
click at [0, 0] on input "checkbox" at bounding box center [0, 0] width 0 height 0
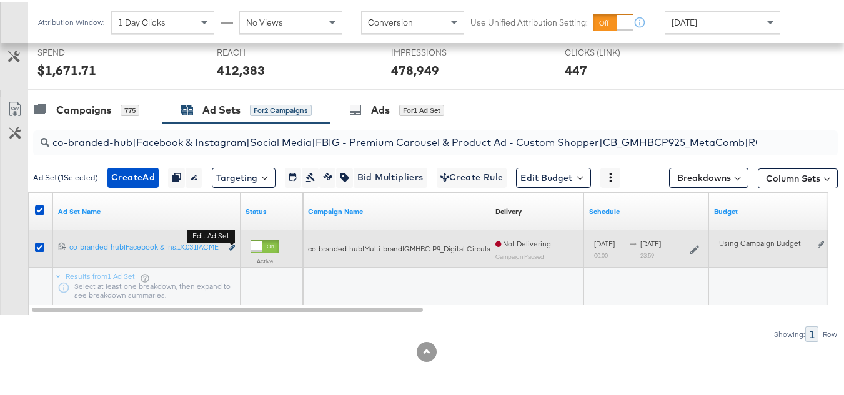
click at [232, 246] on icon "link" at bounding box center [232, 246] width 6 height 7
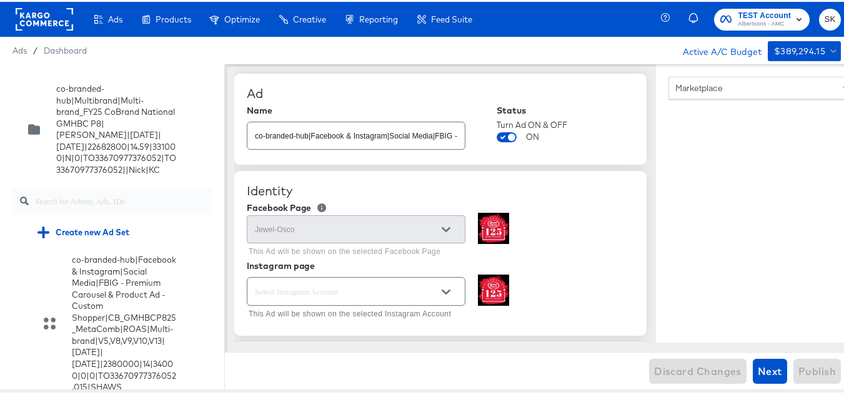
scroll to position [16089, 0]
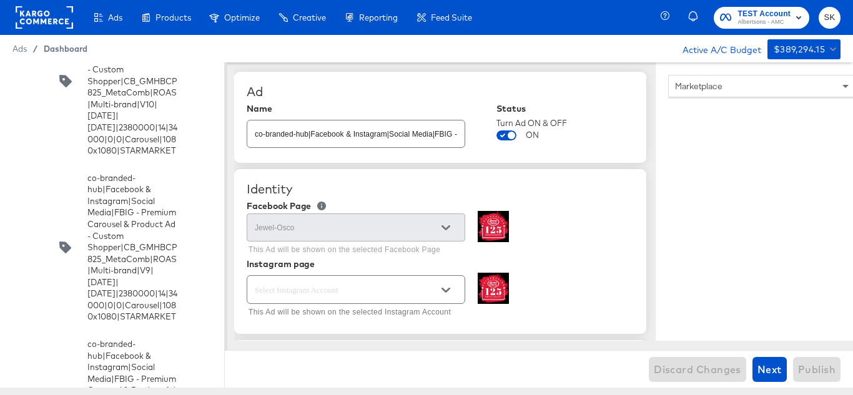
click at [62, 49] on span "Dashboard" at bounding box center [66, 49] width 44 height 10
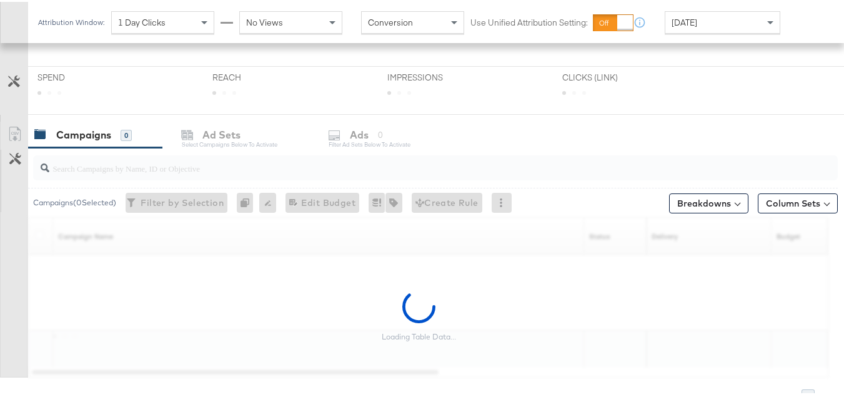
scroll to position [482, 0]
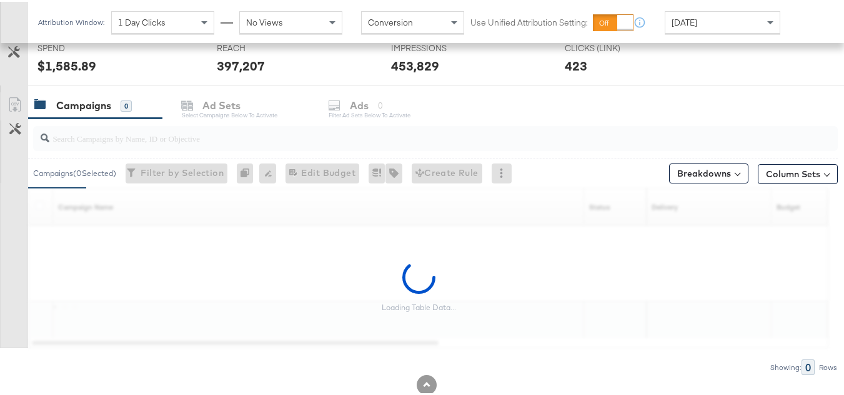
click at [139, 146] on div at bounding box center [435, 136] width 805 height 25
paste input "co-branded-hub|Multibrand|Multi-brand_FY25 CoBrand National GMHBC P8|SAL|9/10/2…"
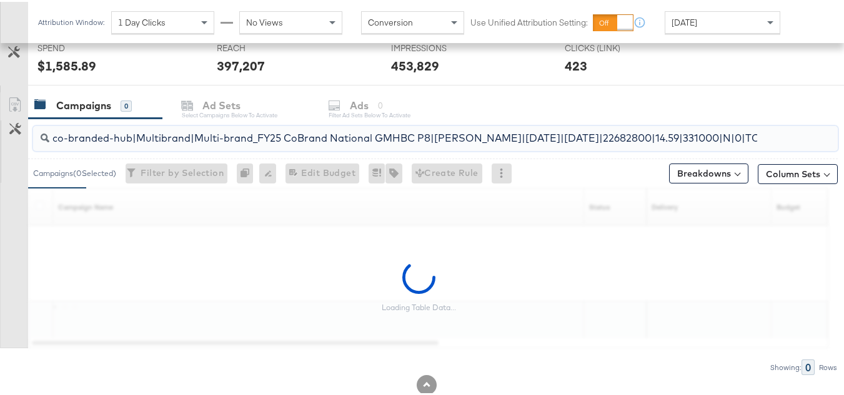
scroll to position [0, 201]
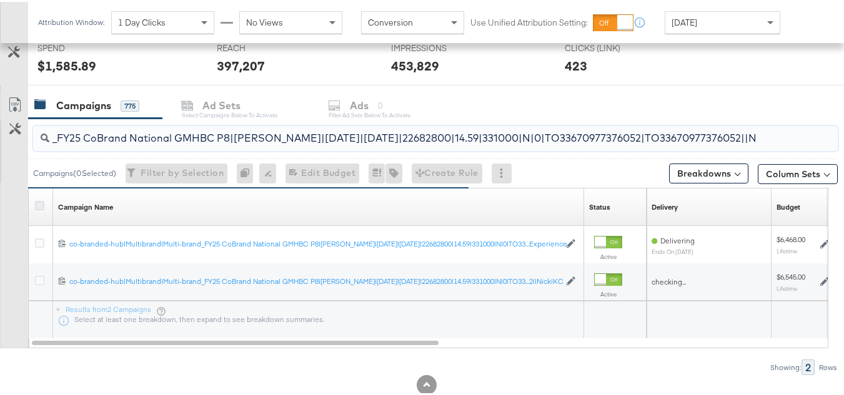
type input "co-branded-hub|Multibrand|Multi-brand_FY25 CoBrand National GMHBC P8|SAL|9/10/2…"
click at [38, 202] on icon at bounding box center [39, 203] width 9 height 9
click at [0, 0] on input "checkbox" at bounding box center [0, 0] width 0 height 0
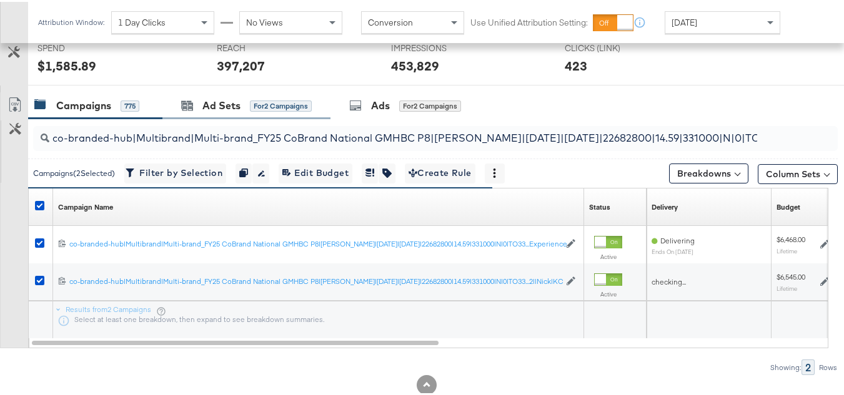
click at [246, 113] on div "Ad Sets for 2 Campaigns" at bounding box center [246, 104] width 168 height 27
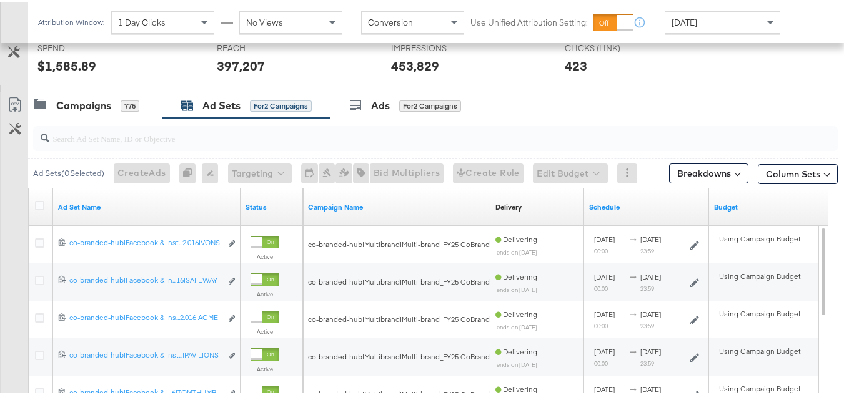
click at [163, 131] on input "search" at bounding box center [407, 131] width 717 height 24
paste input "co-branded-hub|Facebook & Instagram|Social Media|FBIG - Premium Carousel & Prod…"
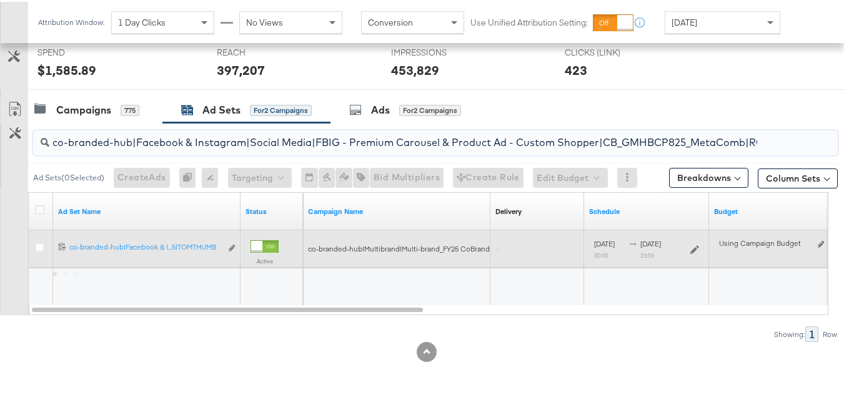
scroll to position [0, 586]
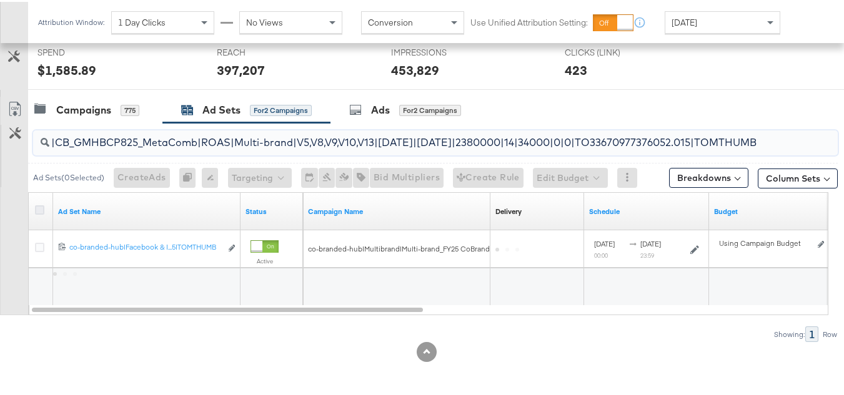
type input "co-branded-hub|Facebook & Instagram|Social Media|FBIG - Premium Carousel & Prod…"
click at [41, 209] on icon at bounding box center [39, 208] width 9 height 9
click at [0, 0] on input "checkbox" at bounding box center [0, 0] width 0 height 0
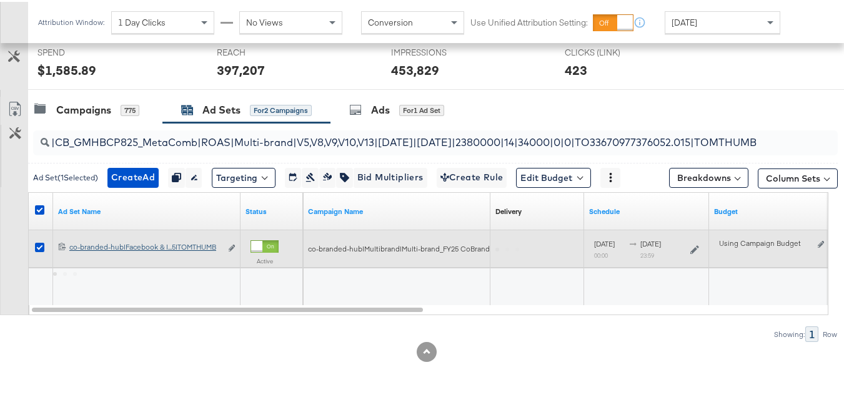
scroll to position [0, 0]
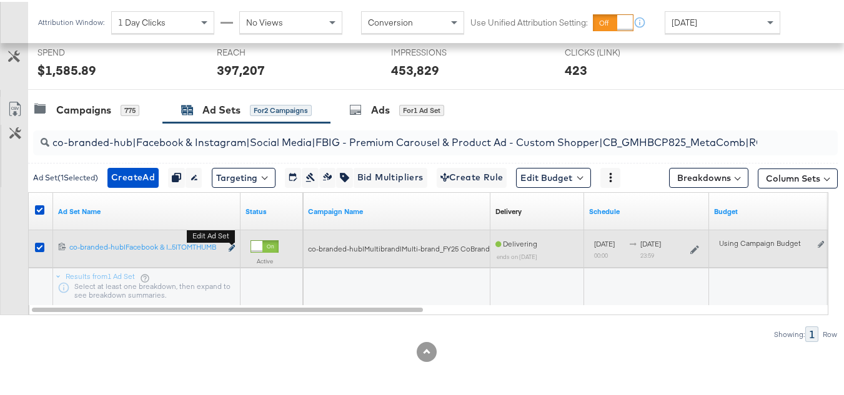
click at [232, 246] on icon "link" at bounding box center [232, 246] width 6 height 7
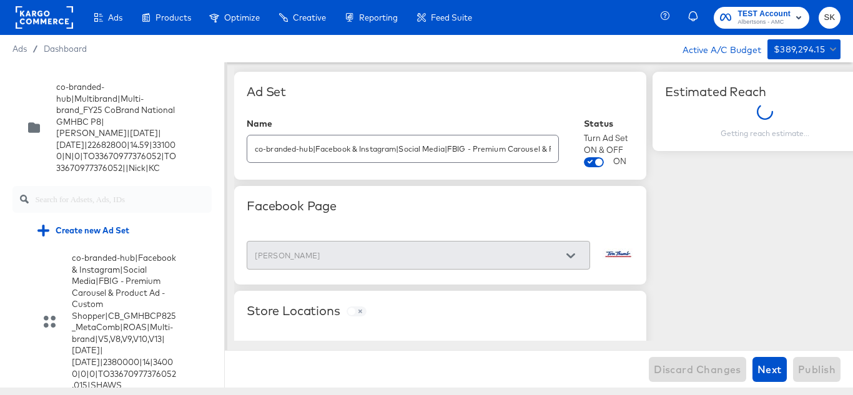
scroll to position [14688, 0]
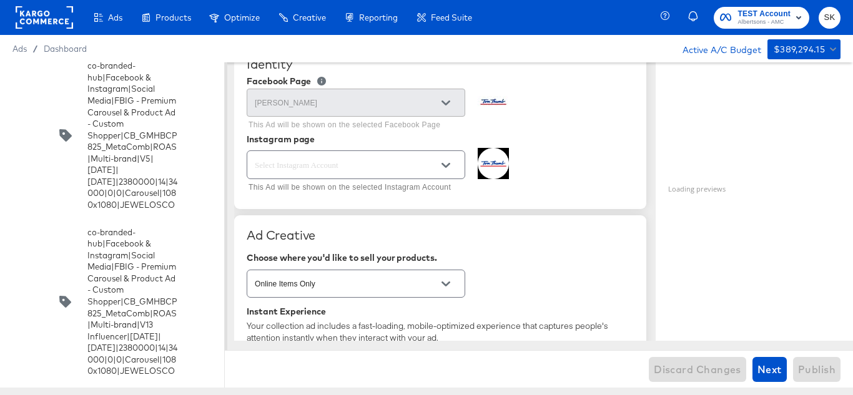
scroll to position [187, 0]
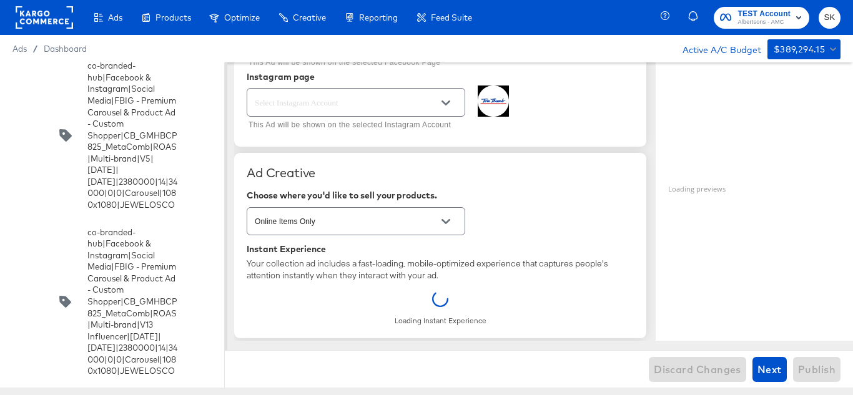
type textarea "x"
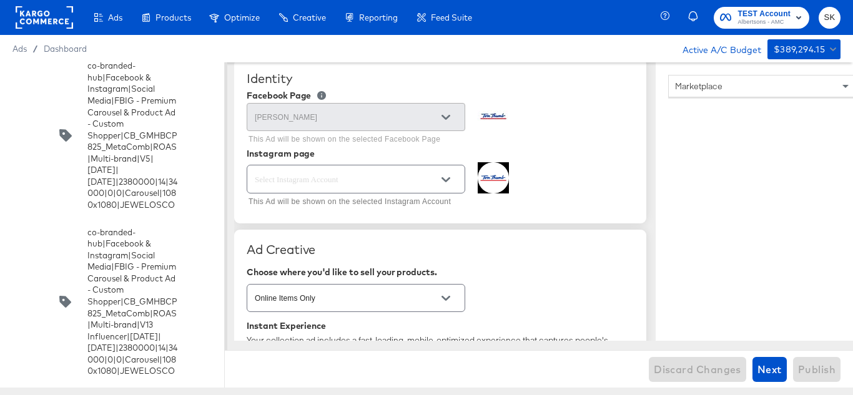
scroll to position [250, 0]
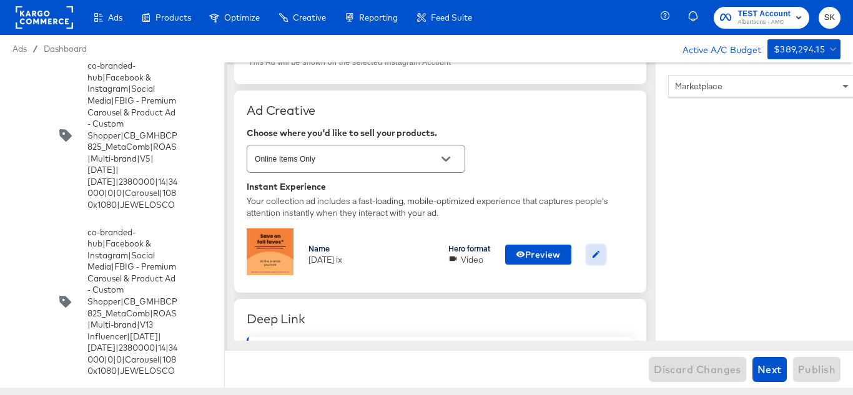
click at [597, 256] on icon "button" at bounding box center [596, 254] width 9 height 9
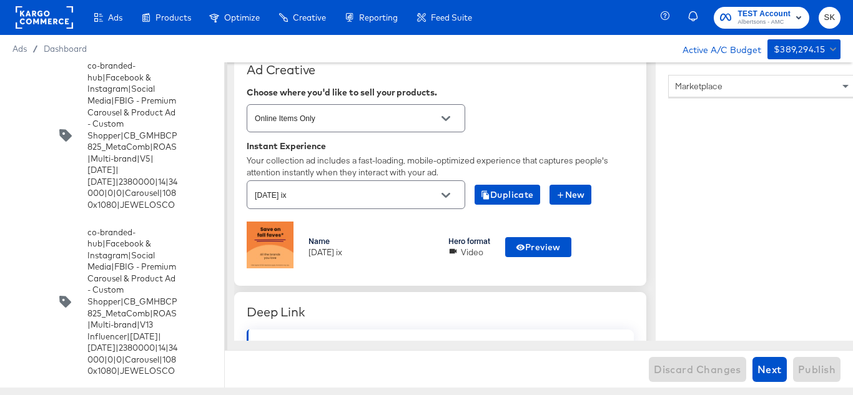
scroll to position [312, 0]
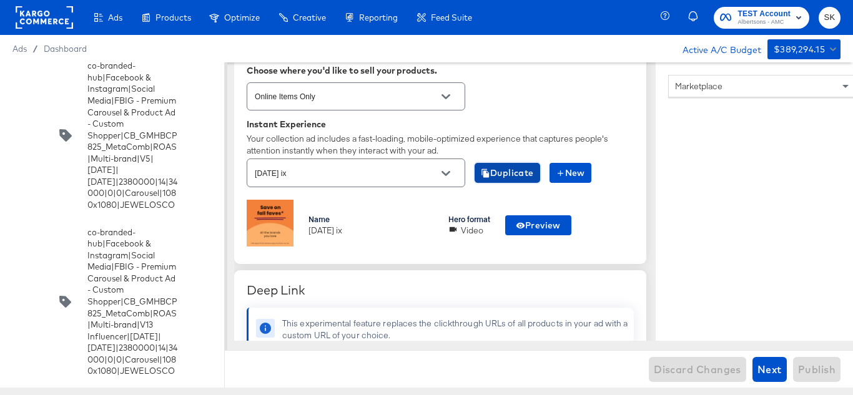
click at [510, 169] on span "Duplicate" at bounding box center [507, 174] width 53 height 16
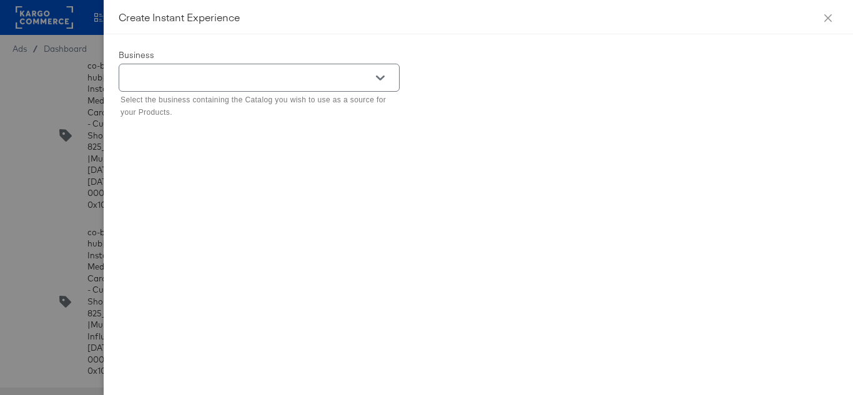
click at [385, 76] on button "Open" at bounding box center [380, 78] width 19 height 19
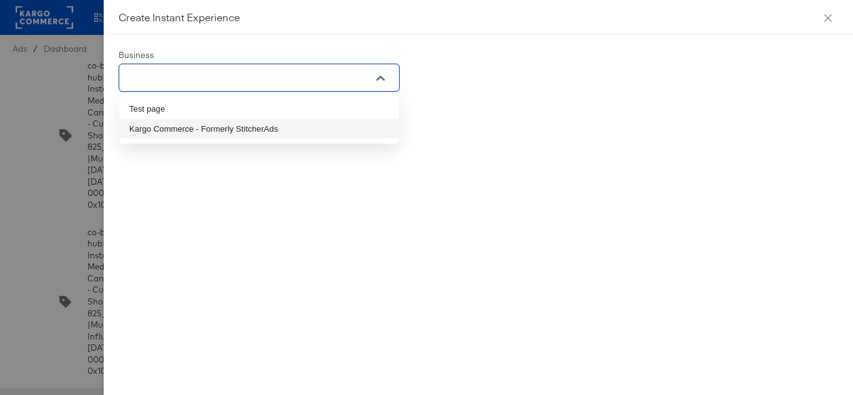
click at [224, 121] on li "Kargo Commerce - Formerly StitcherAds" at bounding box center [259, 129] width 280 height 20
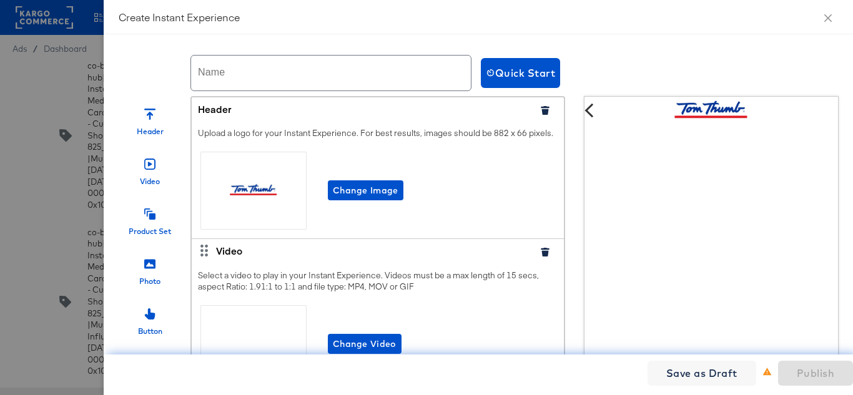
scroll to position [0, 0]
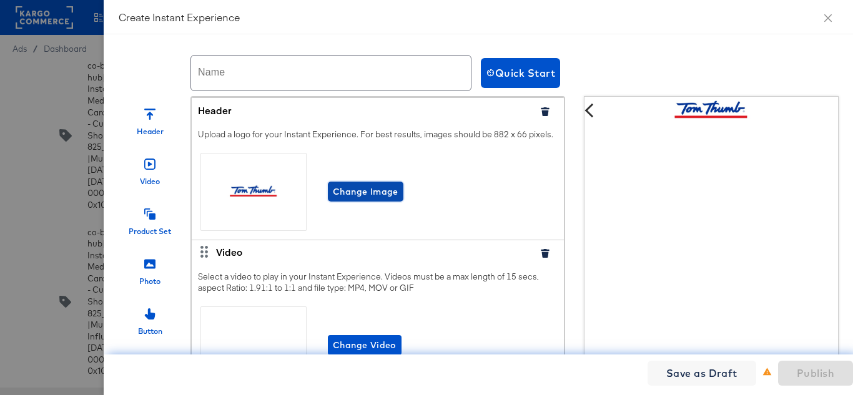
click at [360, 200] on span "Change Image" at bounding box center [366, 192] width 66 height 16
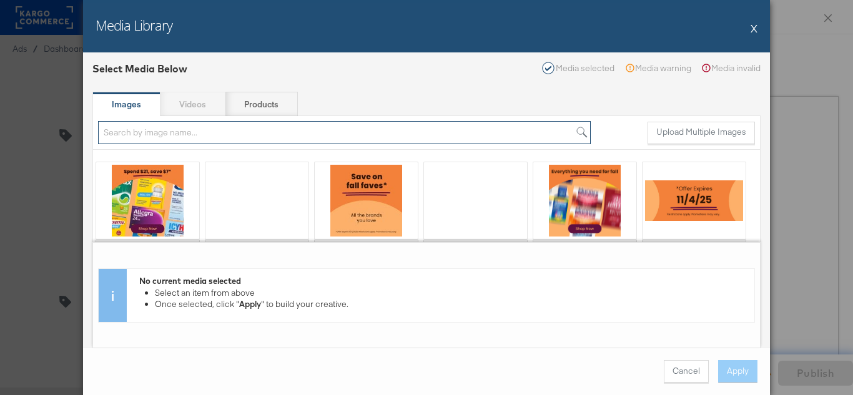
click at [345, 130] on input "search" at bounding box center [344, 132] width 493 height 23
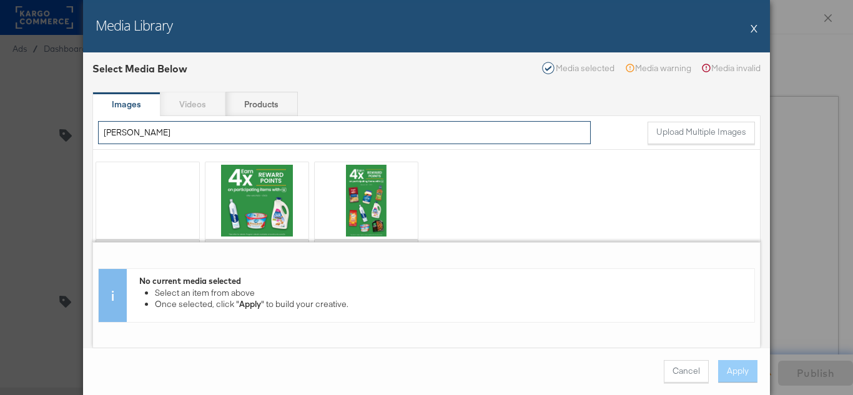
type input "tom"
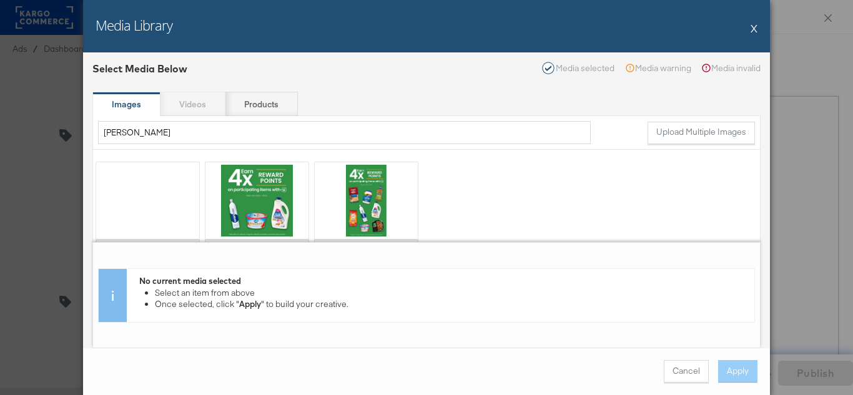
click at [753, 31] on button "X" at bounding box center [754, 28] width 7 height 25
type textarea "x"
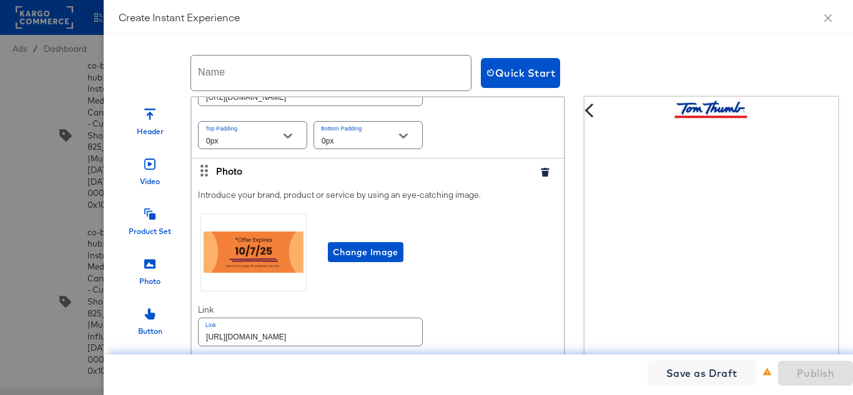
scroll to position [3982, 0]
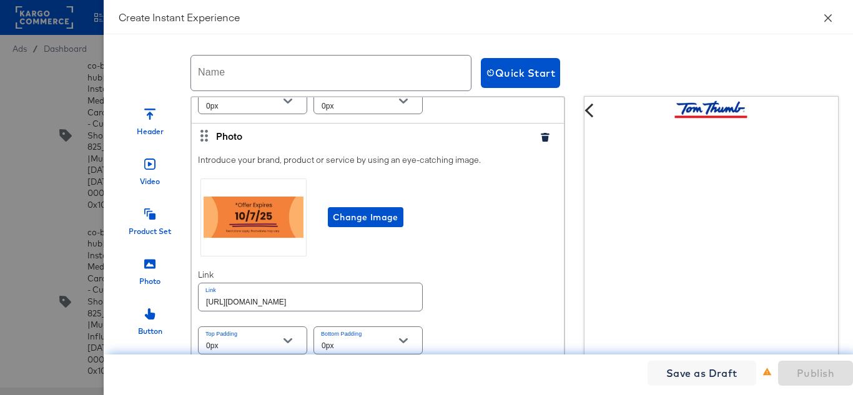
click at [824, 21] on icon "close" at bounding box center [828, 18] width 10 height 10
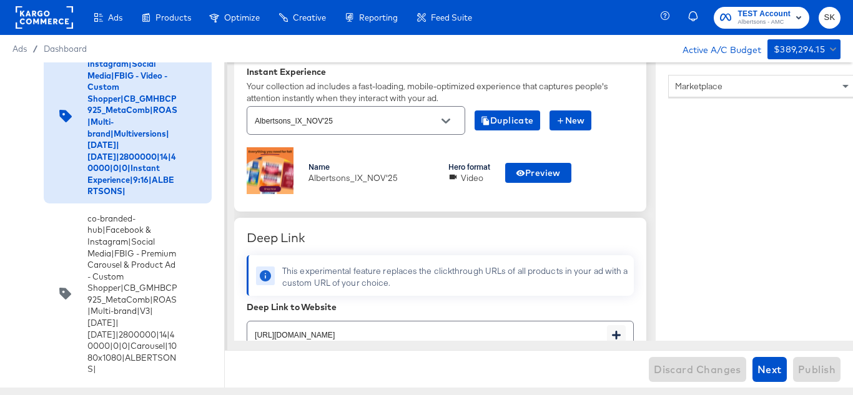
scroll to position [342, 0]
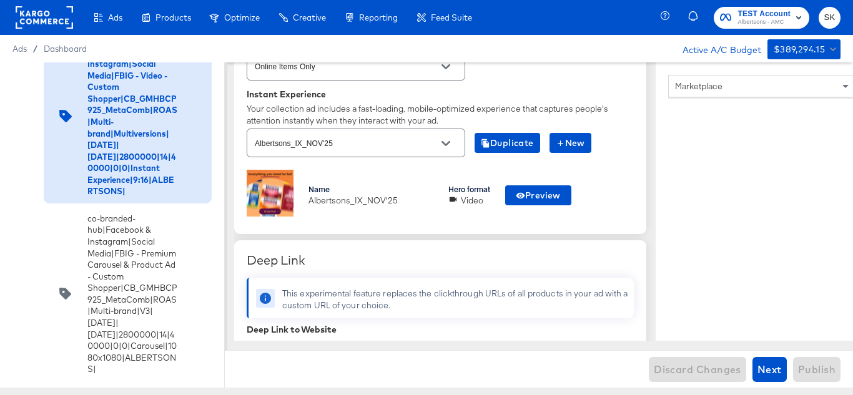
click at [609, 176] on div "Name Albertsons_IX_NOV'25 Hero format Video Preview" at bounding box center [440, 196] width 387 height 52
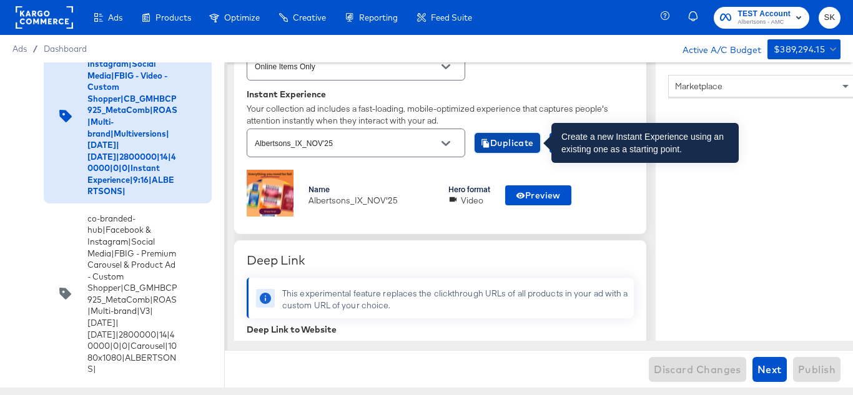
click at [522, 147] on span "Duplicate" at bounding box center [507, 144] width 53 height 16
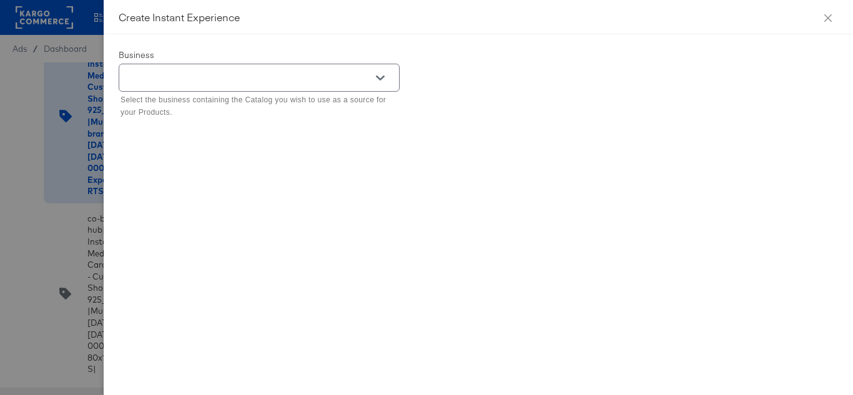
click at [372, 76] on button "Open" at bounding box center [380, 78] width 19 height 19
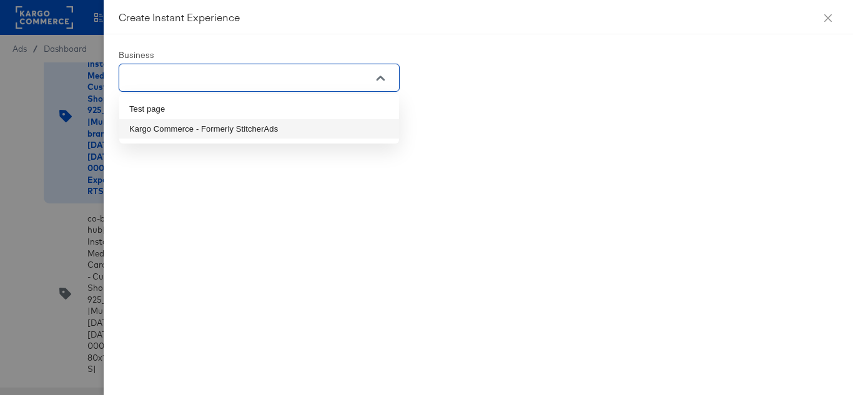
click at [199, 132] on li "Kargo Commerce - Formerly StitcherAds" at bounding box center [259, 129] width 280 height 20
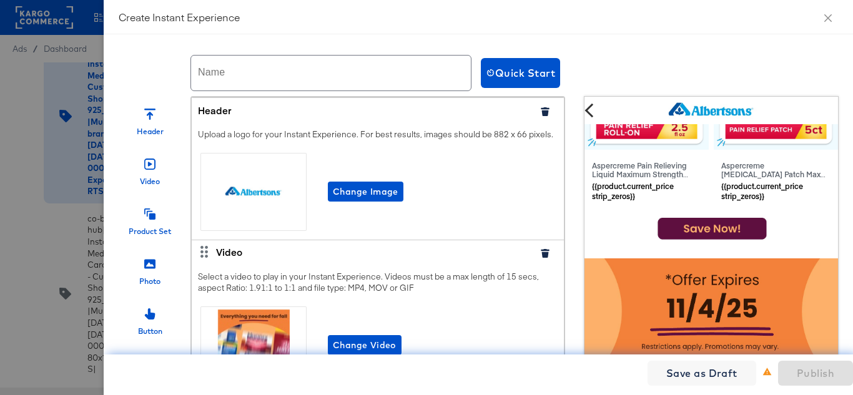
scroll to position [51, 0]
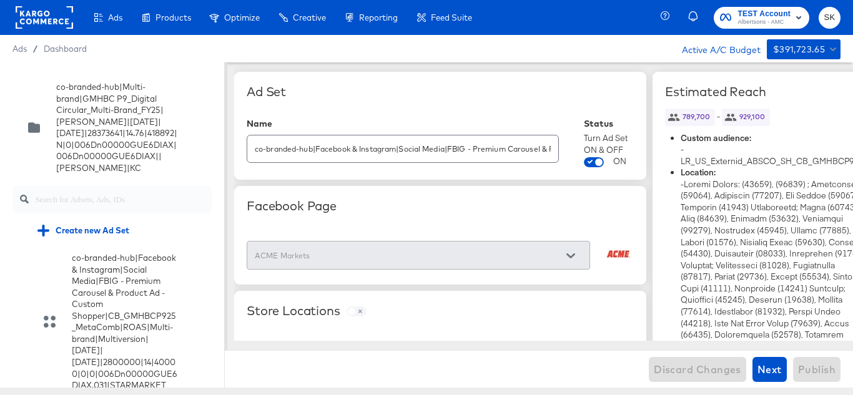
scroll to position [4504, 0]
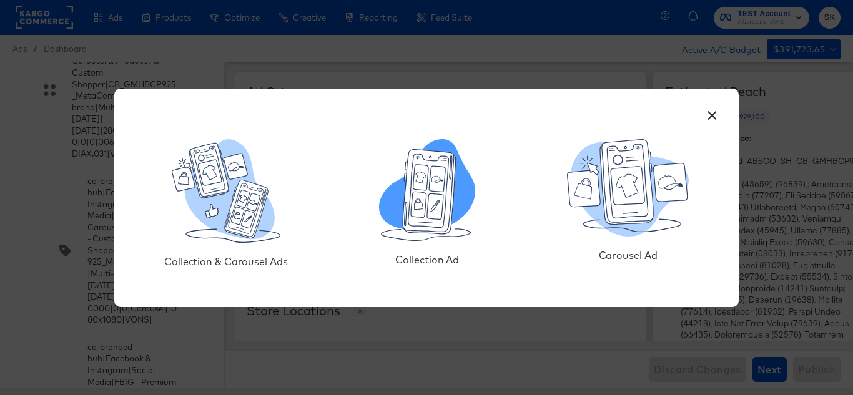
click at [423, 199] on icon at bounding box center [419, 205] width 16 height 26
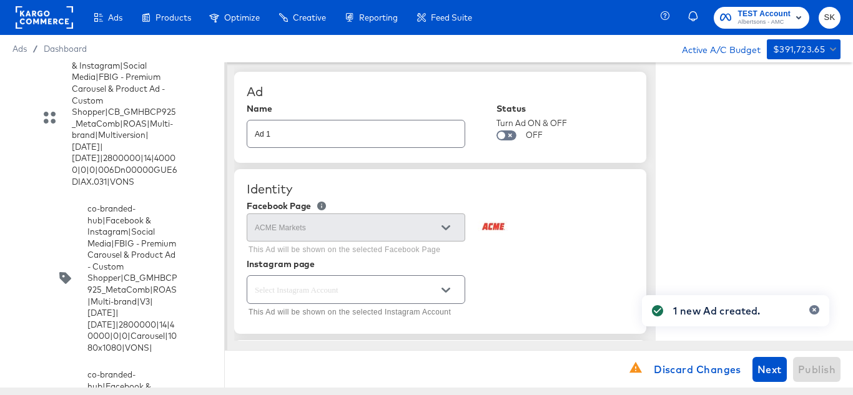
type textarea "x"
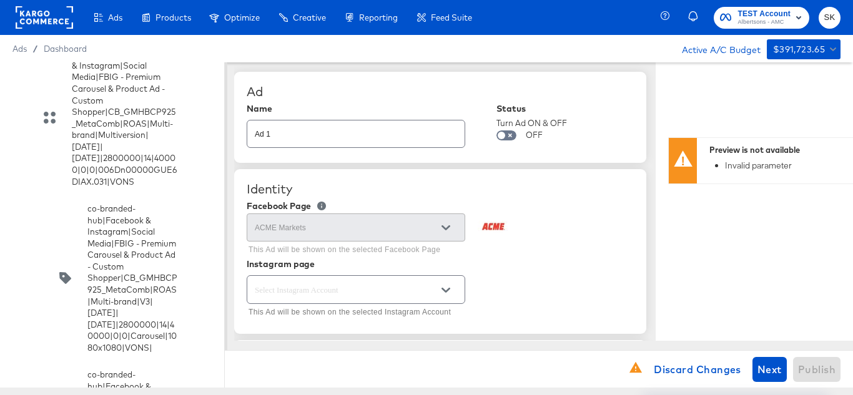
click at [310, 136] on input "Ad 1" at bounding box center [355, 129] width 217 height 27
paste input "co-branded-hub|Facebook & Instagram|Social Media|FBIG - Video - Custom Shopper|…"
type input "co-branded-hub|Facebook & Instagram|Social Media|FBIG - Video - Custom Shopper|…"
type textarea "x"
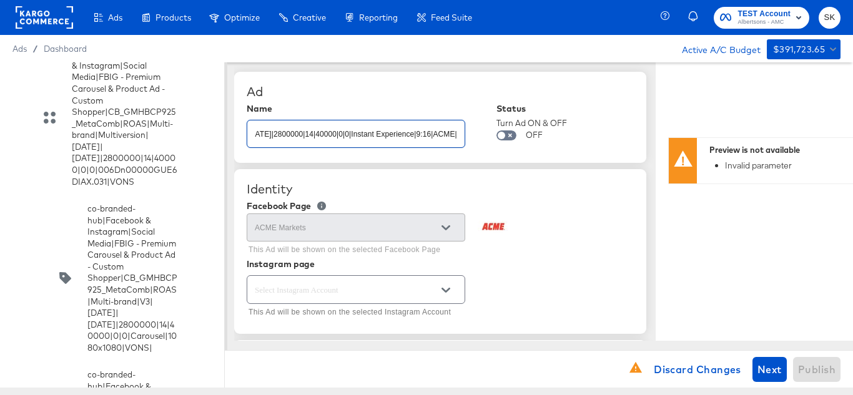
type textarea "x"
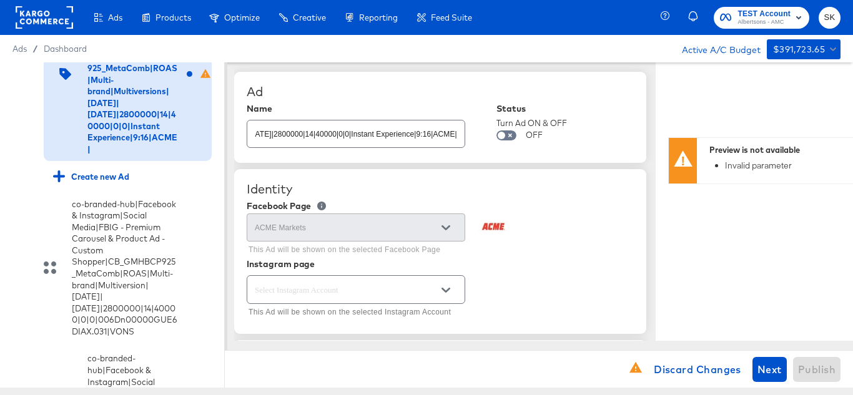
click at [593, 88] on div "Ad" at bounding box center [440, 91] width 387 height 15
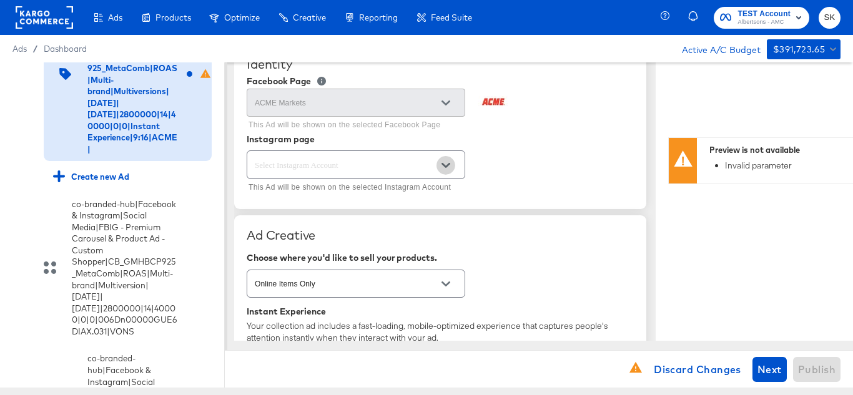
click at [452, 167] on button "Open" at bounding box center [446, 165] width 19 height 19
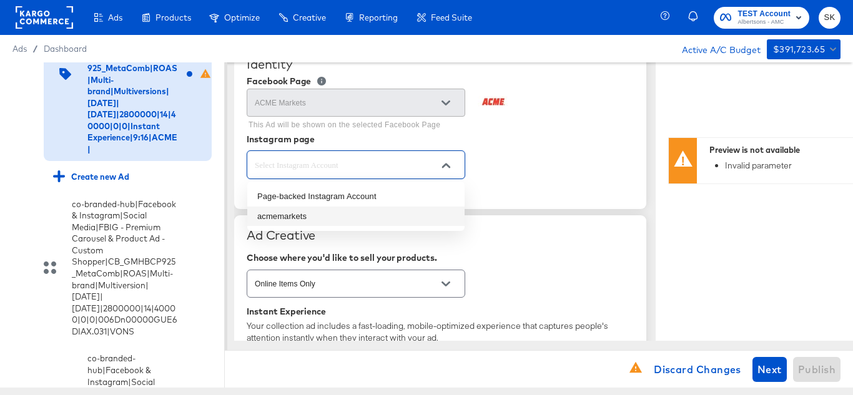
click at [272, 217] on li "acmemarkets" at bounding box center [355, 217] width 217 height 20
type input "acmemarkets"
type textarea "x"
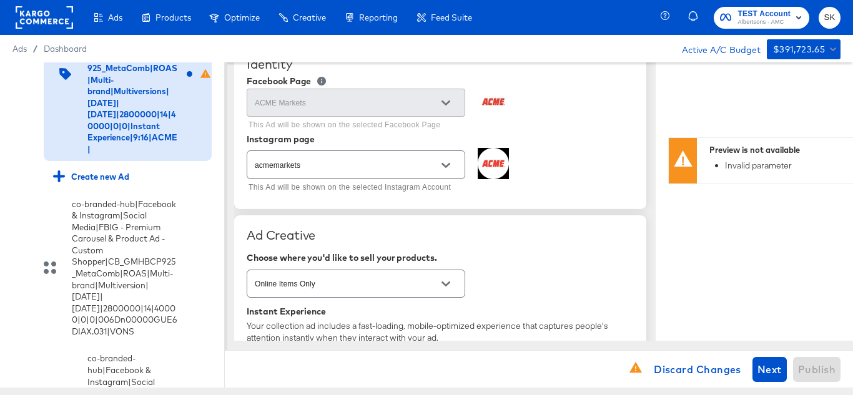
click at [555, 162] on div "acmemarkets This Ad will be shown on the selected Instagram Account" at bounding box center [440, 172] width 387 height 48
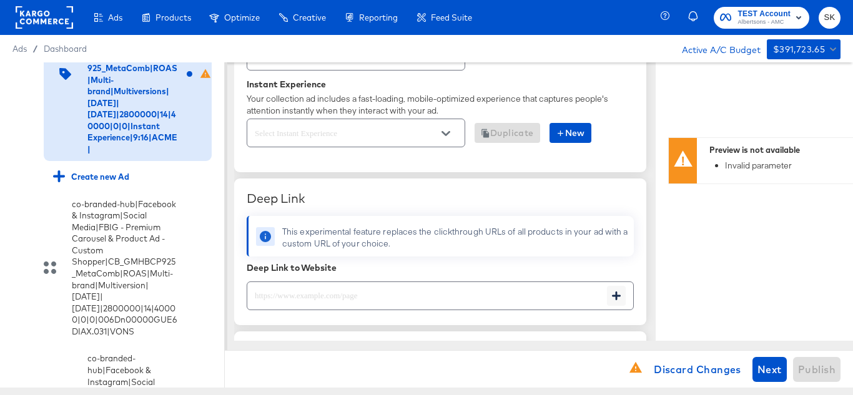
scroll to position [375, 0]
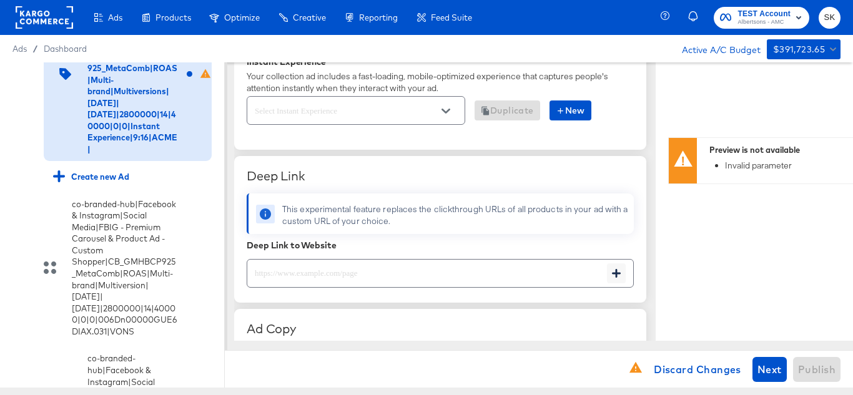
click at [581, 95] on div "Duplicate New" at bounding box center [440, 110] width 387 height 33
click at [577, 104] on span "New" at bounding box center [570, 111] width 29 height 16
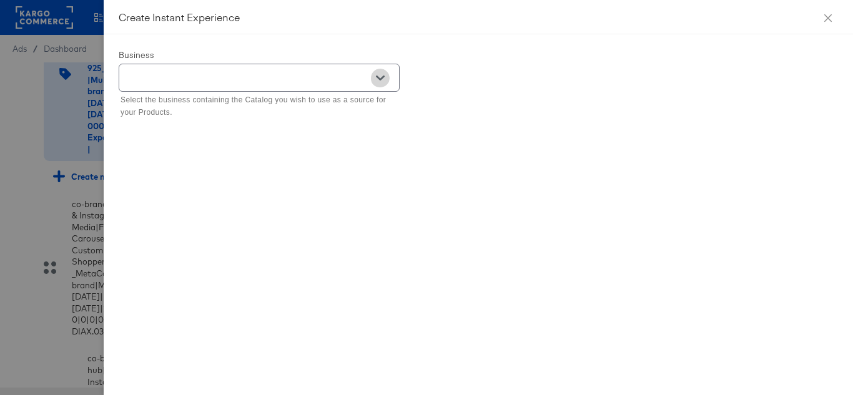
click at [388, 78] on button "Open" at bounding box center [380, 78] width 19 height 19
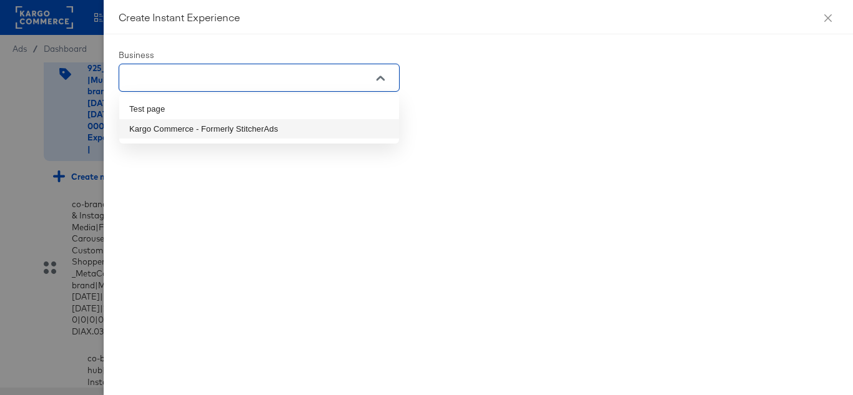
click at [146, 129] on li "Kargo Commerce - Formerly StitcherAds" at bounding box center [259, 129] width 280 height 20
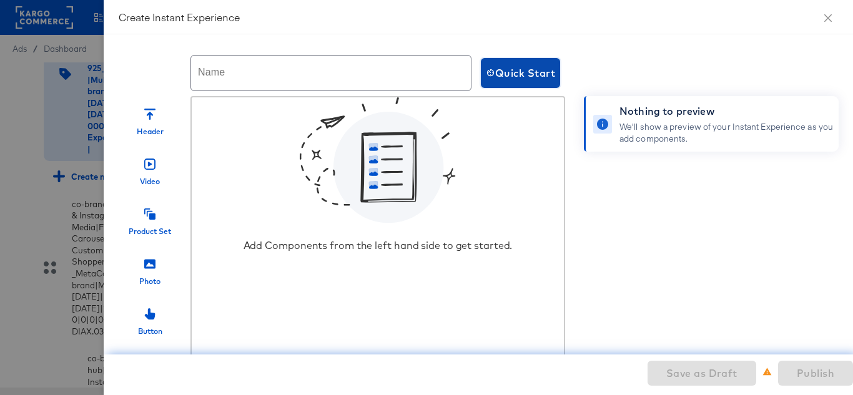
click at [506, 58] on button "Quick Start" at bounding box center [520, 73] width 79 height 30
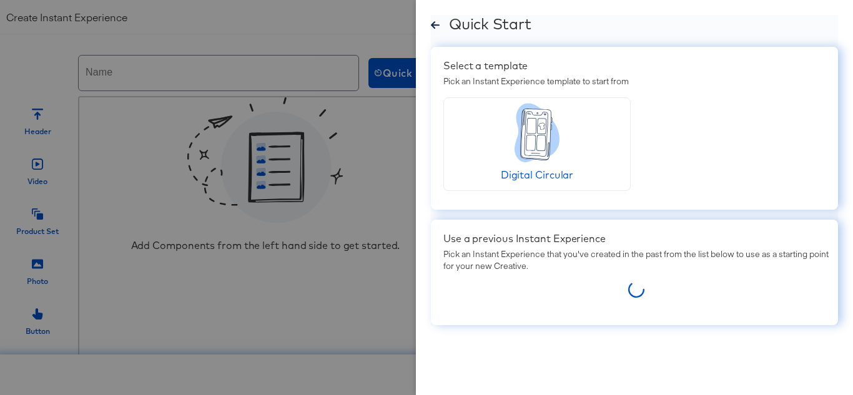
click at [434, 24] on icon at bounding box center [435, 24] width 9 height 7
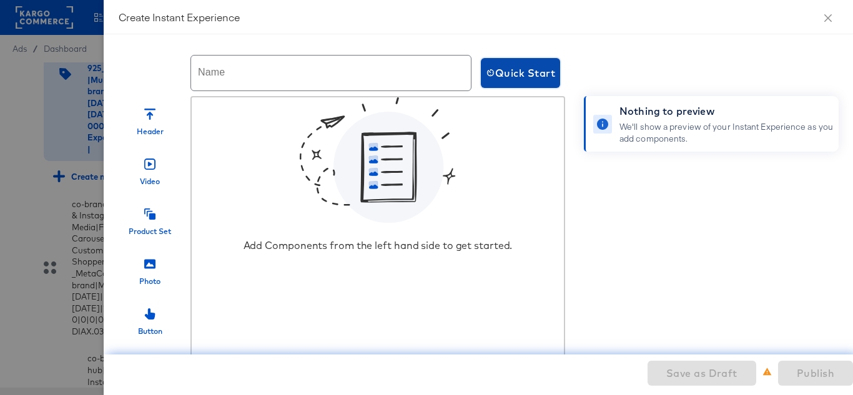
click at [504, 62] on button "Quick Start" at bounding box center [520, 73] width 79 height 30
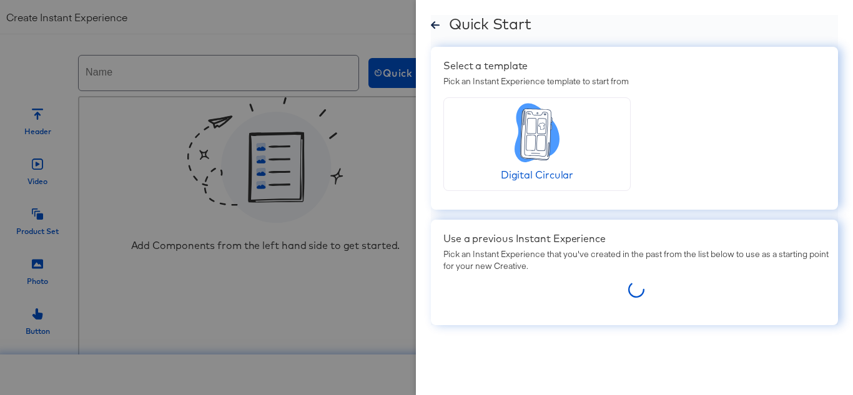
click at [540, 148] on icon at bounding box center [541, 144] width 9 height 16
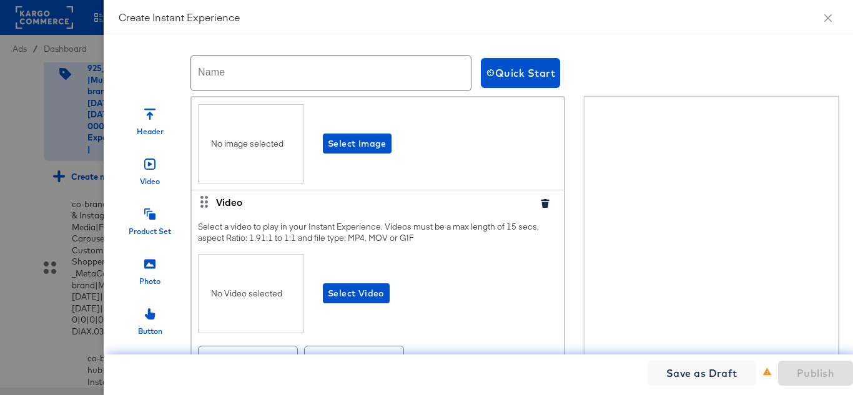
scroll to position [0, 0]
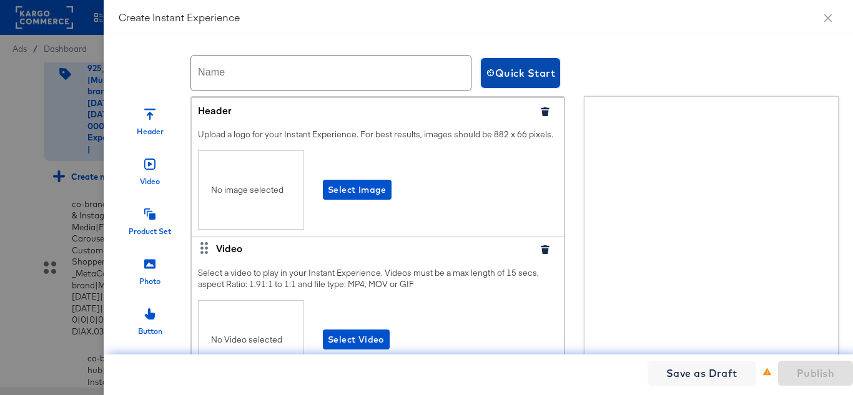
click at [521, 71] on span "Quick Start" at bounding box center [520, 72] width 69 height 17
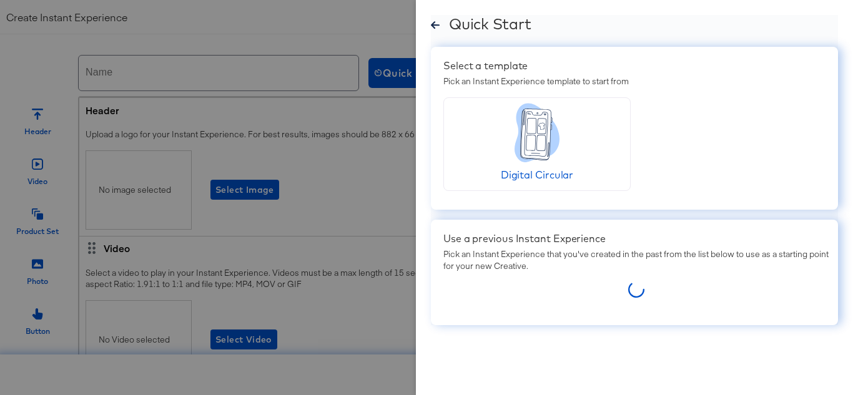
click at [582, 268] on div "Pick an Instant Experience that you've created in the past from the list below …" at bounding box center [636, 260] width 385 height 23
click at [429, 24] on div "Quick Start Select a template Pick an Instant Experience template to start from…" at bounding box center [634, 197] width 437 height 395
click at [431, 26] on icon at bounding box center [435, 25] width 9 height 9
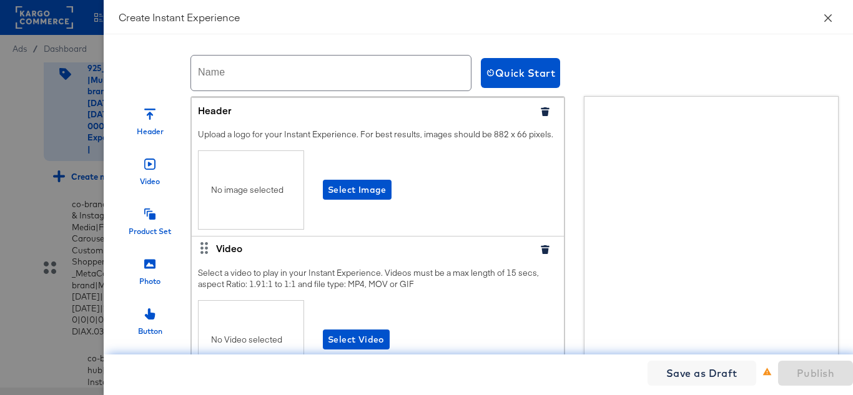
click at [830, 19] on icon "close" at bounding box center [828, 18] width 10 height 10
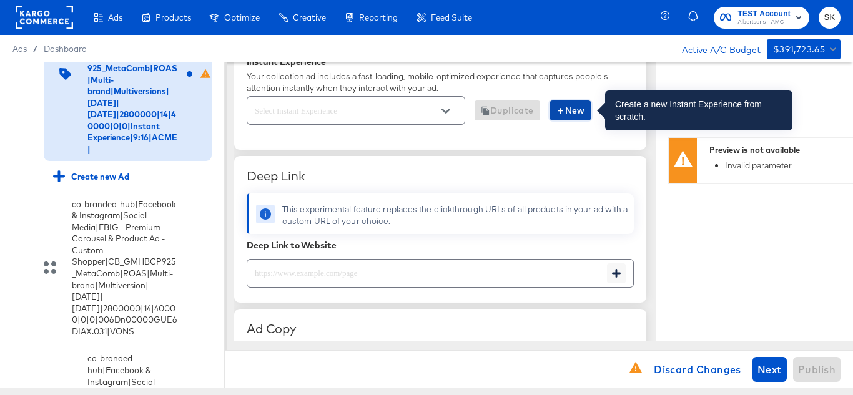
click at [574, 107] on span "New" at bounding box center [570, 111] width 29 height 16
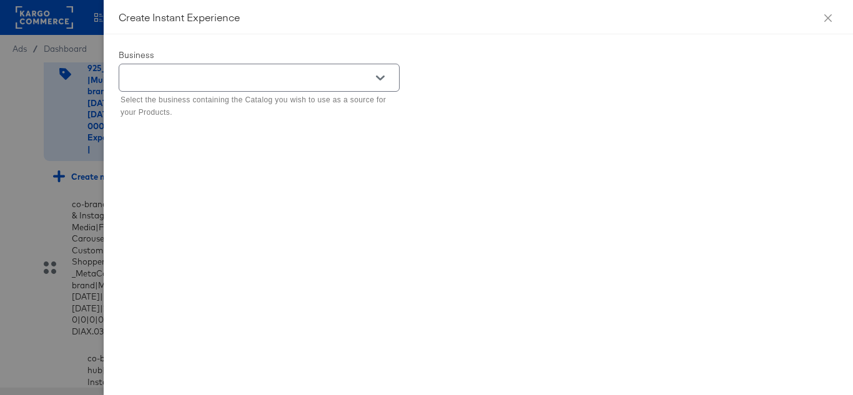
drag, startPoint x: 412, startPoint y: 79, endPoint x: 405, endPoint y: 79, distance: 6.3
click at [410, 79] on div "Select the business containing the Catalog you wish to use as a source for your…" at bounding box center [275, 91] width 312 height 61
click at [391, 76] on div at bounding box center [380, 78] width 26 height 19
click at [379, 76] on icon "Open" at bounding box center [380, 78] width 9 height 9
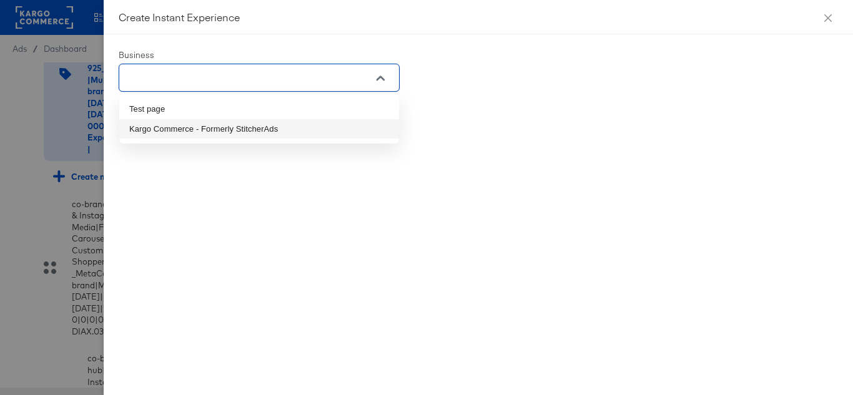
click at [194, 139] on ul "Test page Kargo Commerce - Formerly StitcherAds" at bounding box center [259, 118] width 280 height 49
click at [192, 131] on li "Kargo Commerce - Formerly StitcherAds" at bounding box center [259, 129] width 280 height 20
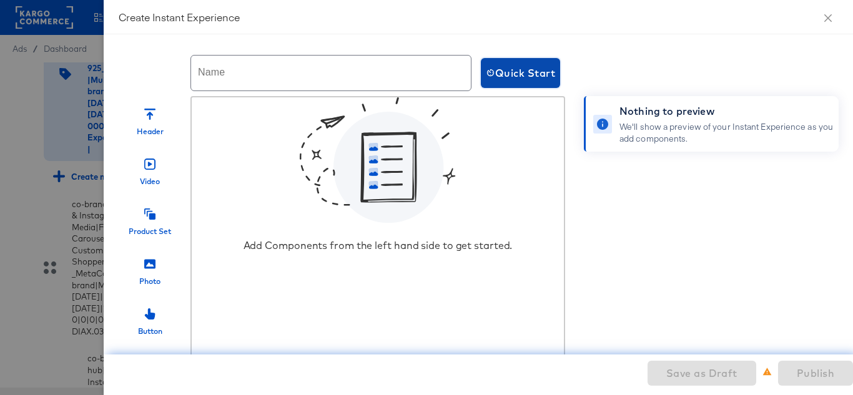
click at [481, 67] on button "Quick Start" at bounding box center [520, 73] width 79 height 30
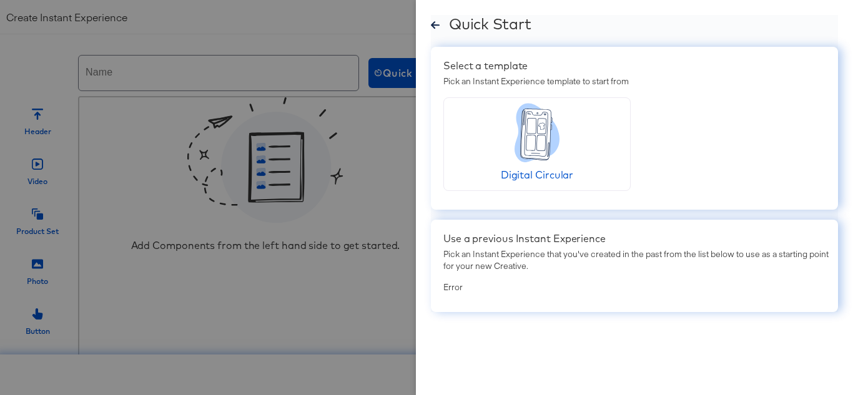
click at [459, 284] on div "Error" at bounding box center [636, 288] width 385 height 12
click at [436, 27] on icon at bounding box center [435, 25] width 9 height 9
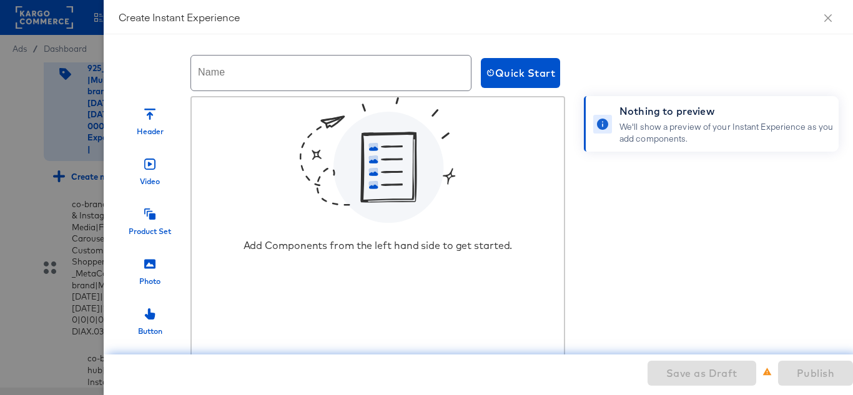
click at [390, 170] on icon at bounding box center [389, 167] width 110 height 111
click at [821, 22] on button "Close" at bounding box center [828, 17] width 35 height 35
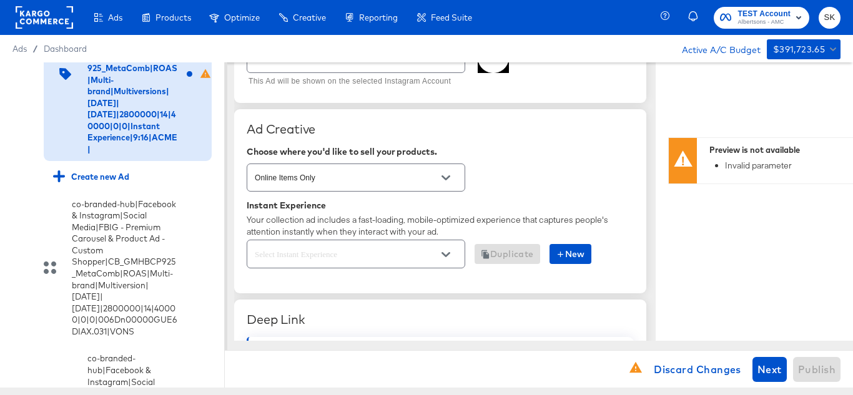
scroll to position [250, 0]
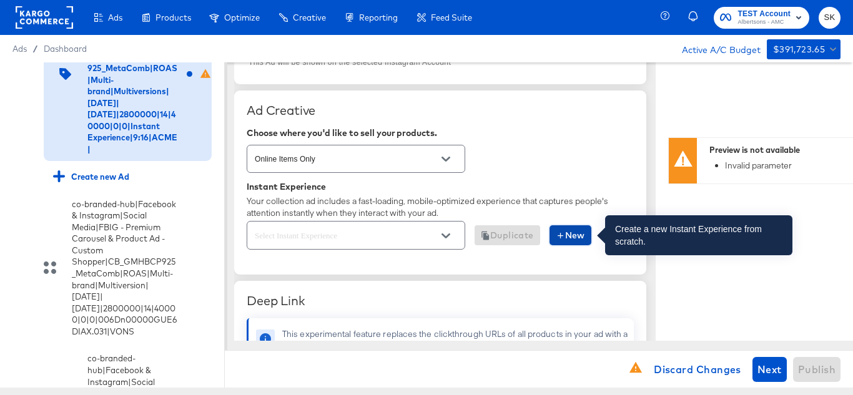
click at [570, 236] on span "New" at bounding box center [570, 236] width 29 height 16
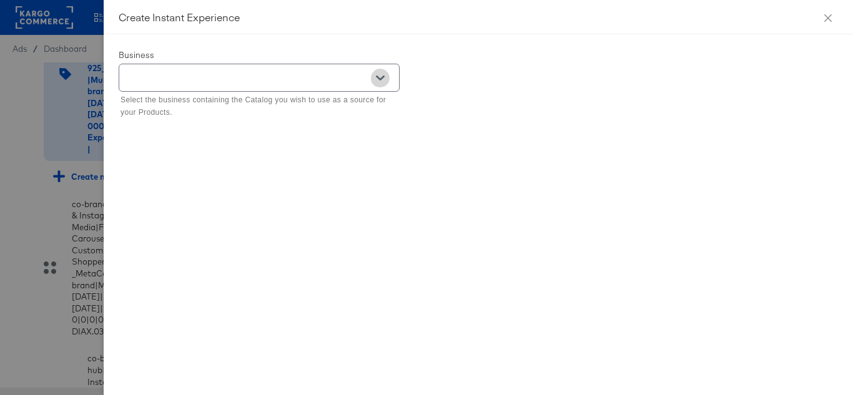
click at [389, 75] on button "Open" at bounding box center [380, 78] width 19 height 19
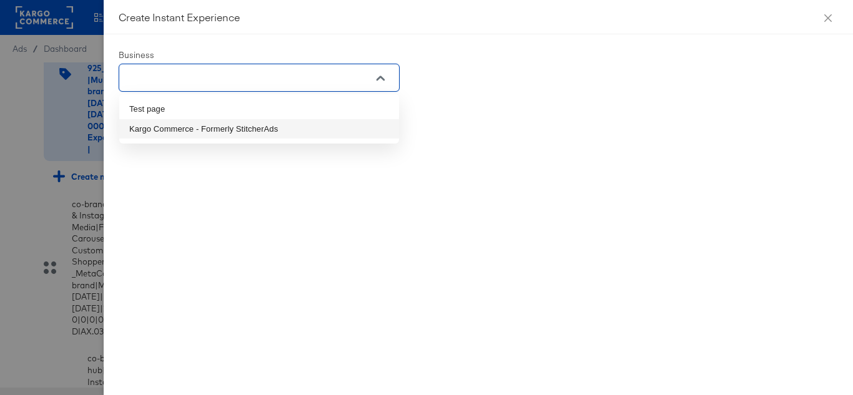
click at [181, 122] on li "Kargo Commerce - Formerly StitcherAds" at bounding box center [259, 129] width 280 height 20
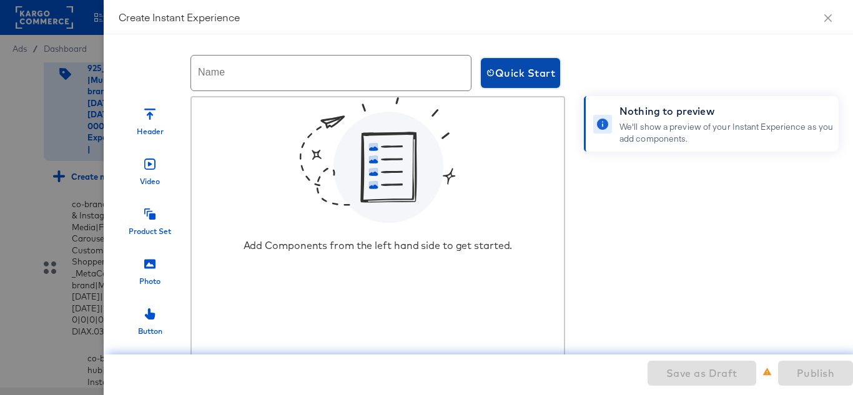
click at [512, 76] on span "Quick Start" at bounding box center [520, 72] width 69 height 17
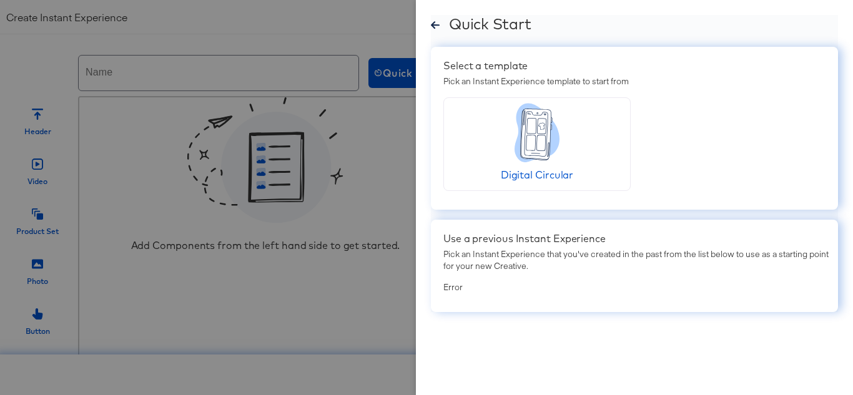
click at [434, 31] on div at bounding box center [435, 29] width 9 height 16
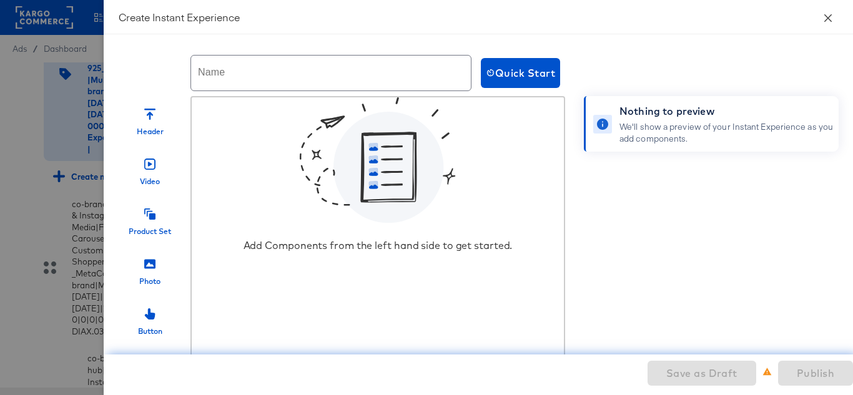
click at [834, 19] on button "Close" at bounding box center [828, 17] width 35 height 35
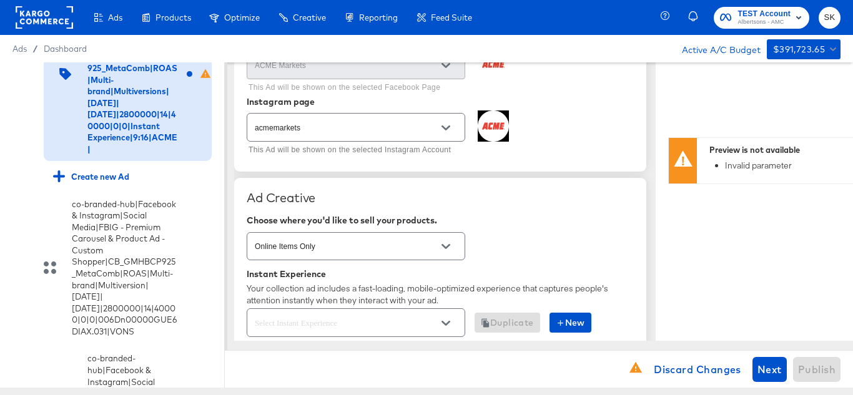
scroll to position [0, 0]
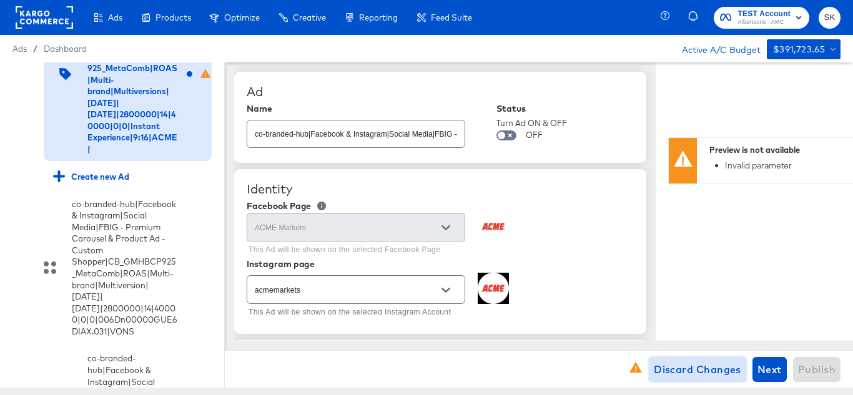
click at [675, 370] on span "Discard Changes" at bounding box center [697, 369] width 87 height 17
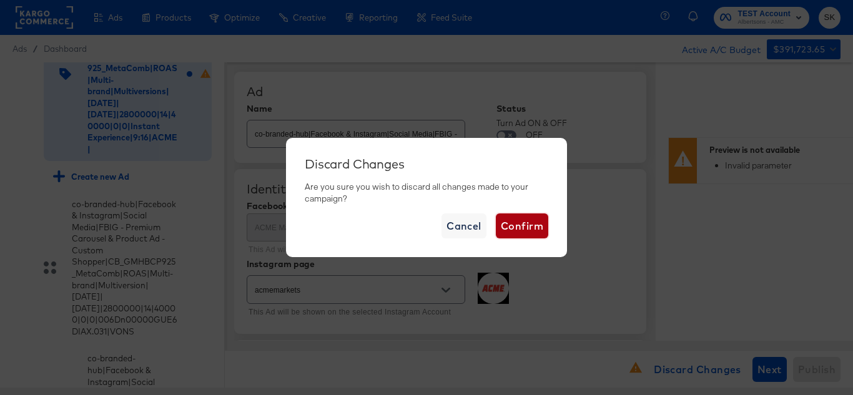
click at [539, 226] on span "Confirm" at bounding box center [522, 225] width 42 height 17
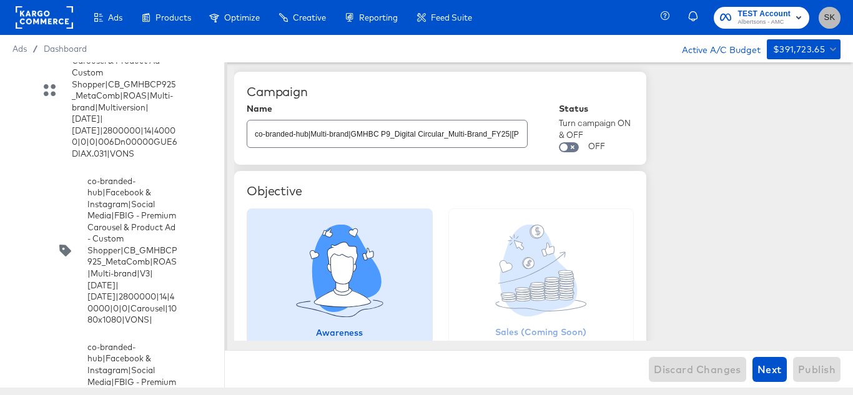
click at [828, 22] on span "SK" at bounding box center [830, 18] width 12 height 14
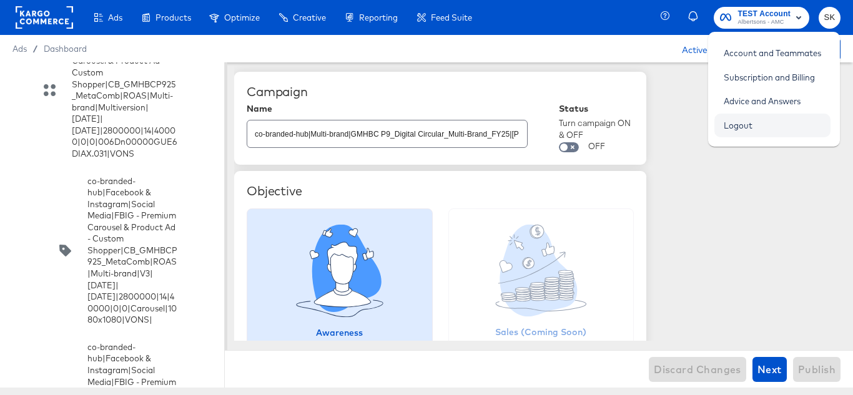
click at [734, 129] on link "Logout" at bounding box center [738, 125] width 47 height 22
